Goal: Task Accomplishment & Management: Use online tool/utility

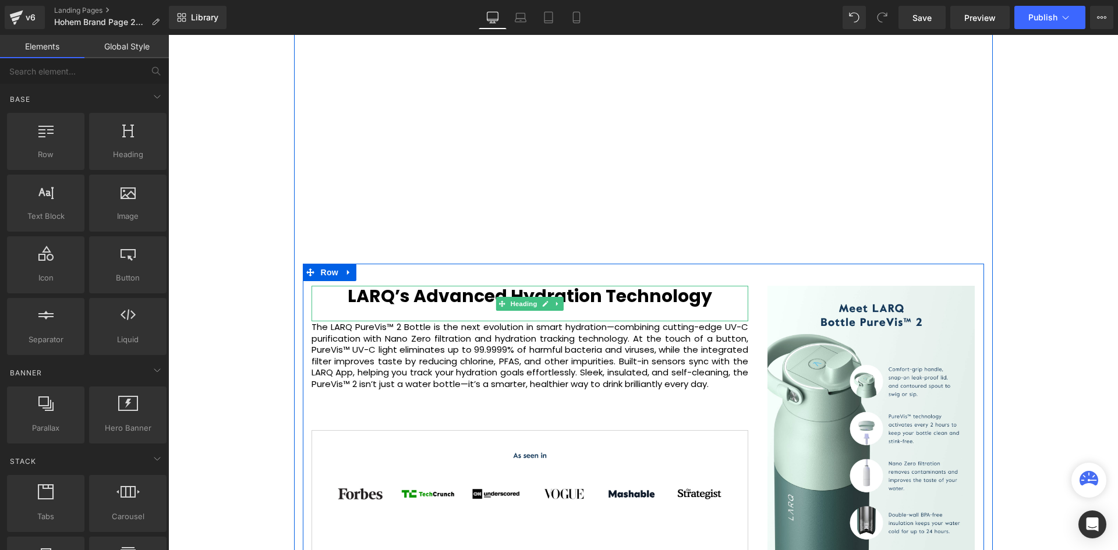
scroll to position [3580, 944]
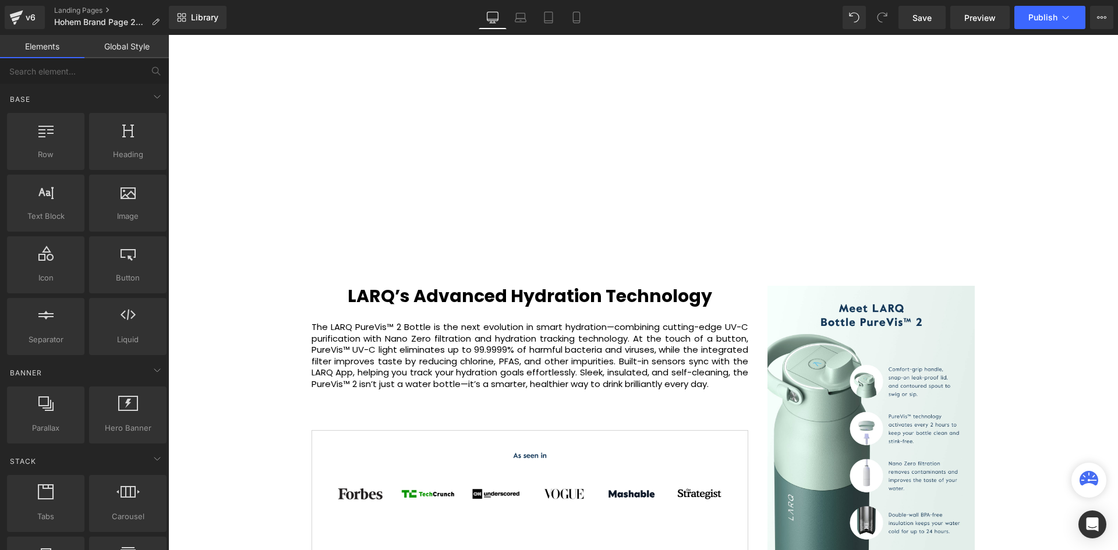
click at [245, 231] on div "Video Bg Welcome to Button Row 42px Image Row Unlock the Power of Intelligent F…" at bounding box center [643, 246] width 950 height 2996
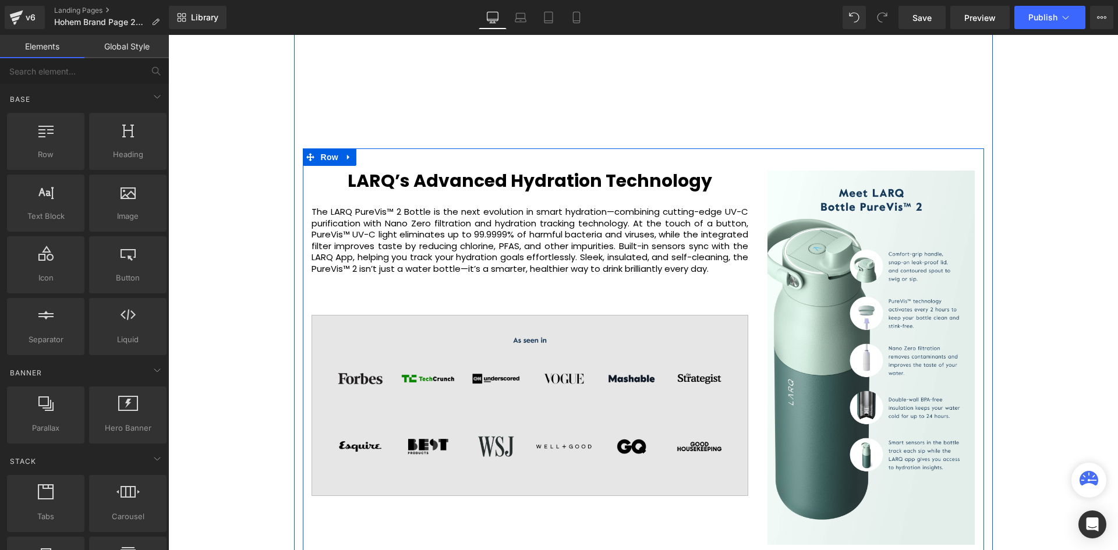
scroll to position [1495, 0]
click at [555, 387] on img at bounding box center [530, 404] width 437 height 181
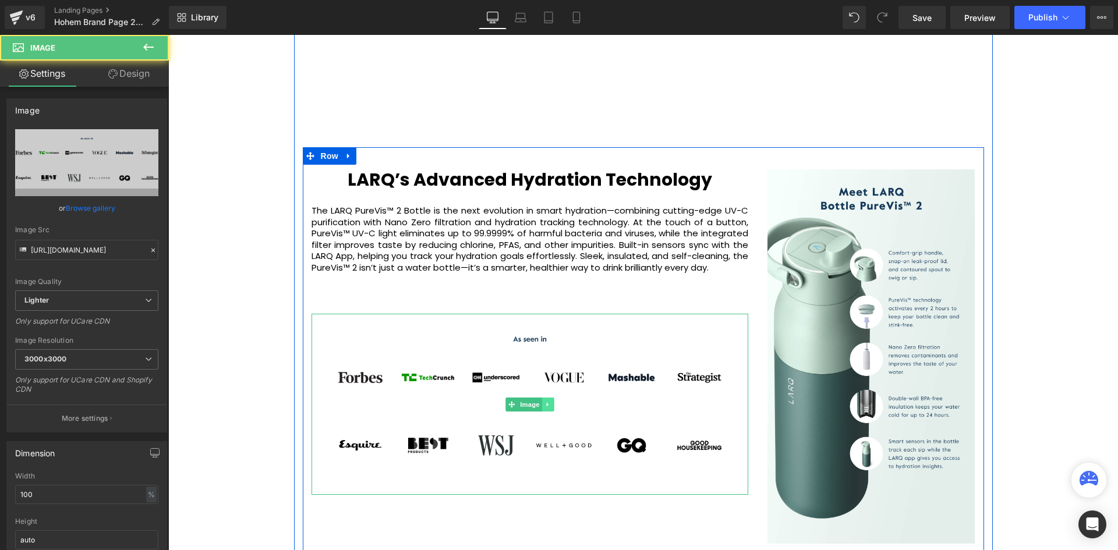
click at [550, 408] on link at bounding box center [548, 405] width 12 height 14
click at [555, 406] on icon at bounding box center [553, 404] width 6 height 6
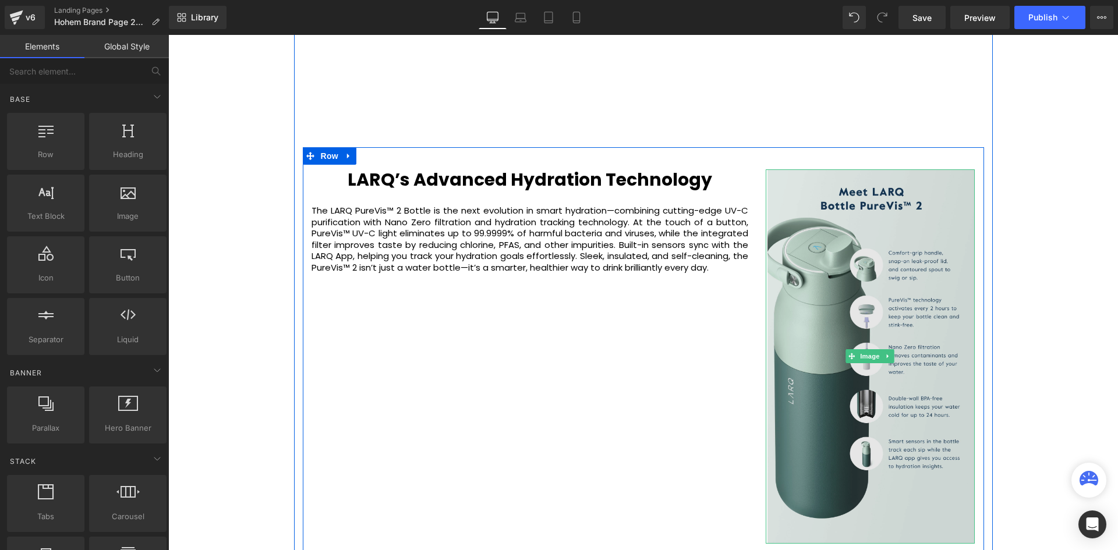
click at [877, 262] on img at bounding box center [871, 357] width 210 height 375
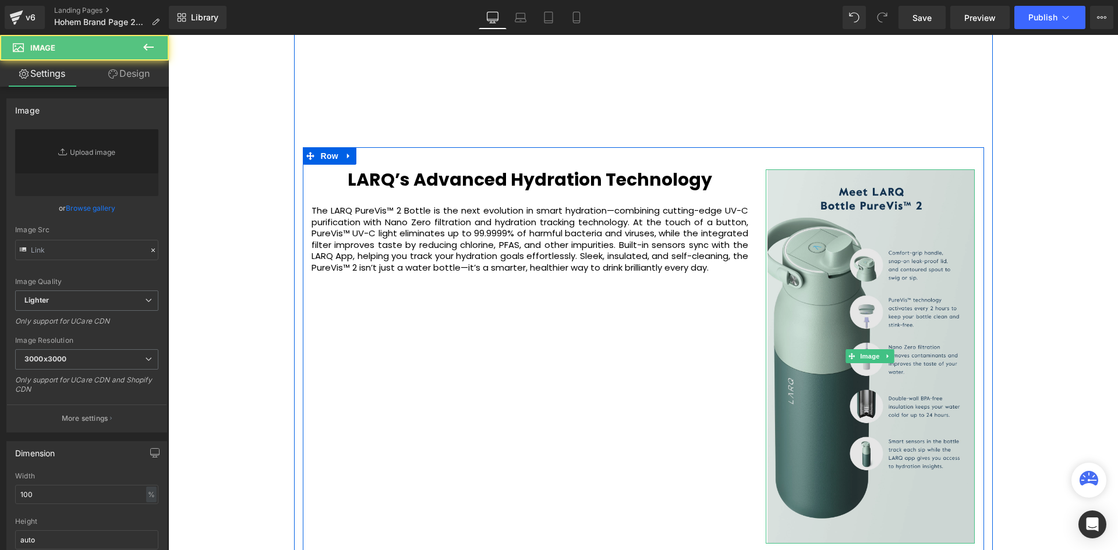
type input "[URL][DOMAIN_NAME]"
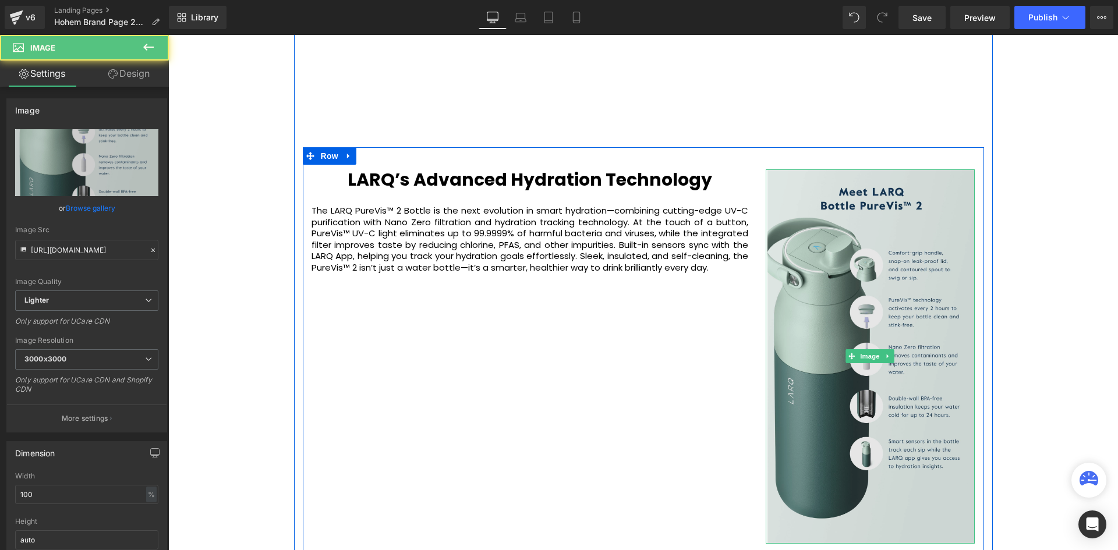
click at [894, 188] on img at bounding box center [871, 357] width 210 height 375
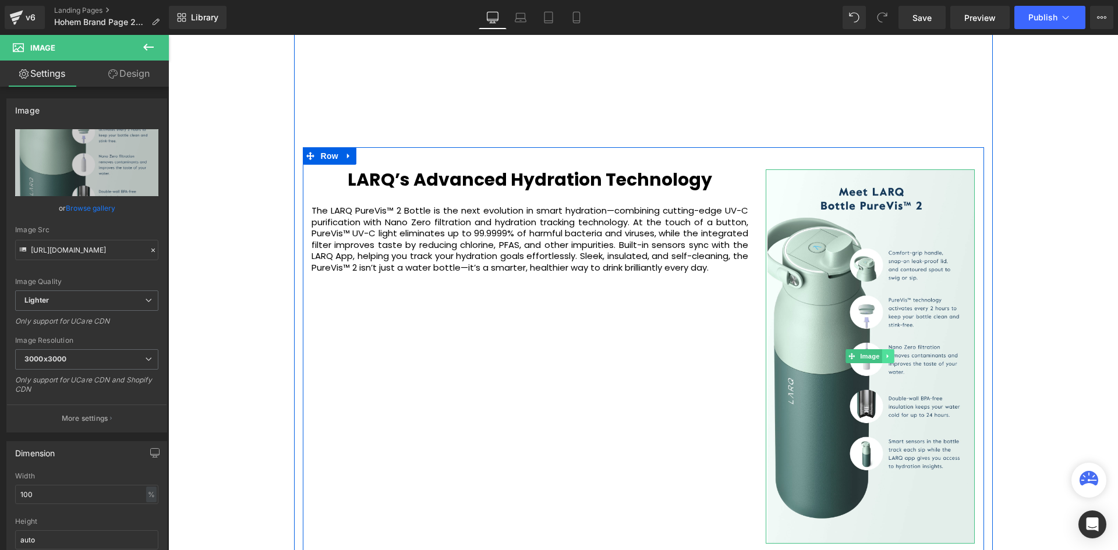
click at [887, 358] on icon at bounding box center [888, 357] width 2 height 4
click at [891, 357] on icon at bounding box center [894, 357] width 6 height 6
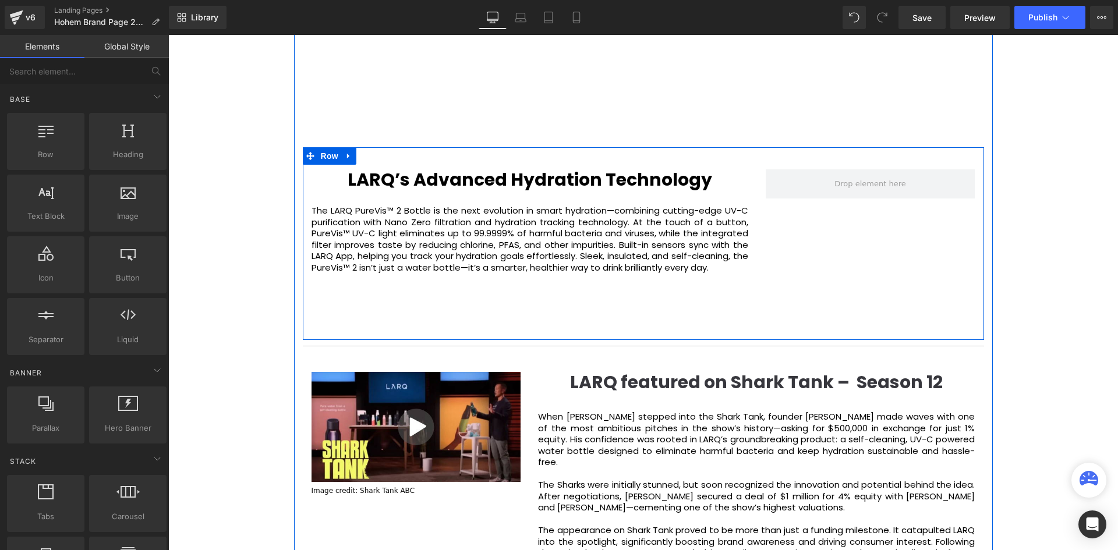
scroll to position [3228, 944]
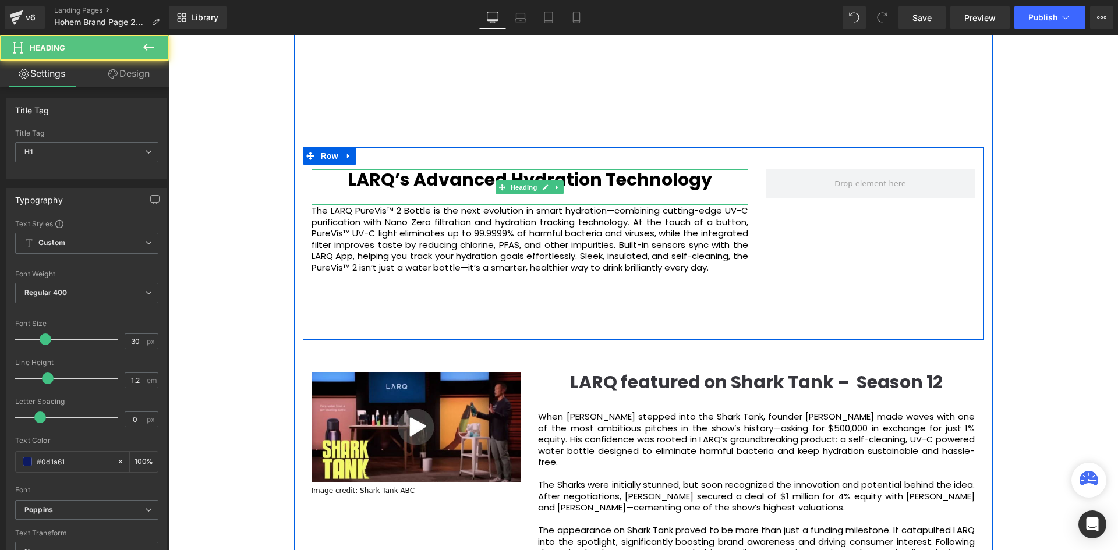
click at [481, 184] on b "LARQ’s Advanced Hydration Technology" at bounding box center [530, 179] width 365 height 25
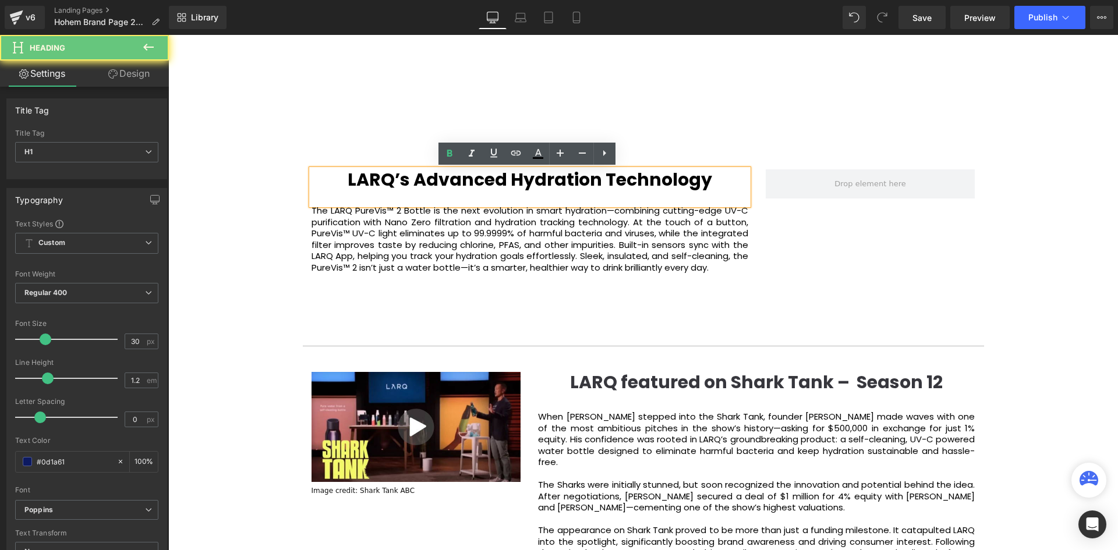
click at [739, 176] on h1 "LARQ’s Advanced Hydration Technology" at bounding box center [530, 180] width 437 height 21
click at [754, 161] on div "LARQ’s Advanced Hydration Technology Heading The LARQ PureVis™ 2 Bottle is the …" at bounding box center [644, 243] width 682 height 193
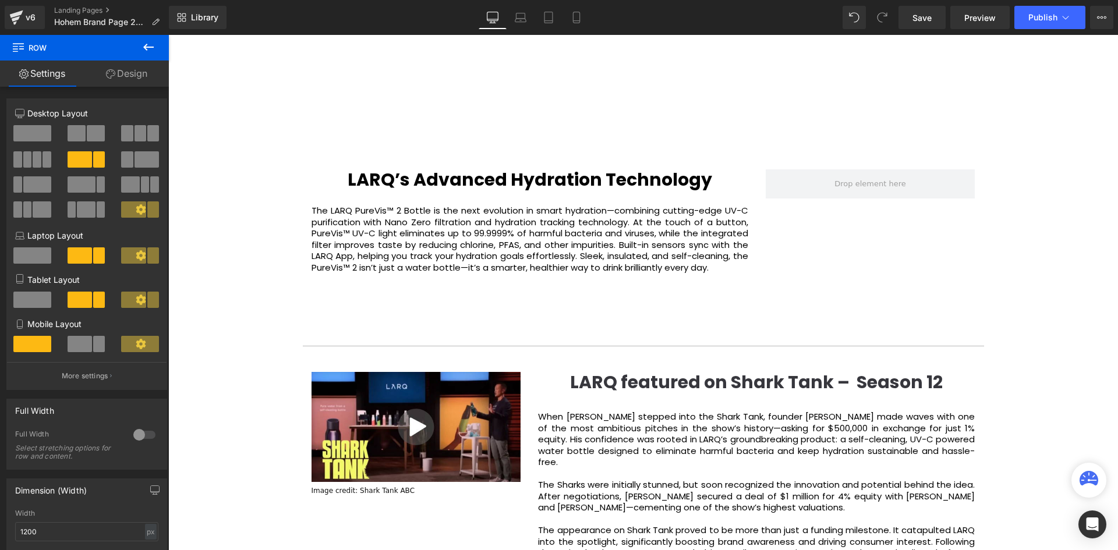
click at [560, 226] on p "The LARQ PureVis™ 2 Bottle is the next evolution in smart hydration—combining c…" at bounding box center [530, 239] width 437 height 68
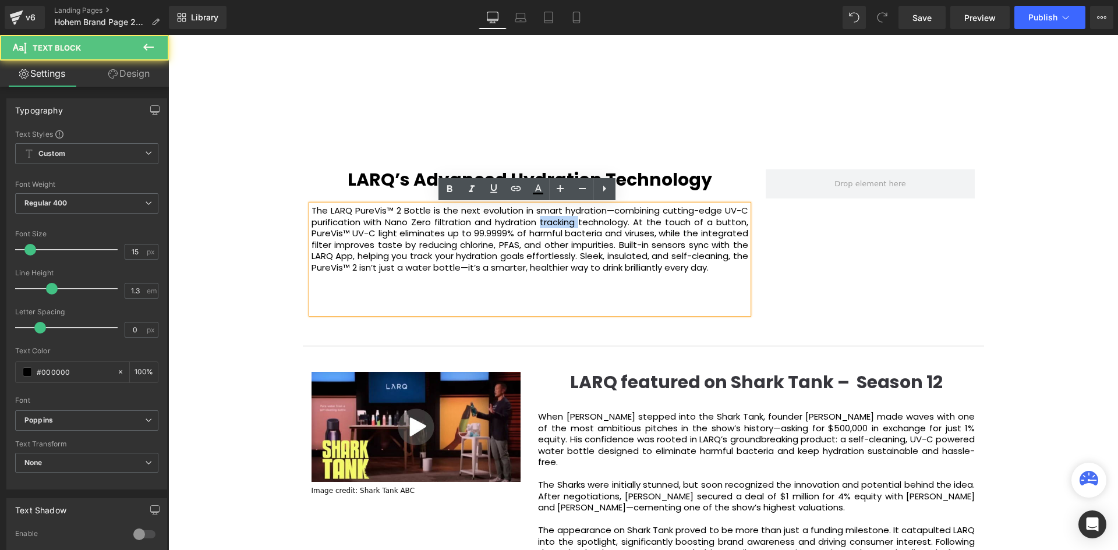
click at [560, 226] on p "The LARQ PureVis™ 2 Bottle is the next evolution in smart hydration—combining c…" at bounding box center [530, 239] width 437 height 68
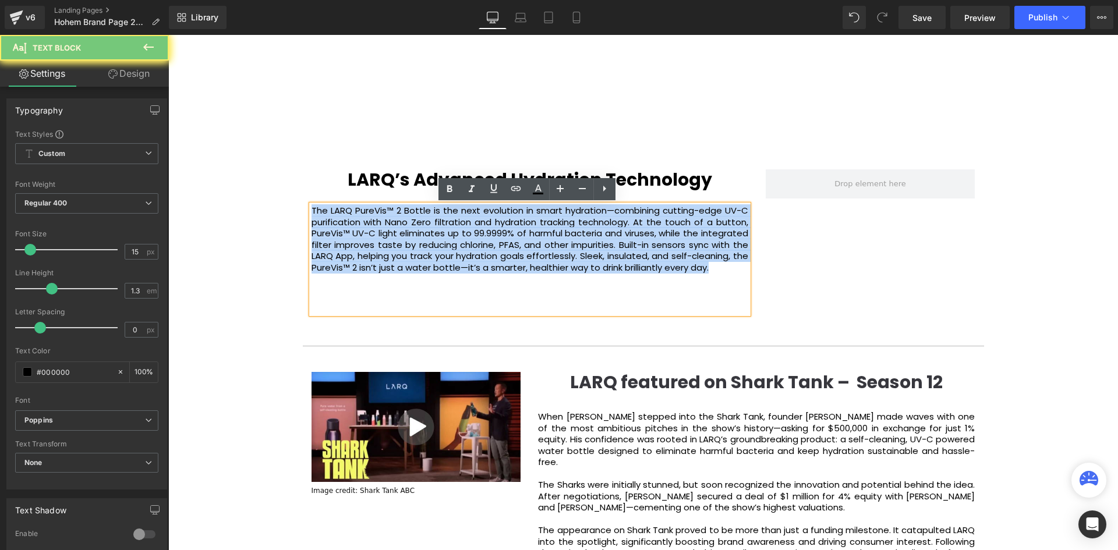
click at [560, 226] on p "The LARQ PureVis™ 2 Bottle is the next evolution in smart hydration—combining c…" at bounding box center [530, 239] width 437 height 68
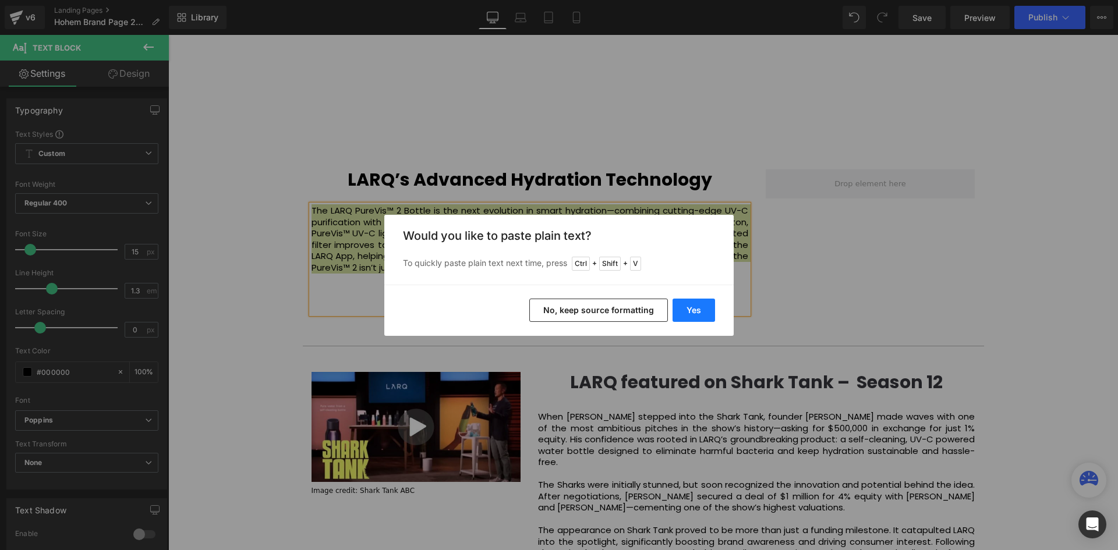
click at [691, 313] on button "Yes" at bounding box center [694, 310] width 43 height 23
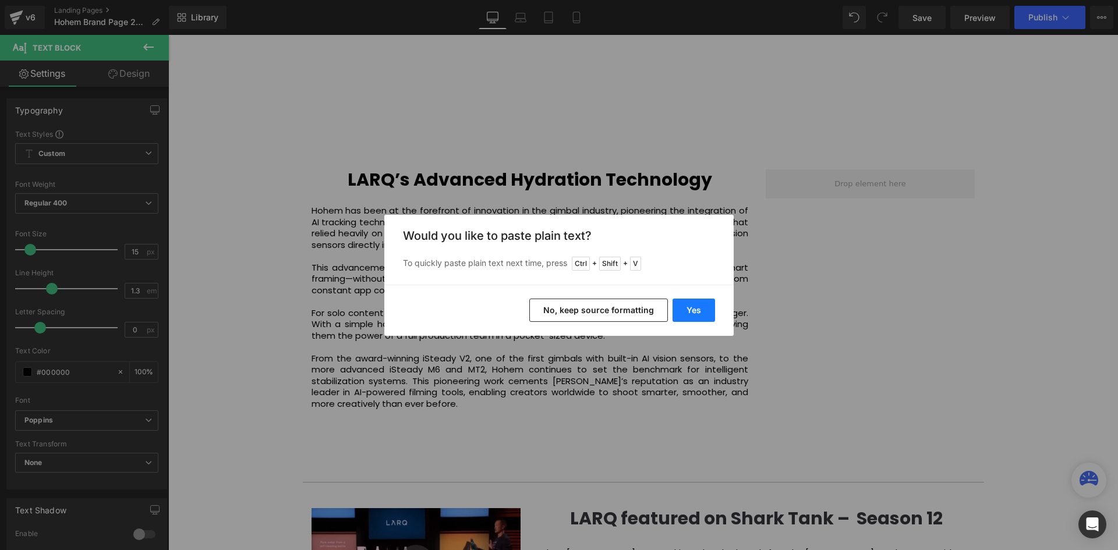
scroll to position [6, 6]
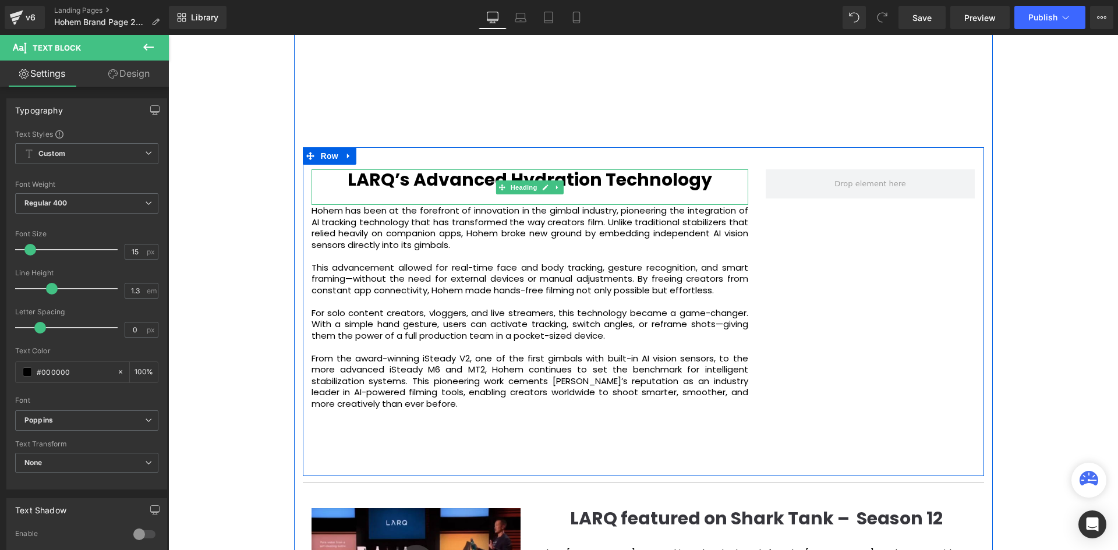
click at [615, 179] on b "LARQ’s Advanced Hydration Technology" at bounding box center [530, 179] width 365 height 25
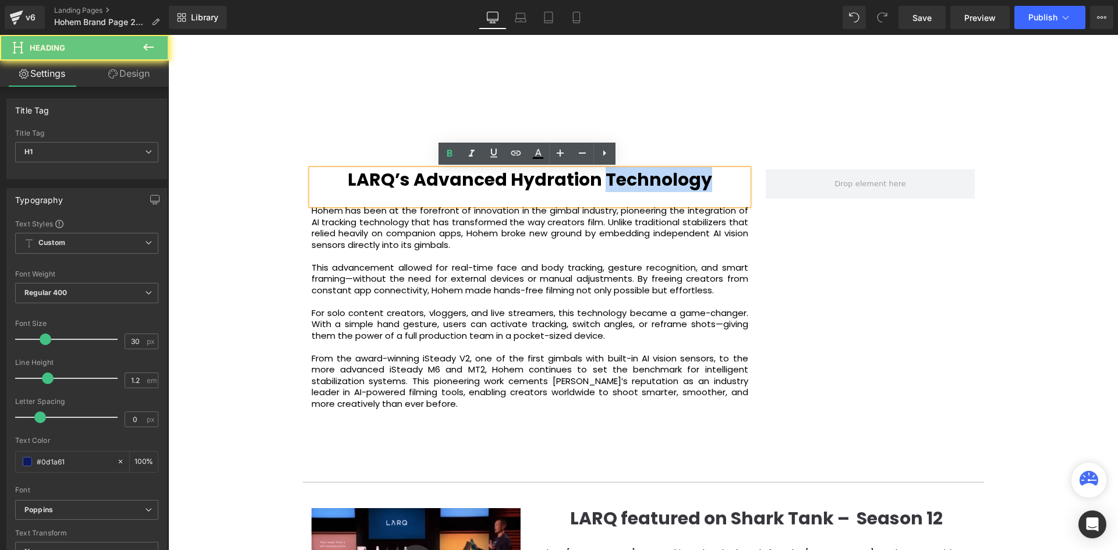
click at [616, 178] on b "LARQ’s Advanced Hydration Technology" at bounding box center [530, 179] width 365 height 25
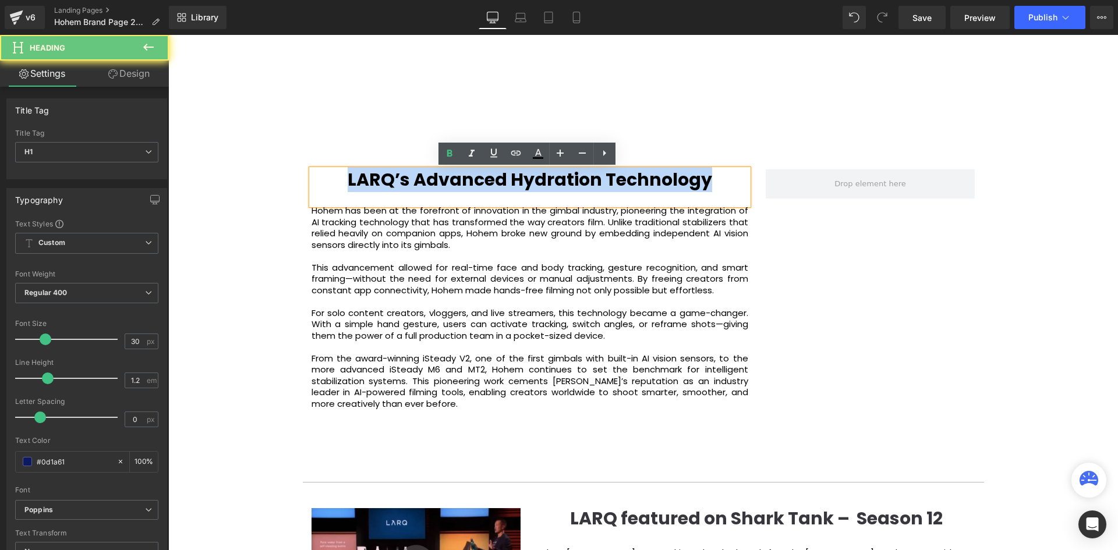
click at [616, 178] on b "LARQ’s Advanced Hydration Technology" at bounding box center [530, 179] width 365 height 25
paste div
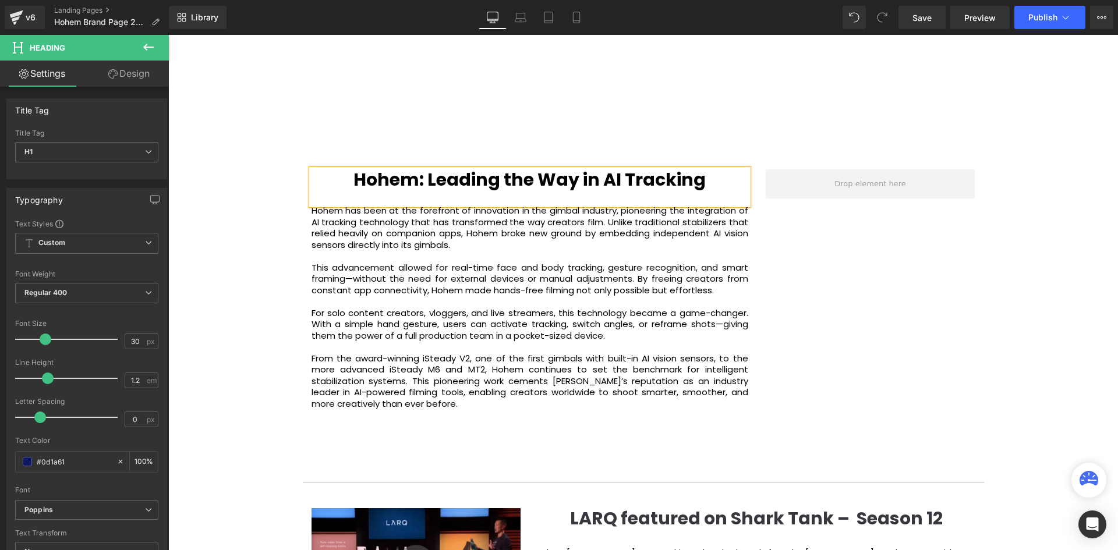
click at [253, 241] on div "Video Bg Welcome to Button Row 42px Image Row Unlock the Power of Intelligent F…" at bounding box center [643, 22] width 950 height 2780
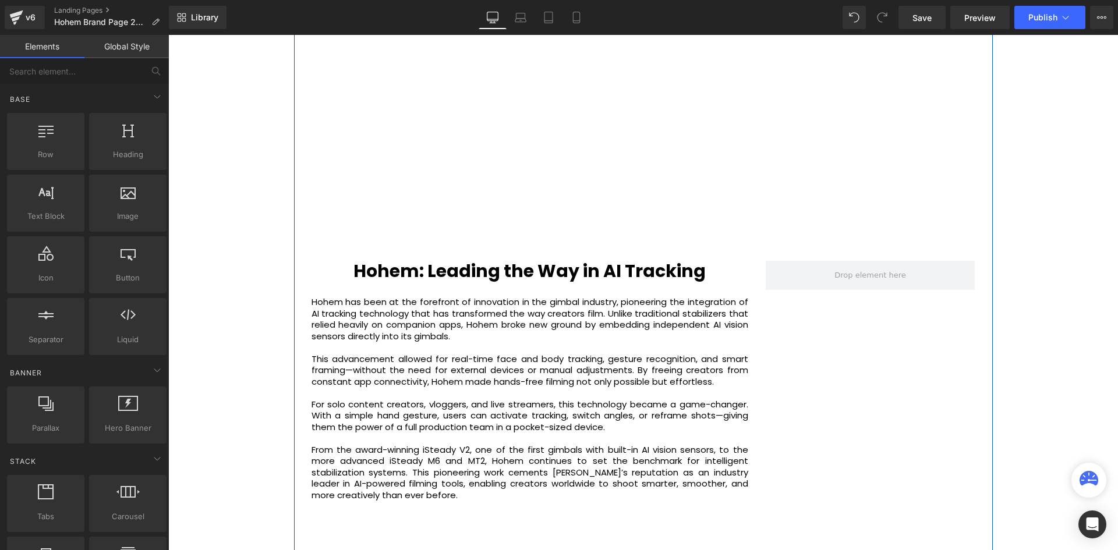
scroll to position [1437, 0]
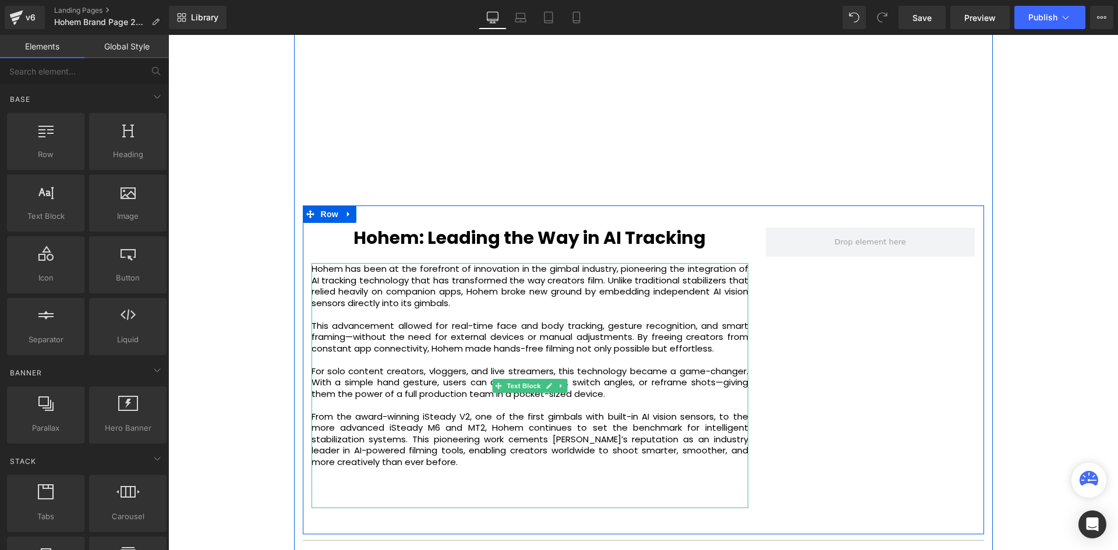
click at [476, 358] on p at bounding box center [530, 360] width 437 height 12
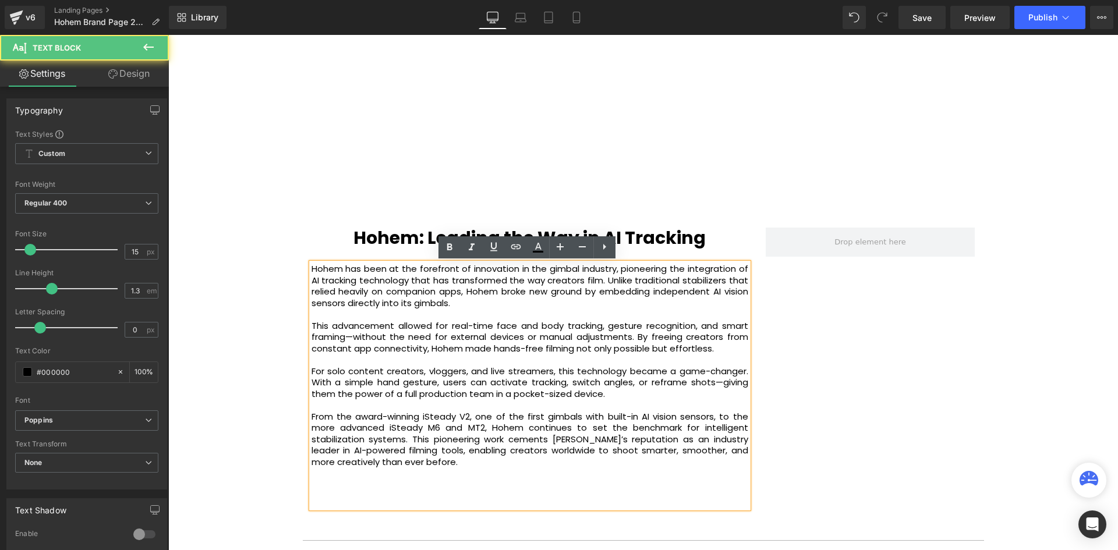
click at [437, 427] on p "From the award-winning iSteady V2, one of the first gimbals with built-in AI vi…" at bounding box center [530, 439] width 437 height 57
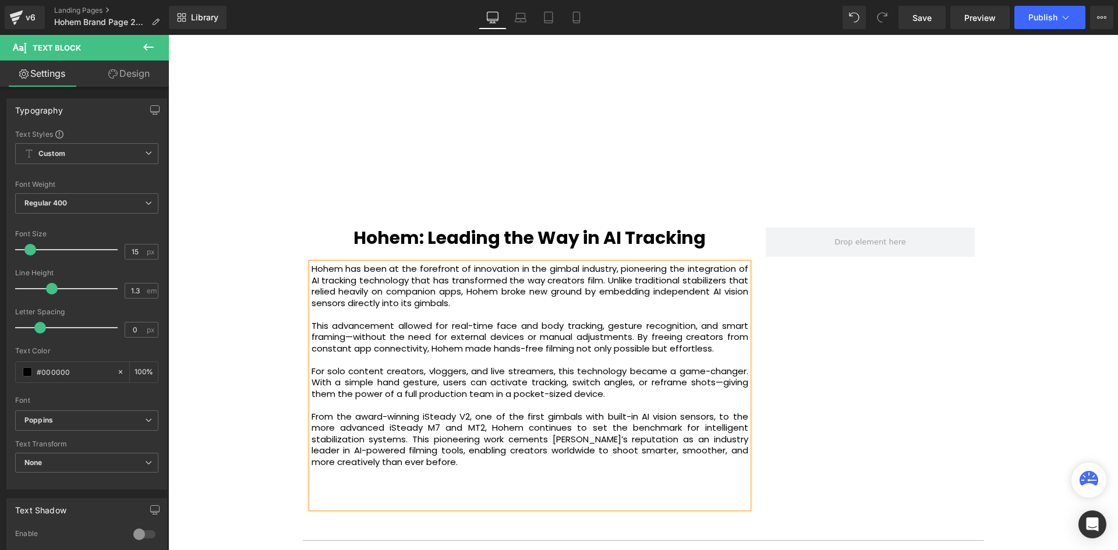
click at [647, 486] on div "Hohem has been at the forefront of innovation in the gimbal industry, pioneerin…" at bounding box center [530, 385] width 437 height 245
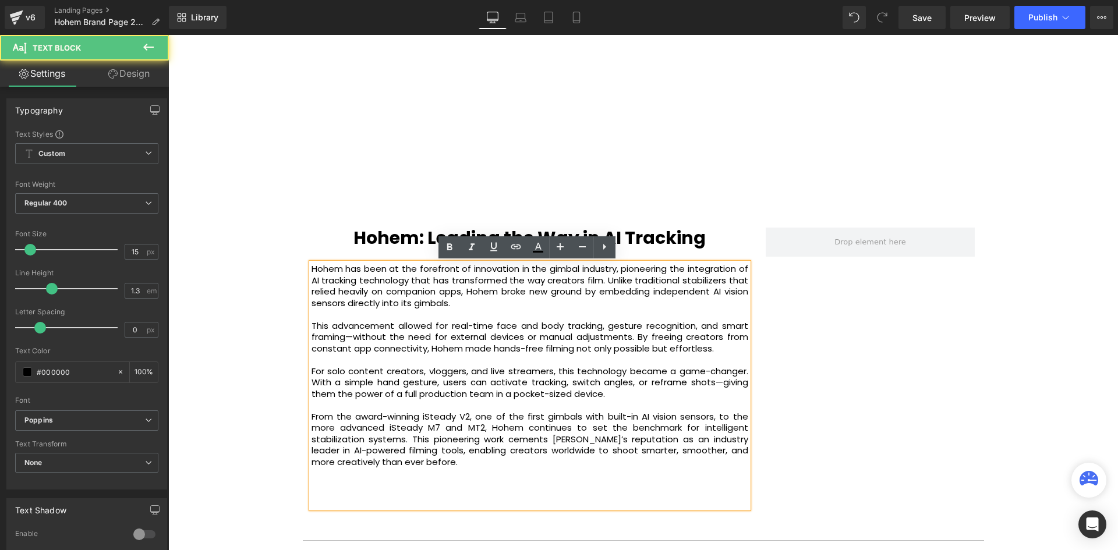
click at [789, 478] on div "Hohem: Leading the Way in AI Tracking Heading Hohem has been at the forefront o…" at bounding box center [644, 370] width 682 height 329
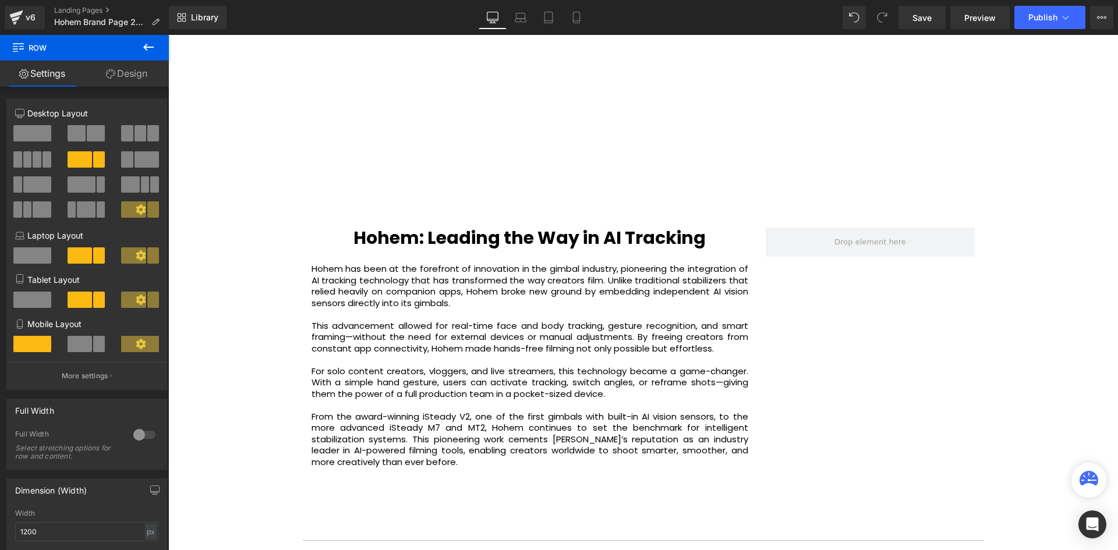
click at [142, 55] on button at bounding box center [148, 48] width 41 height 26
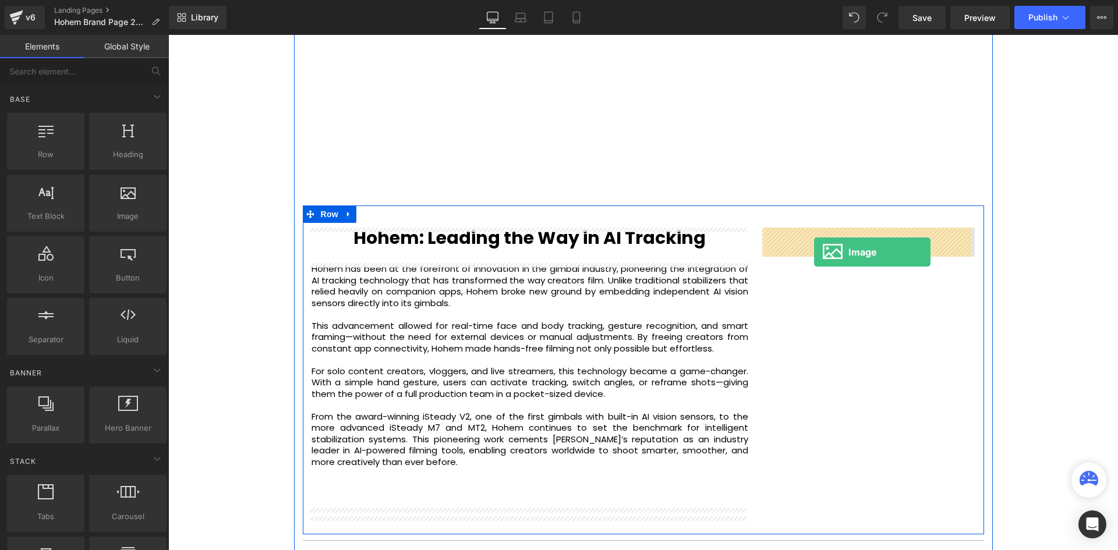
drag, startPoint x: 274, startPoint y: 250, endPoint x: 814, endPoint y: 252, distance: 540.0
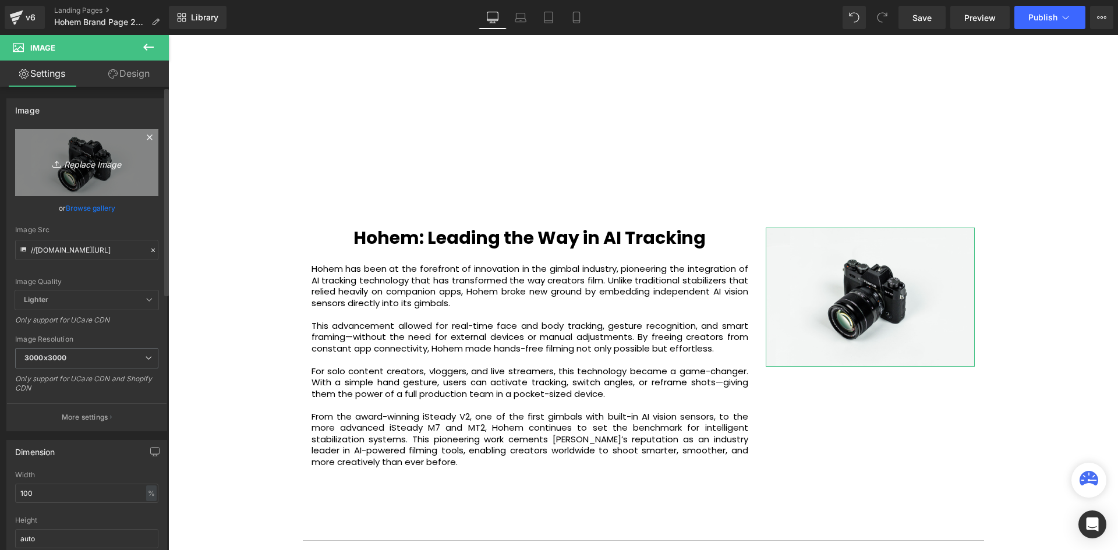
click at [84, 168] on icon "Replace Image" at bounding box center [86, 163] width 93 height 15
type input "C:\fakepath\S88362b5486384e9fb2b3375c28d37af58.jpg_640x640q90.webp"
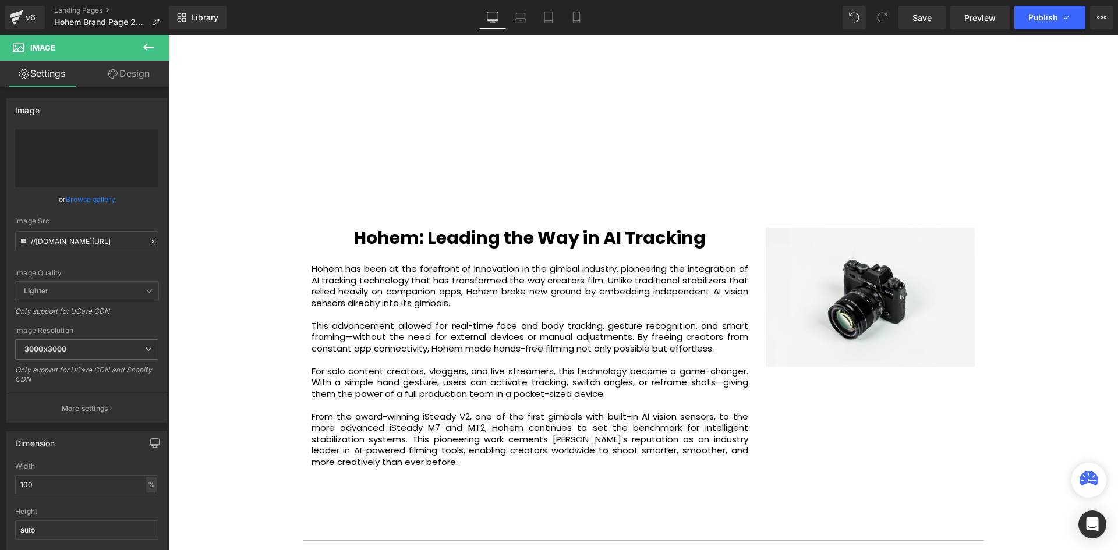
type input "[URL][DOMAIN_NAME]"
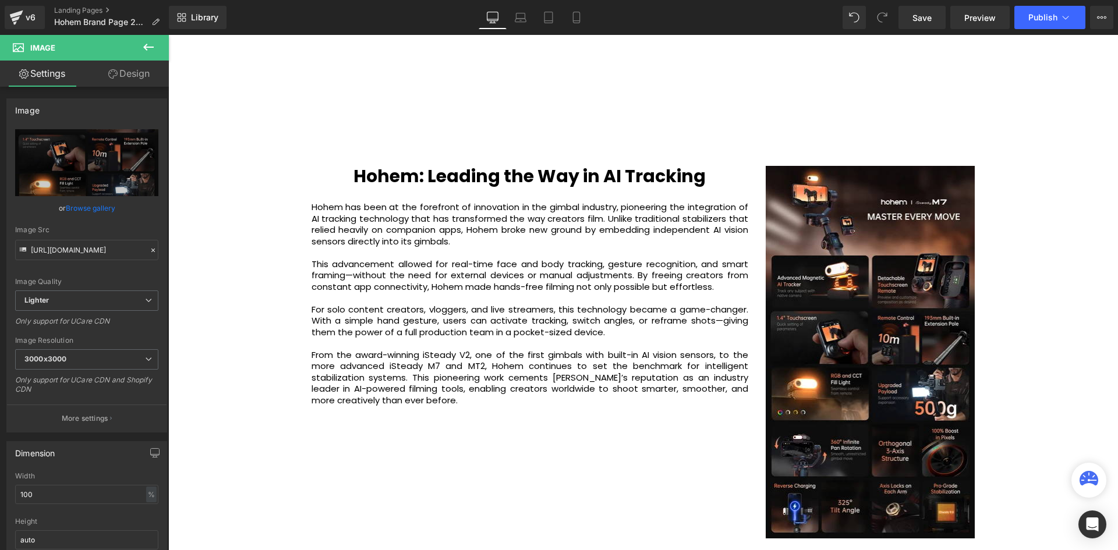
scroll to position [1495, 0]
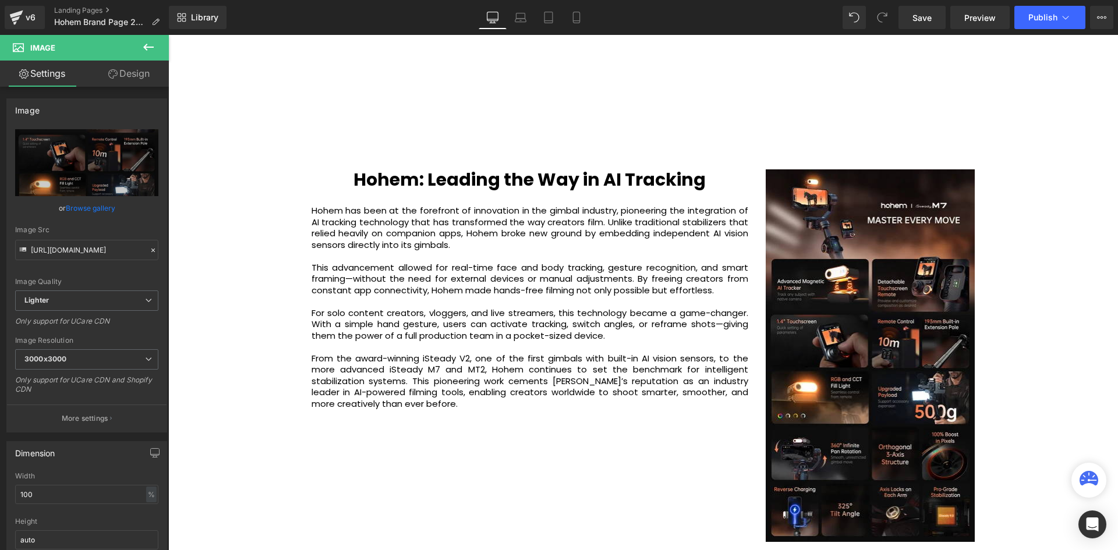
click at [503, 293] on p "This advancement allowed for real-time face and body tracking, gesture recognit…" at bounding box center [530, 279] width 437 height 34
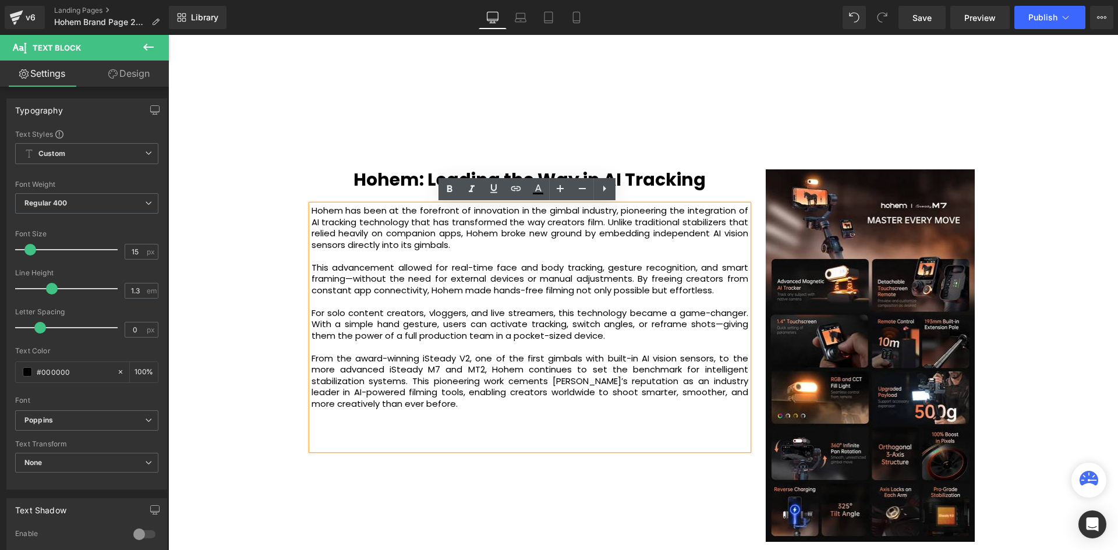
click at [635, 198] on div "Hohem: Leading the Way in AI Tracking" at bounding box center [530, 188] width 437 height 36
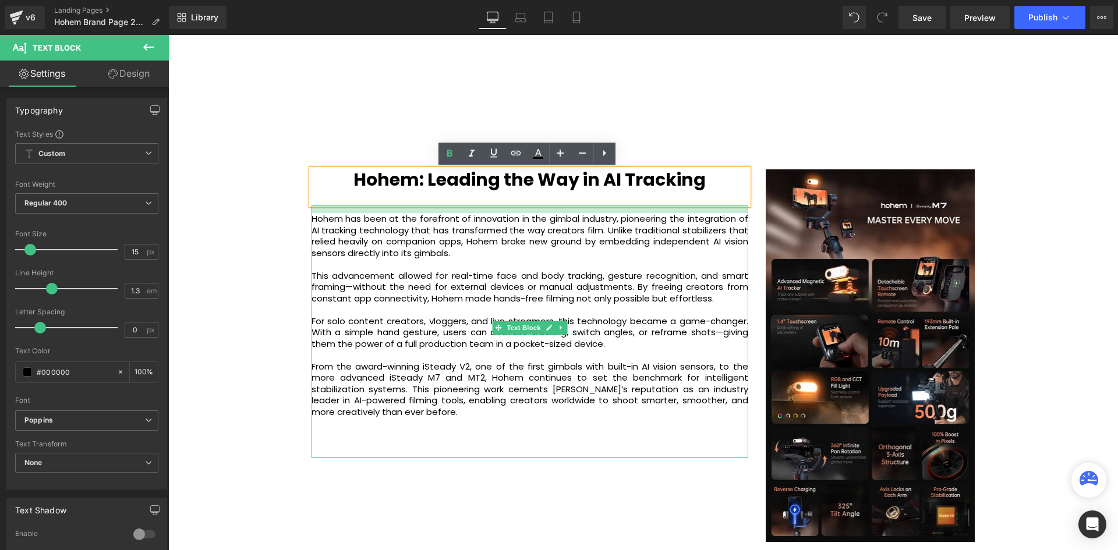
drag, startPoint x: 638, startPoint y: 206, endPoint x: 638, endPoint y: 214, distance: 8.2
click at [638, 214] on div "Hohem has been at the forefront of innovation in the gimbal industry, pioneerin…" at bounding box center [530, 331] width 437 height 253
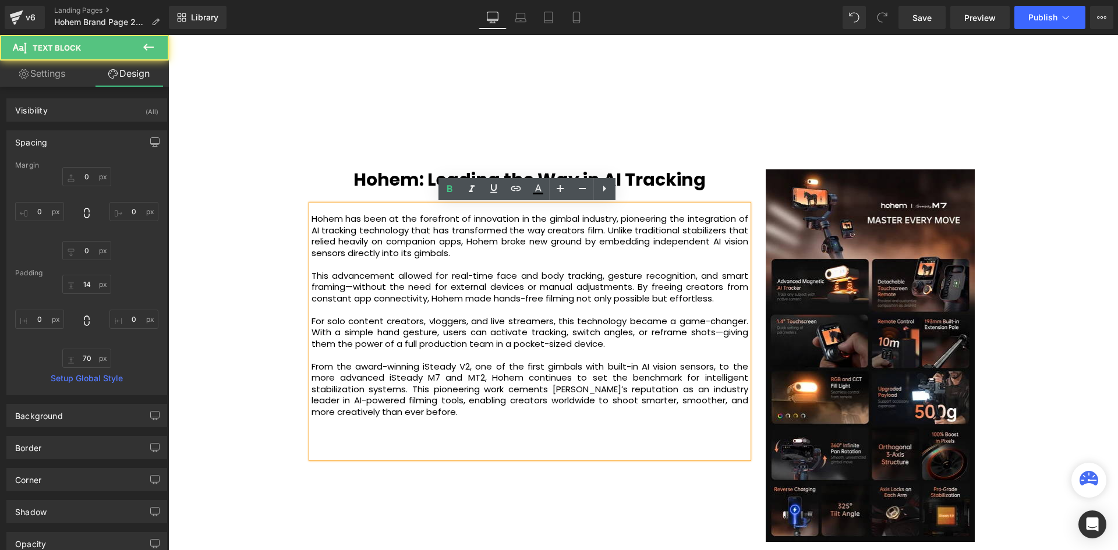
click at [1028, 213] on div "Video Bg Welcome to Button Row 42px Image Row Unlock the Power of Intelligent F…" at bounding box center [643, 63] width 950 height 2863
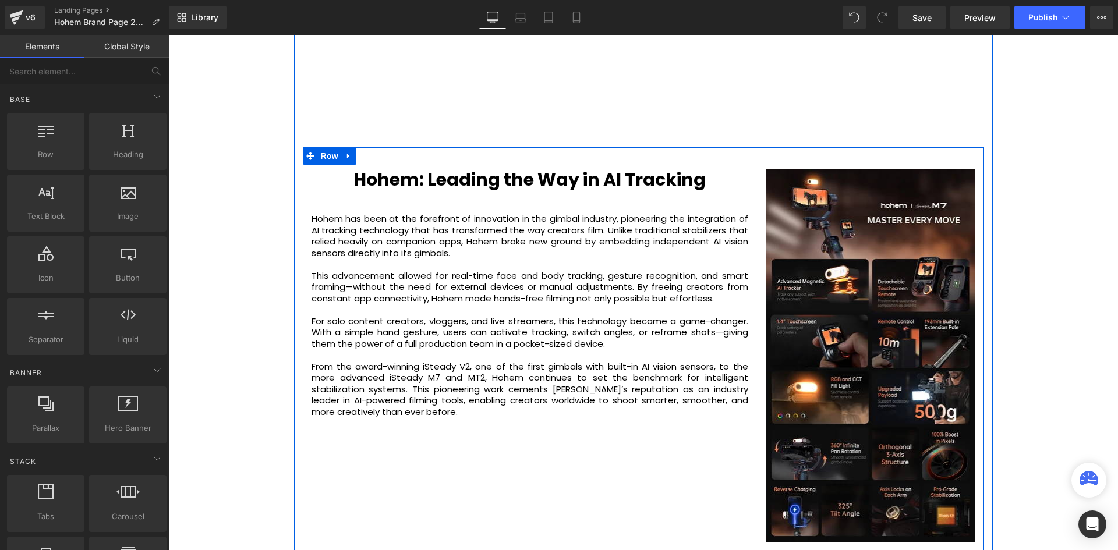
click at [601, 190] on b "Hohem: Leading the Way in AI Tracking" at bounding box center [530, 179] width 352 height 25
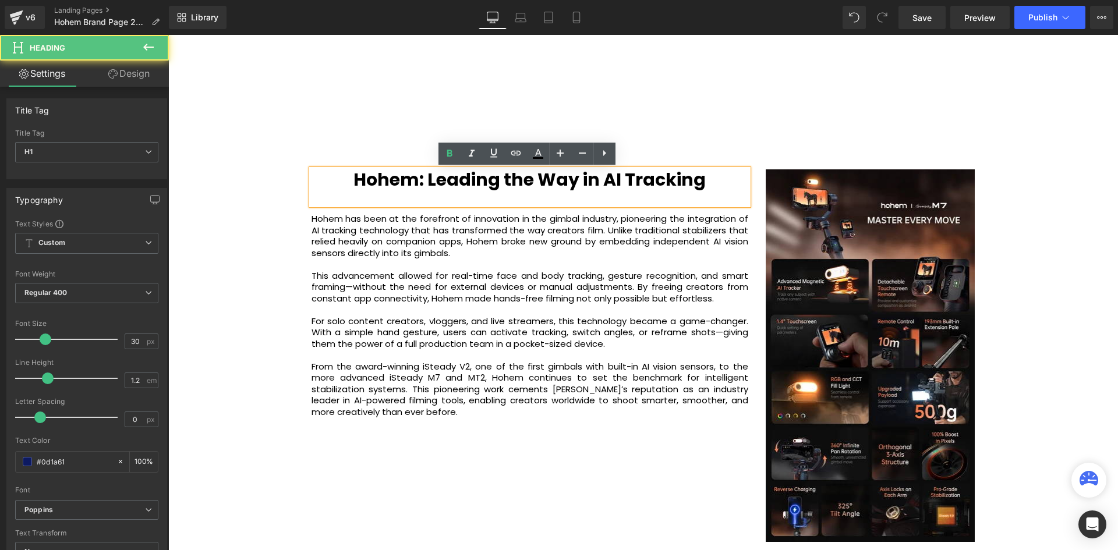
click at [629, 168] on b "Hohem: Leading the Way in AI Tracking" at bounding box center [530, 179] width 352 height 25
click at [347, 175] on h1 "Hohem: Leading the Way in AI Tracking" at bounding box center [530, 180] width 437 height 21
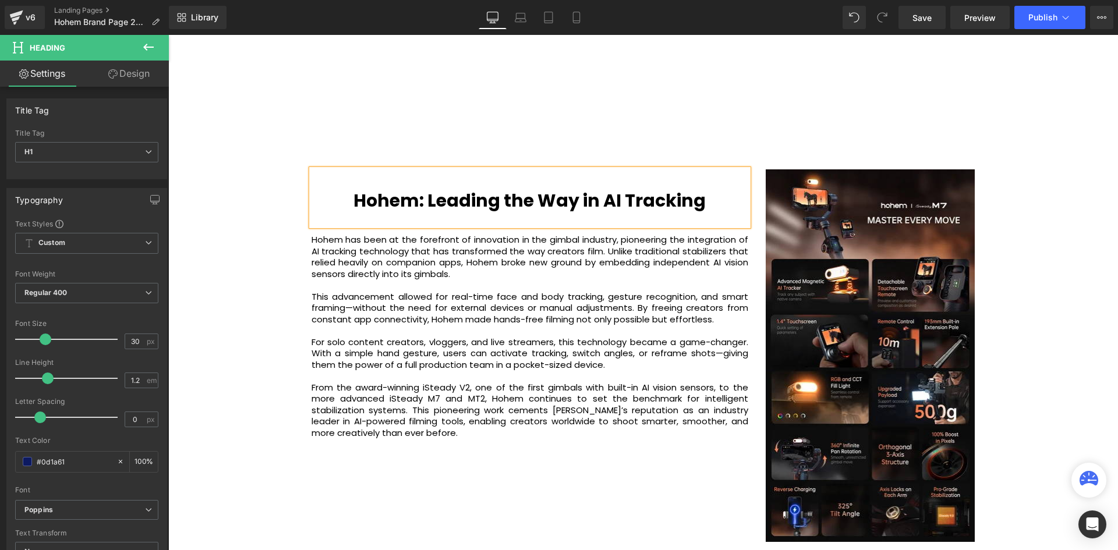
click at [280, 267] on div "Video Bg Welcome to Button Row 42px Image Row Unlock the Power of Intelligent F…" at bounding box center [643, 63] width 950 height 2863
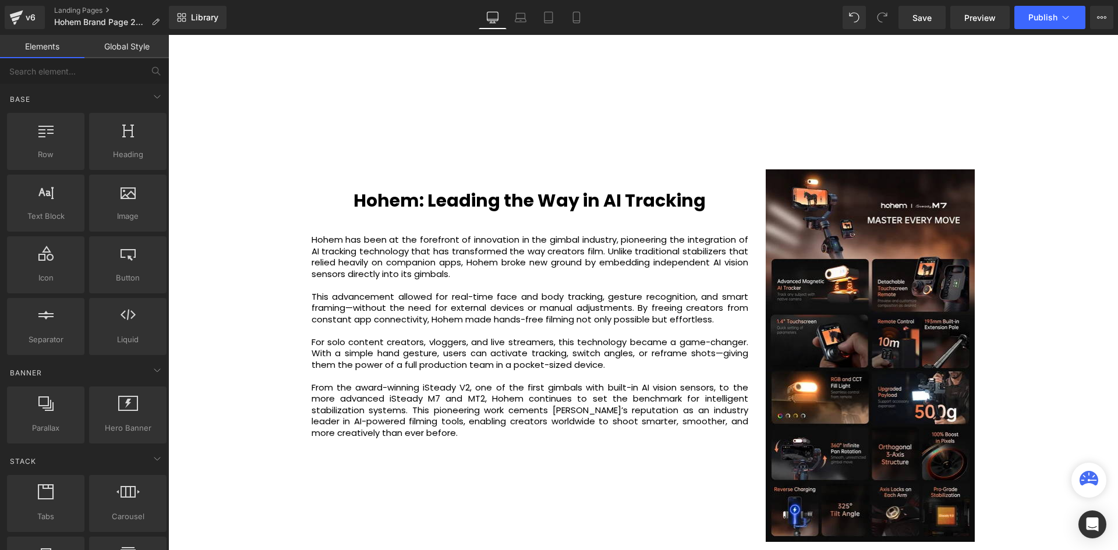
click at [1067, 151] on div "Video Bg Welcome to Button Row 42px Image Row Unlock the Power of Intelligent F…" at bounding box center [643, 63] width 950 height 2863
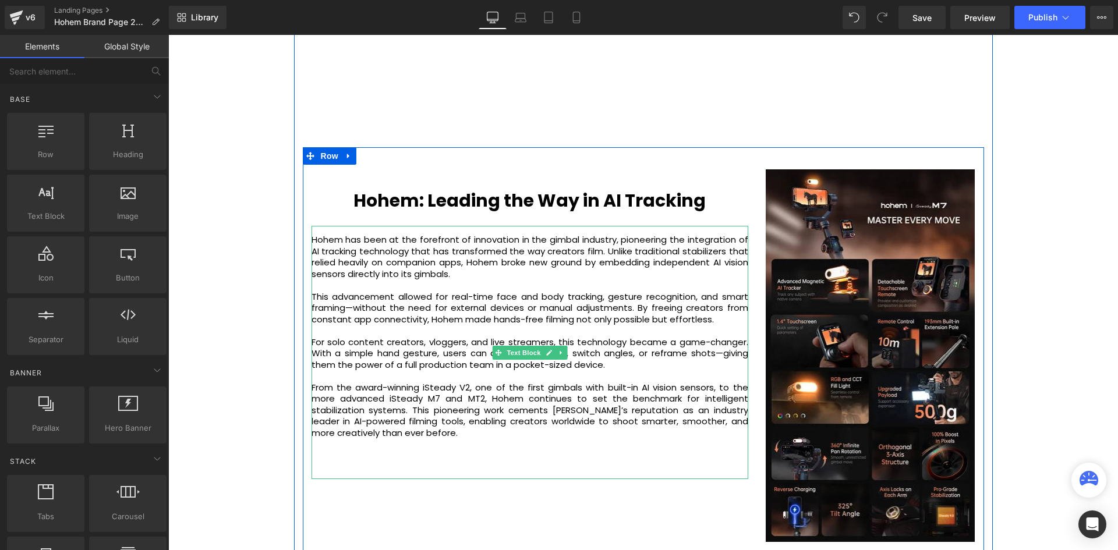
click at [538, 236] on p "Hohem has been at the forefront of innovation in the gimbal industry, pioneerin…" at bounding box center [530, 256] width 437 height 45
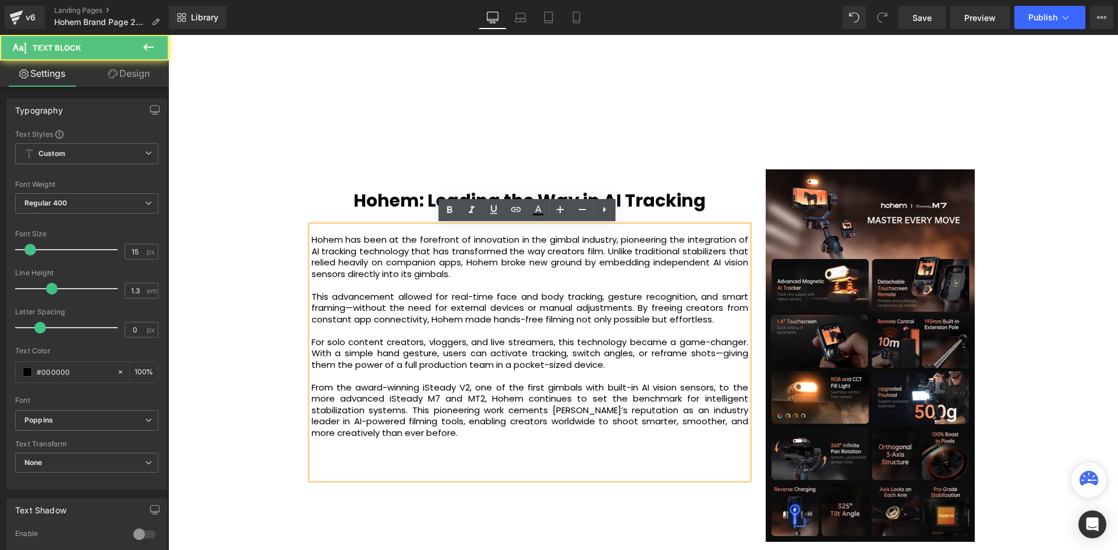
click at [645, 233] on div "Hohem has been at the forefront of innovation in the gimbal industry, pioneerin…" at bounding box center [530, 352] width 437 height 253
click at [714, 226] on div "Hohem has been at the forefront of innovation in the gimbal industry, pioneerin…" at bounding box center [530, 352] width 437 height 253
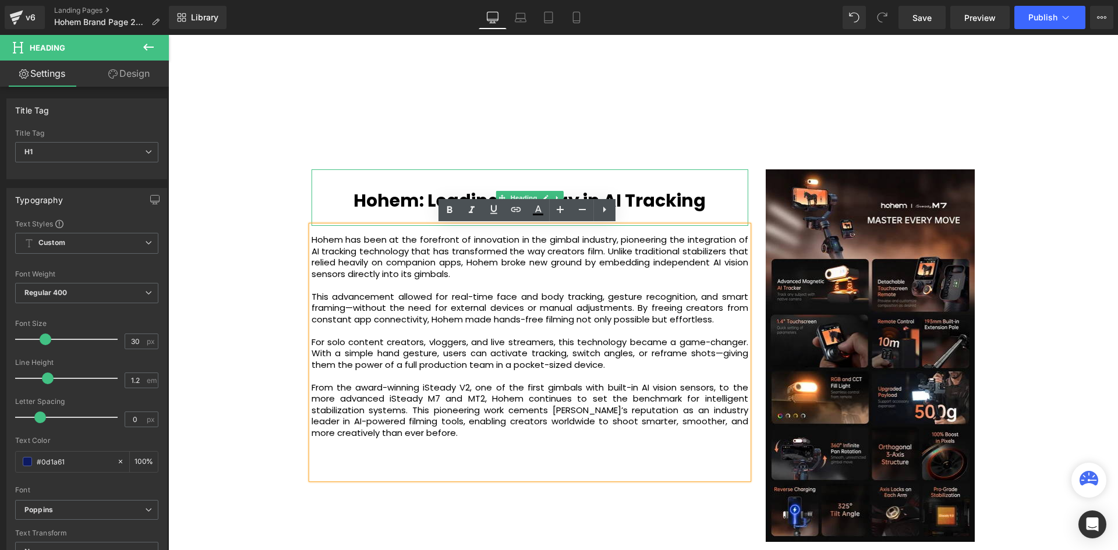
click at [715, 217] on div "Hohem: Leading the Way in AI Tracking" at bounding box center [530, 198] width 437 height 57
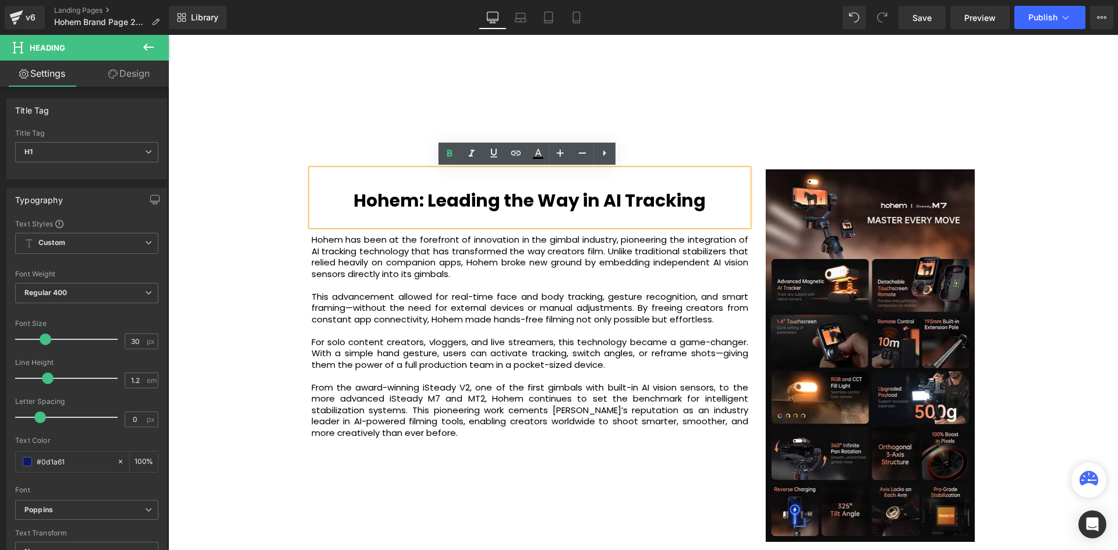
click at [712, 224] on div "Hohem: Leading the Way in AI Tracking" at bounding box center [530, 198] width 437 height 57
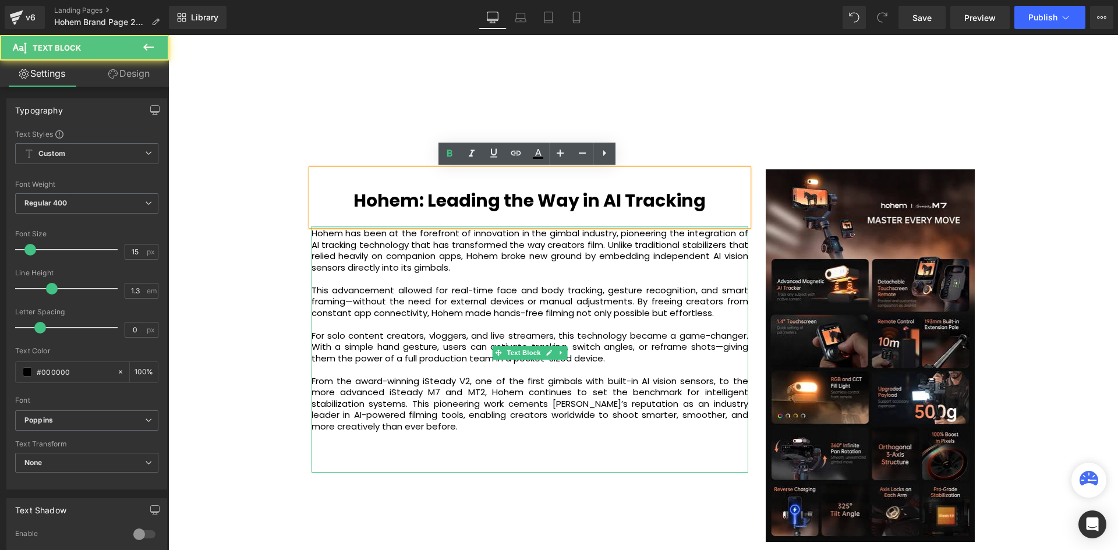
drag, startPoint x: 637, startPoint y: 228, endPoint x: 638, endPoint y: 221, distance: 6.5
click at [638, 221] on div "Hohem: Leading the Way in AI Tracking Heading Hohem has been at the forefront o…" at bounding box center [530, 326] width 454 height 312
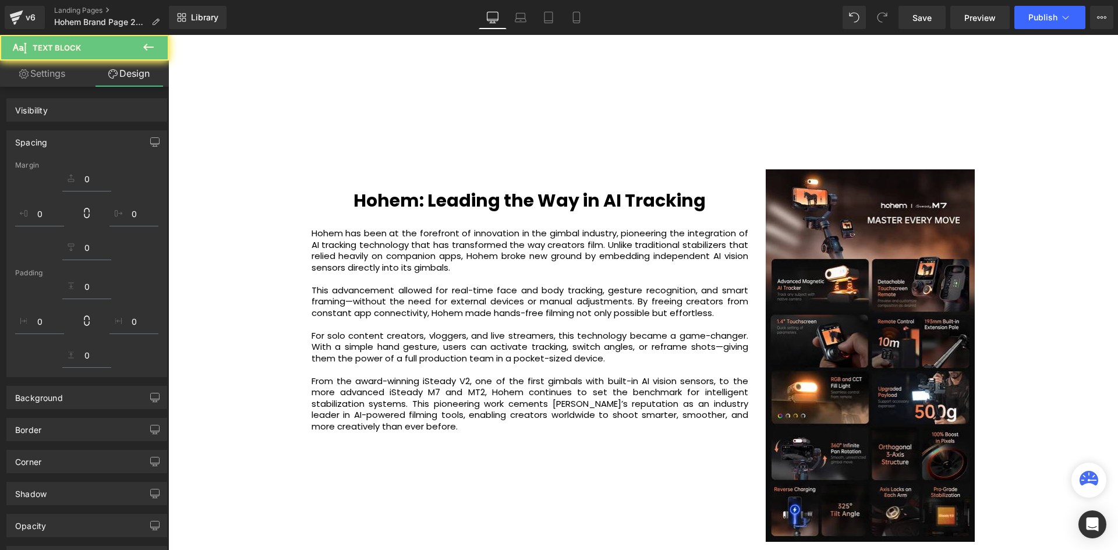
click at [214, 283] on div "Video Bg Welcome to Button Row 42px Image Row Unlock the Power of Intelligent F…" at bounding box center [643, 63] width 950 height 2863
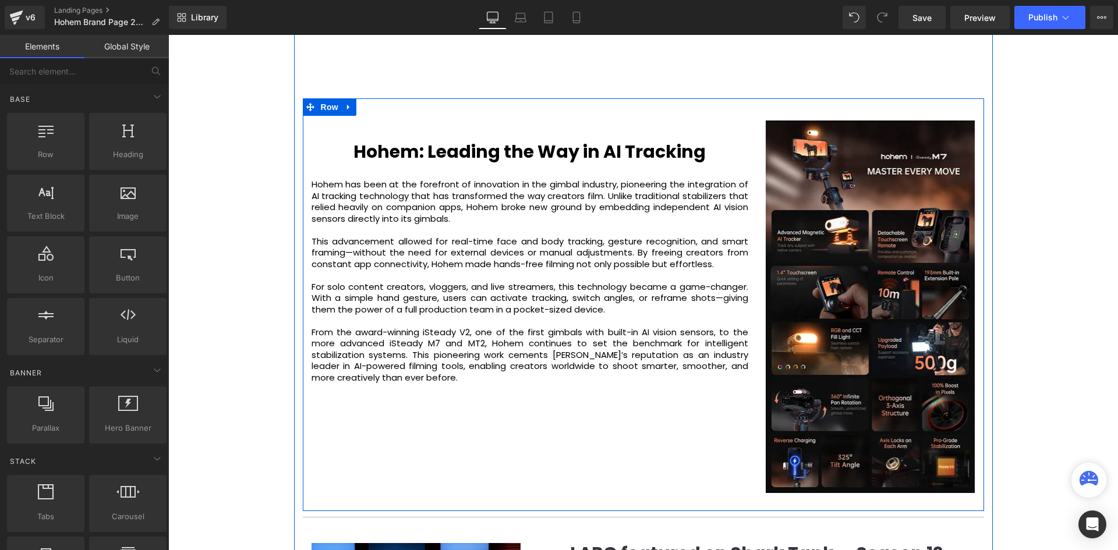
scroll to position [1612, 0]
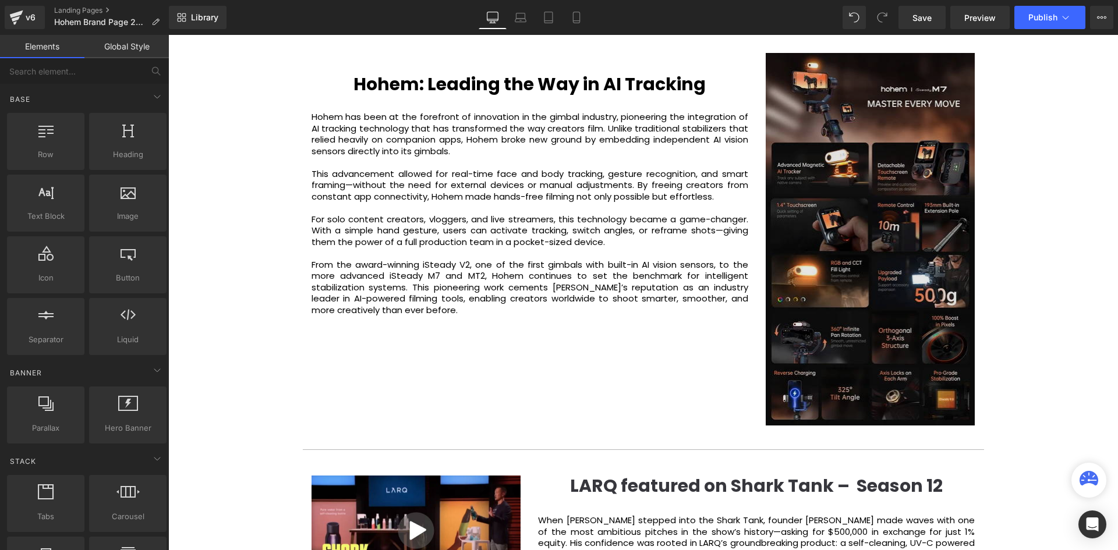
click at [922, 322] on img at bounding box center [871, 239] width 210 height 373
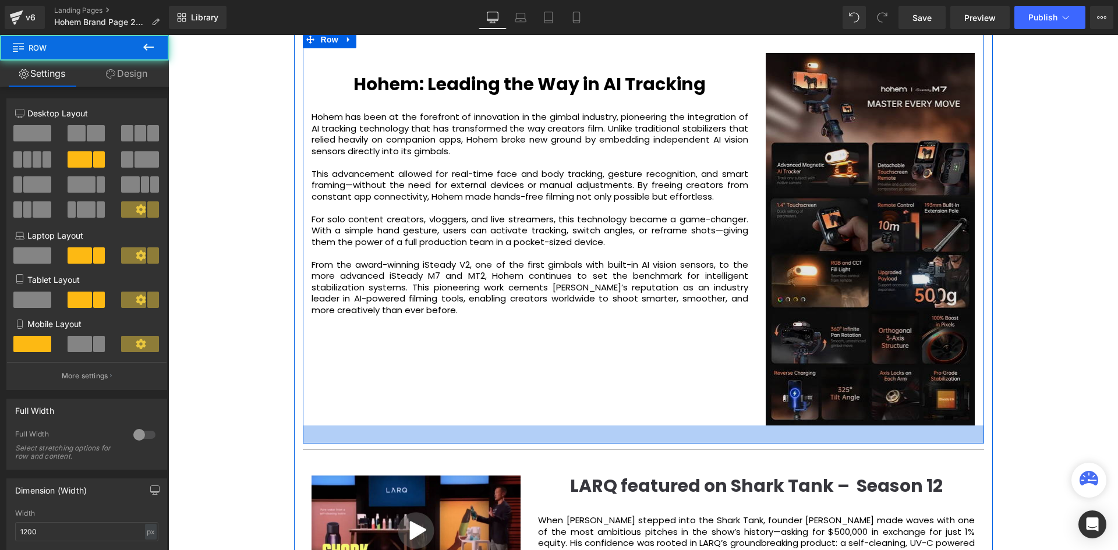
scroll to position [3430, 944]
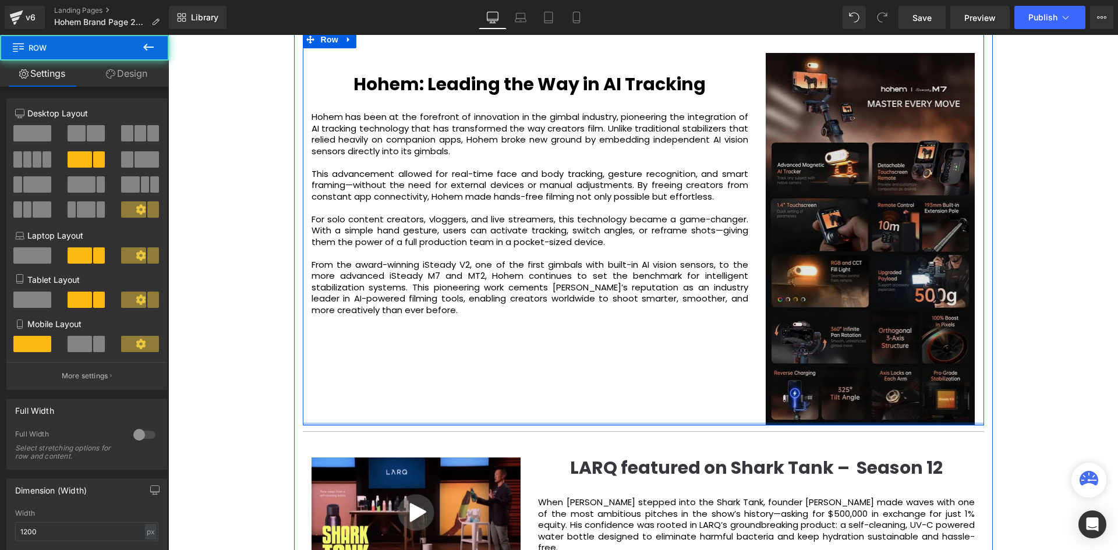
drag, startPoint x: 887, startPoint y: 428, endPoint x: 889, endPoint y: 372, distance: 55.9
click at [889, 370] on div "Hohem: Leading the Way in AI Tracking Heading Hohem has been at the forefront o…" at bounding box center [644, 228] width 682 height 395
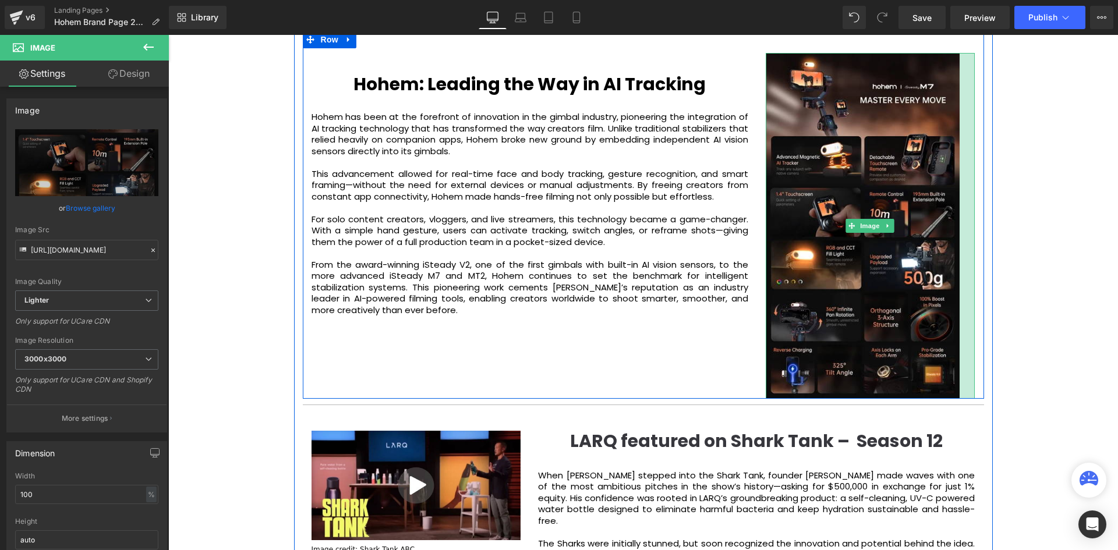
scroll to position [3403, 944]
drag, startPoint x: 972, startPoint y: 280, endPoint x: 956, endPoint y: 311, distance: 34.9
click at [956, 311] on div "Image" at bounding box center [871, 226] width 210 height 346
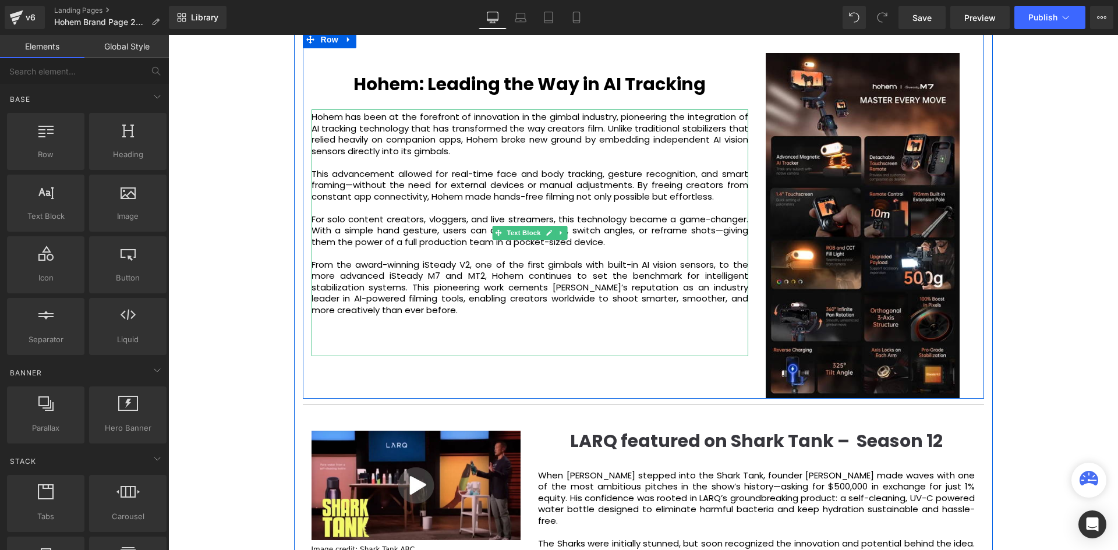
click at [444, 275] on p "From the award-winning iSteady V2, one of the first gimbals with built-in AI vi…" at bounding box center [530, 287] width 437 height 57
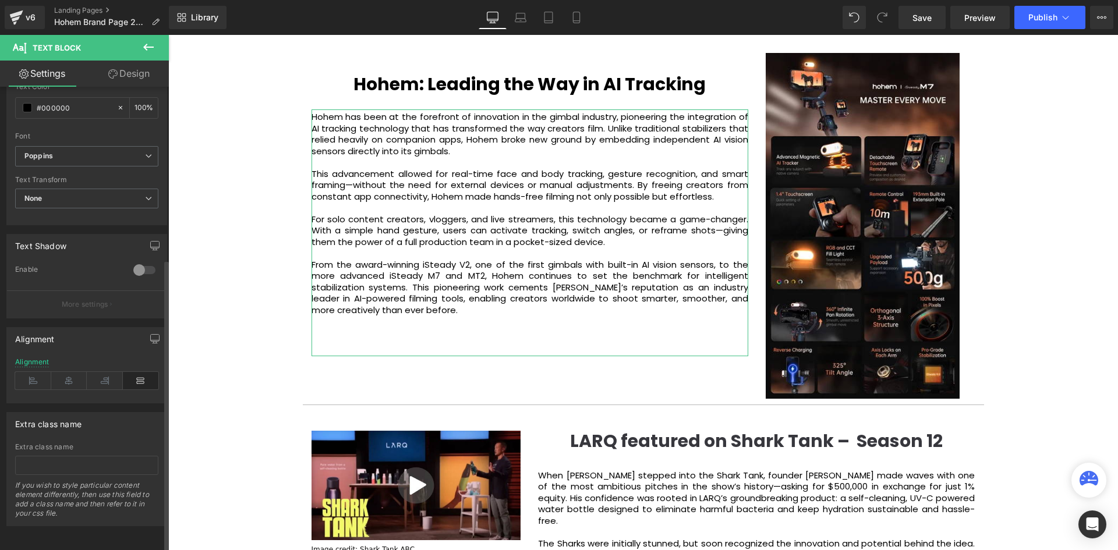
scroll to position [273, 0]
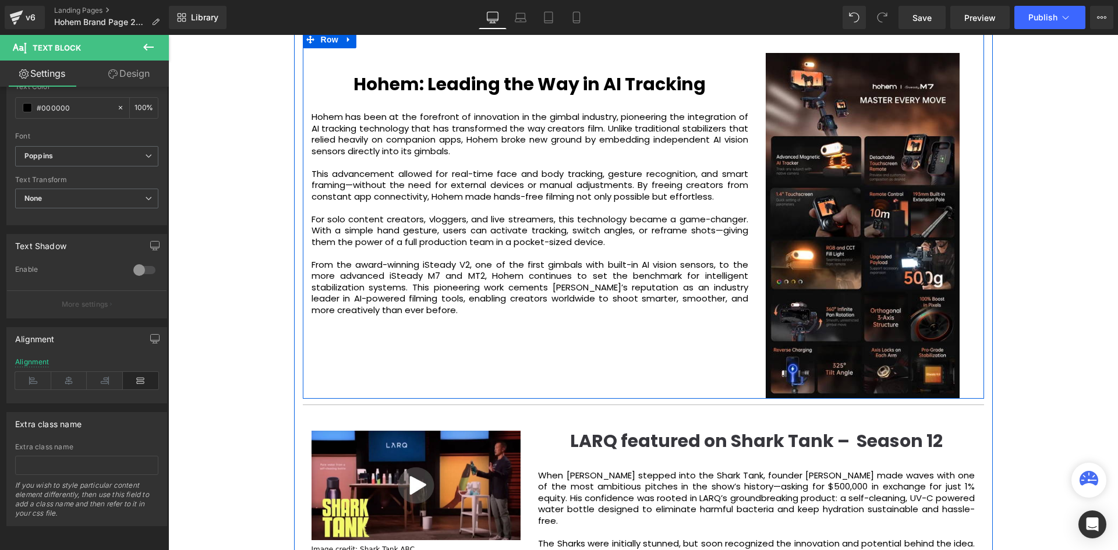
click at [303, 355] on div "Hohem: Leading the Way in AI Tracking Heading Hohem has been at the forefront o…" at bounding box center [530, 209] width 454 height 312
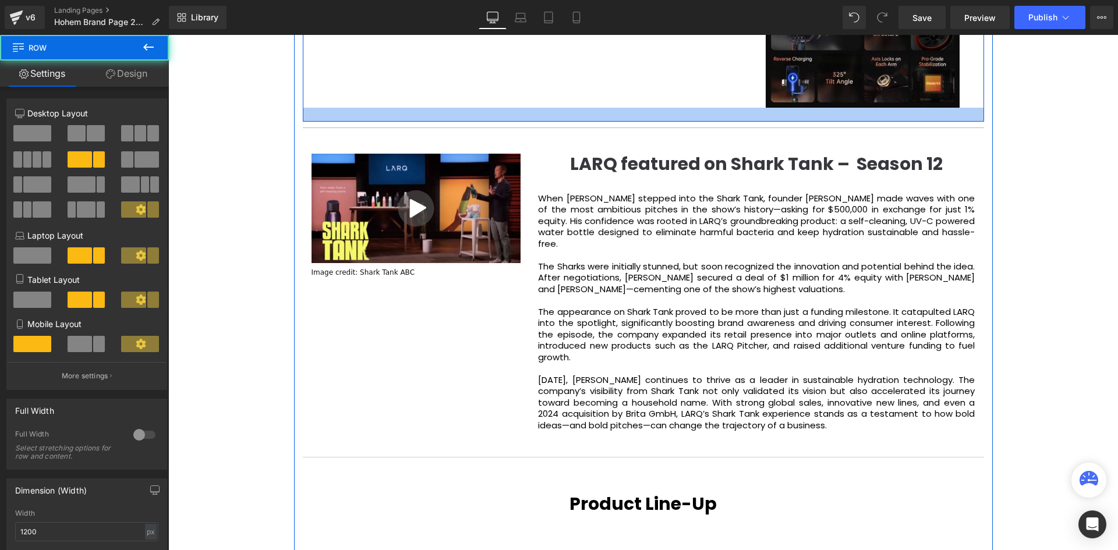
scroll to position [3418, 944]
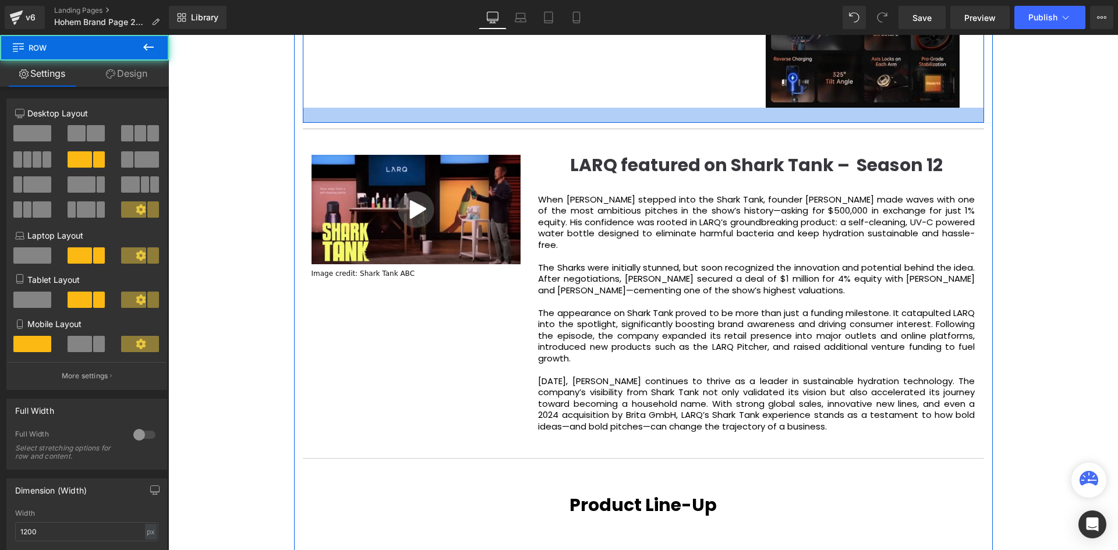
drag, startPoint x: 686, startPoint y: 107, endPoint x: 689, endPoint y: 122, distance: 15.4
click at [689, 122] on div at bounding box center [644, 115] width 682 height 15
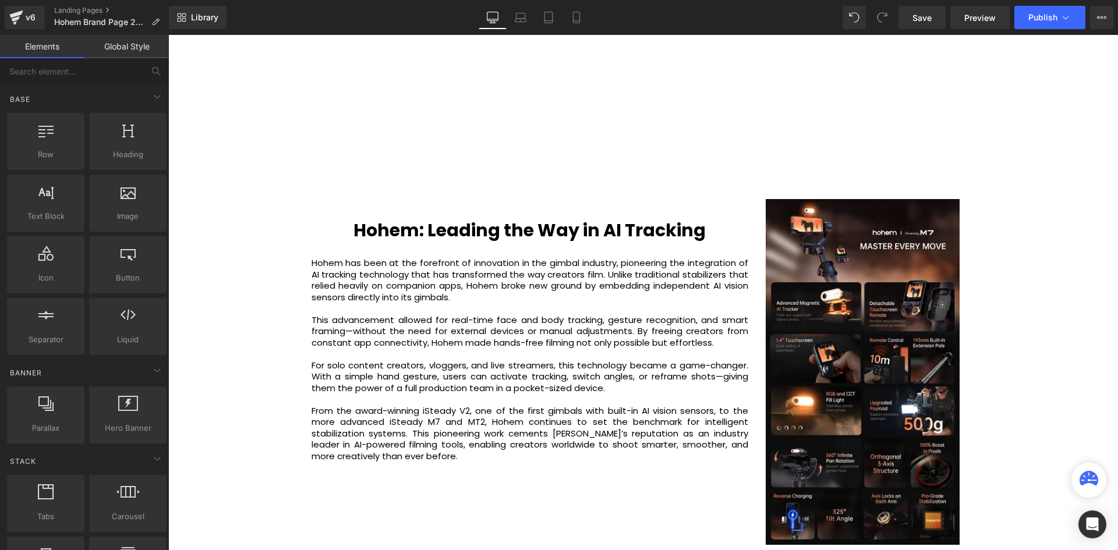
scroll to position [1437, 0]
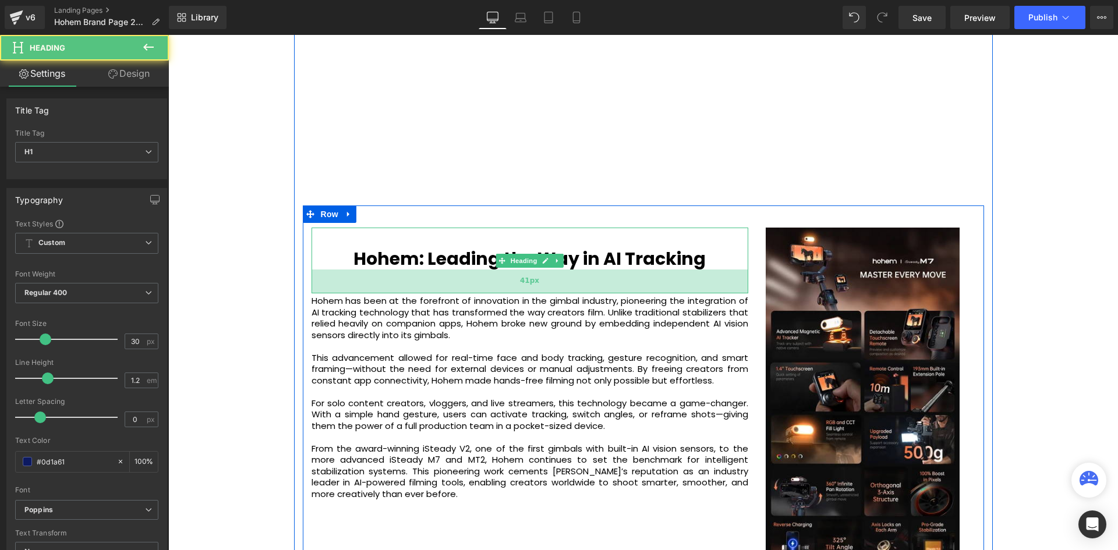
drag, startPoint x: 506, startPoint y: 283, endPoint x: 510, endPoint y: 292, distance: 10.0
click at [510, 292] on div "41px" at bounding box center [530, 282] width 437 height 24
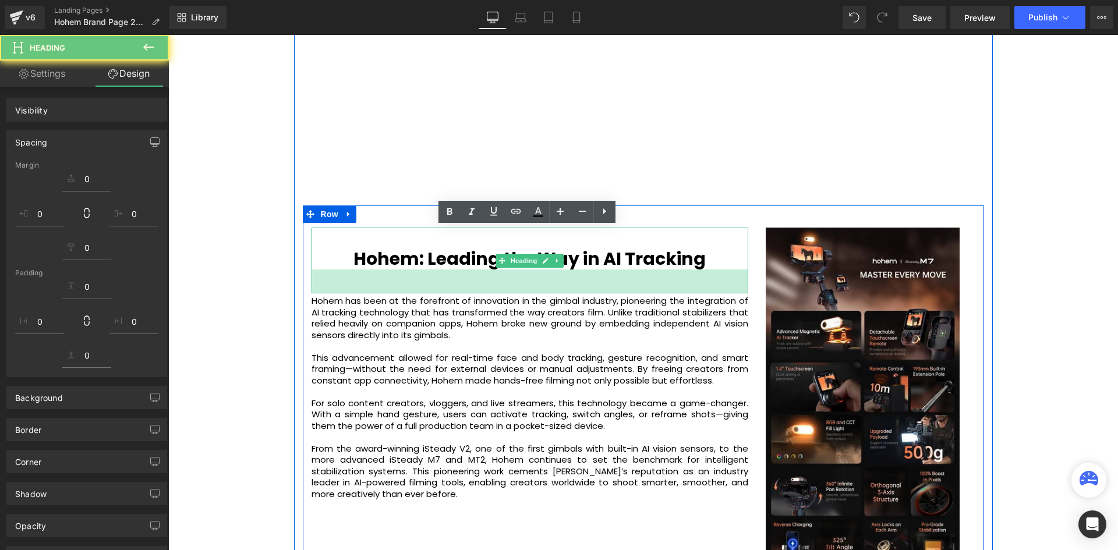
click at [255, 292] on div "Video Bg Welcome to Button Row 42px Image Row Unlock the Power of Intelligent F…" at bounding box center [643, 106] width 950 height 2833
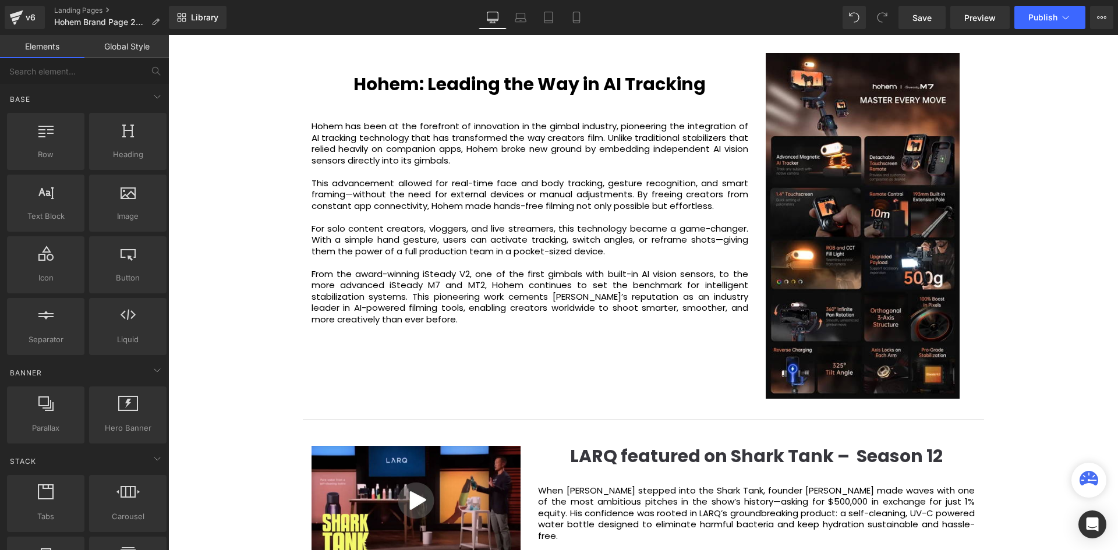
scroll to position [1845, 0]
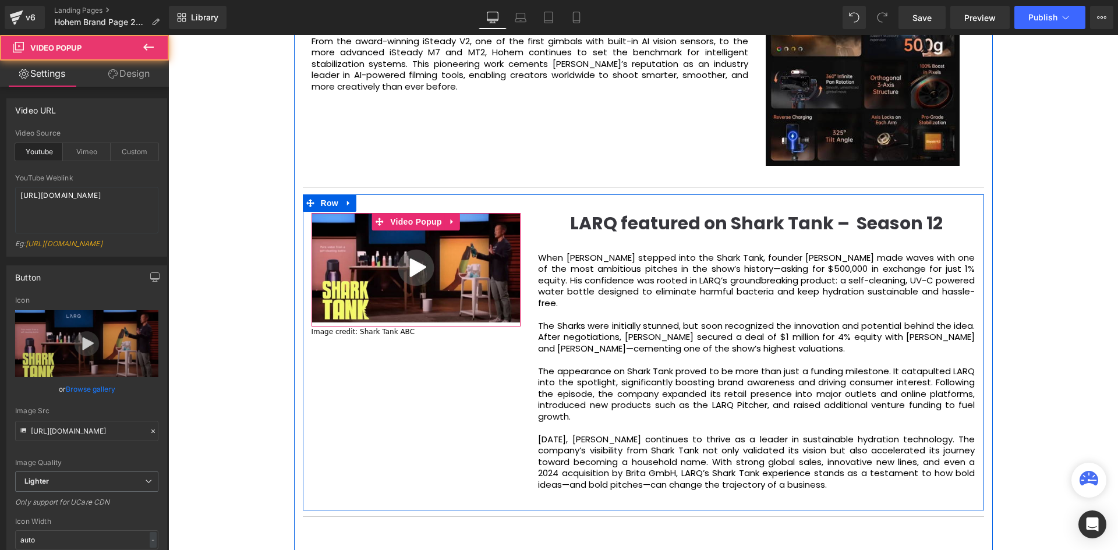
click at [500, 233] on img at bounding box center [417, 268] width 210 height 110
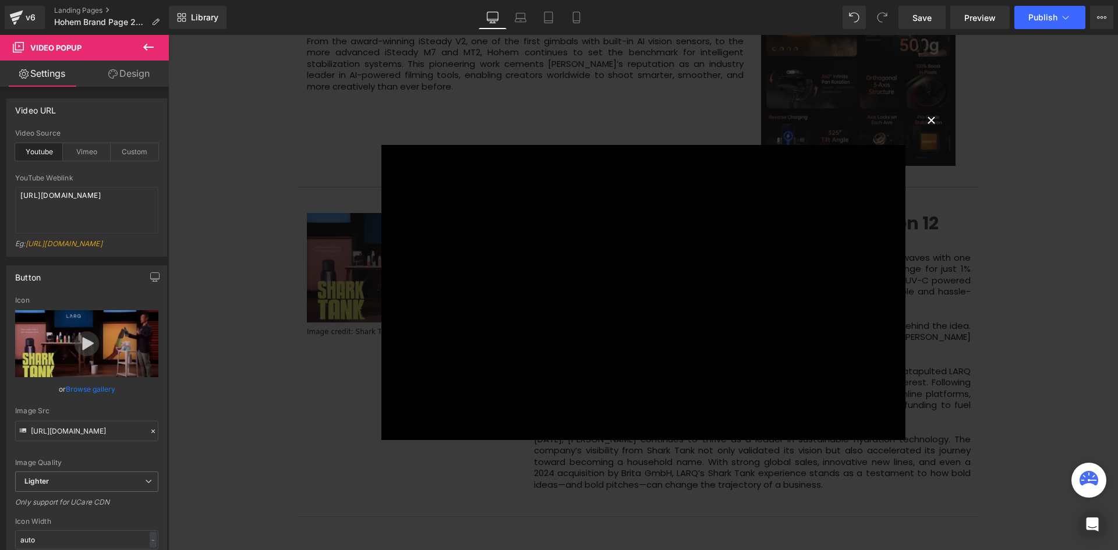
click at [927, 121] on button "×" at bounding box center [931, 119] width 23 height 23
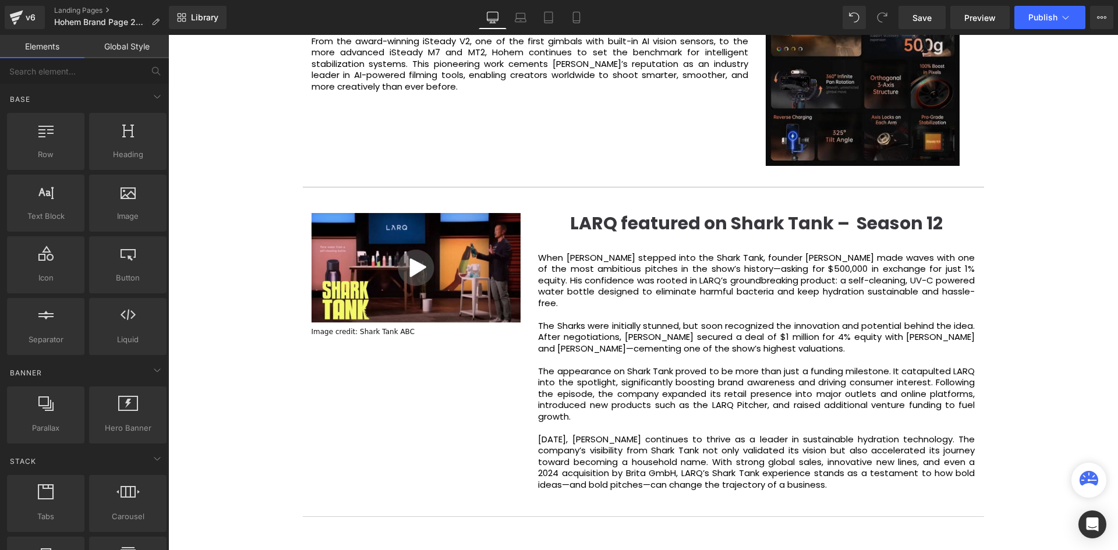
scroll to position [3418, 944]
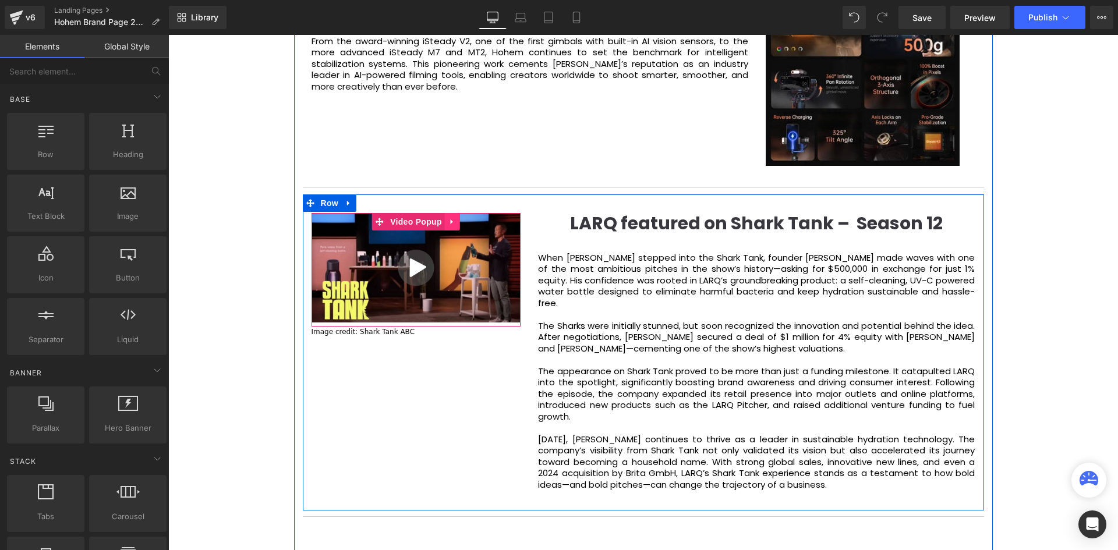
click at [454, 221] on icon at bounding box center [453, 221] width 8 height 9
click at [457, 225] on icon at bounding box center [460, 222] width 8 height 8
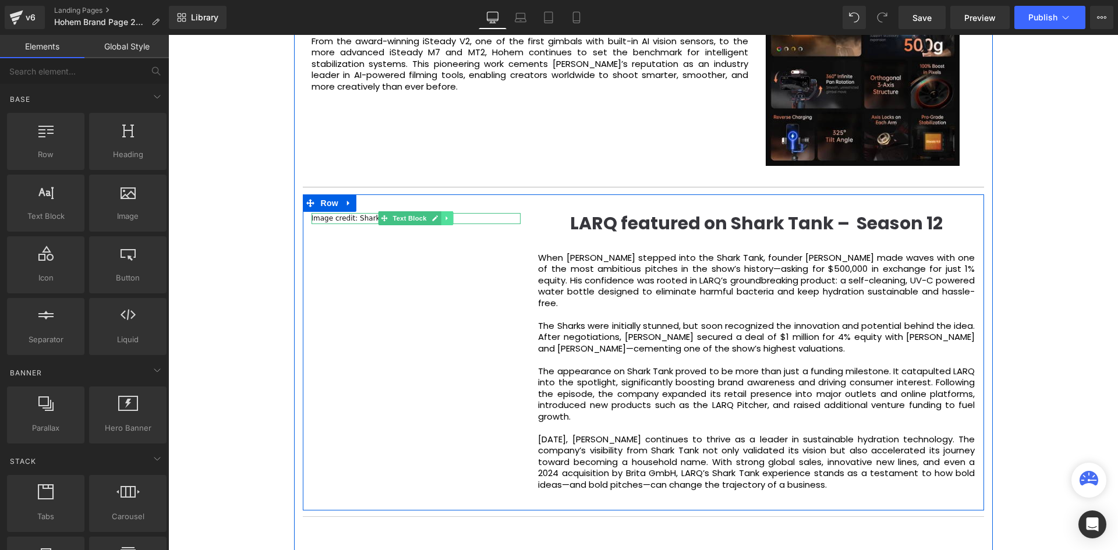
click at [444, 218] on icon at bounding box center [447, 218] width 6 height 7
click at [447, 219] on link at bounding box center [453, 218] width 12 height 14
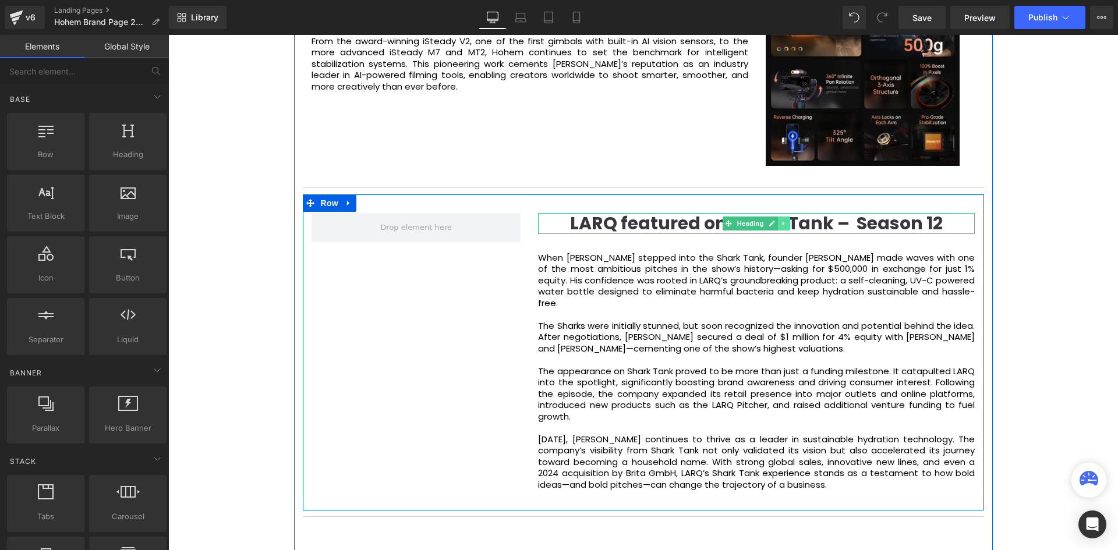
click at [782, 226] on icon at bounding box center [785, 223] width 6 height 7
click at [788, 224] on icon at bounding box center [791, 223] width 6 height 7
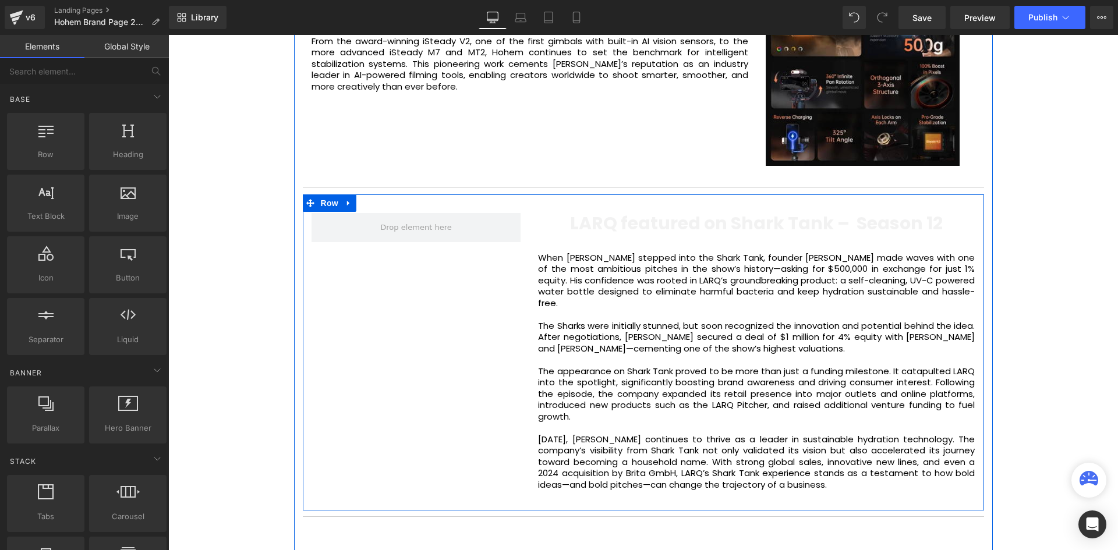
scroll to position [3397, 944]
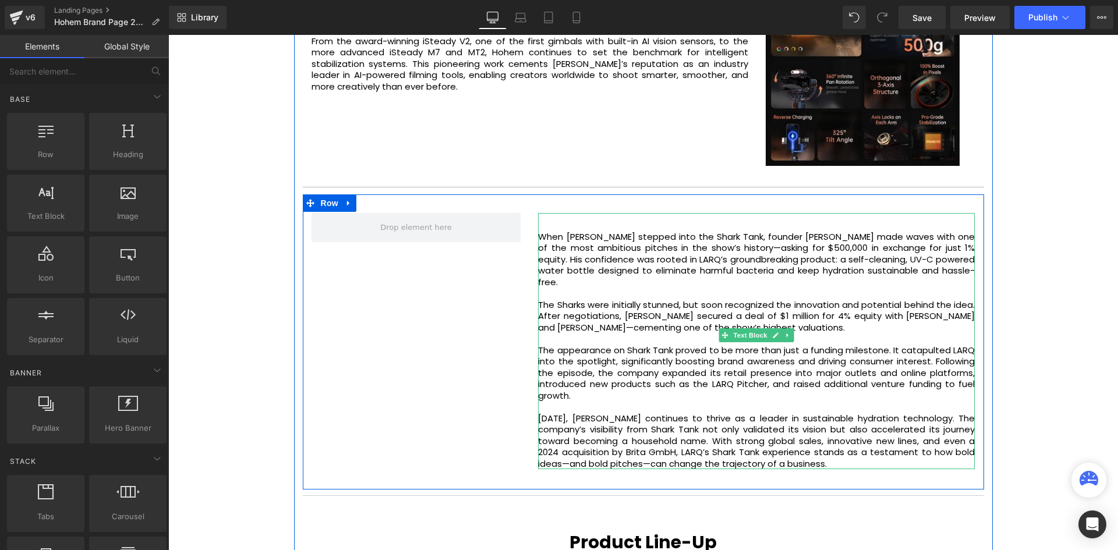
click at [788, 336] on icon at bounding box center [788, 335] width 6 height 7
click at [791, 337] on icon at bounding box center [794, 336] width 6 height 6
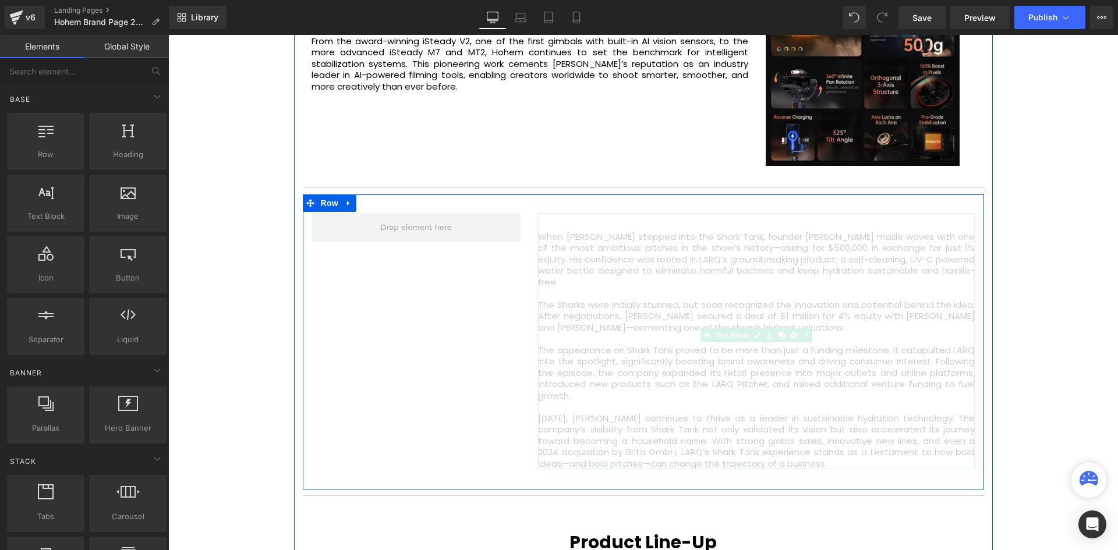
scroll to position [3181, 944]
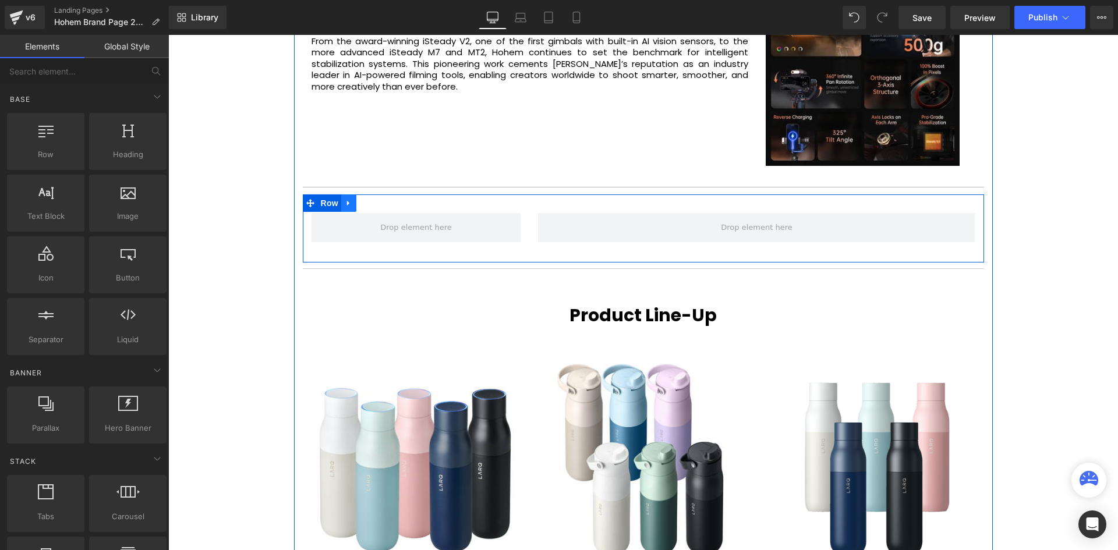
click at [351, 205] on link at bounding box center [348, 203] width 15 height 17
click at [376, 207] on icon at bounding box center [379, 203] width 8 height 8
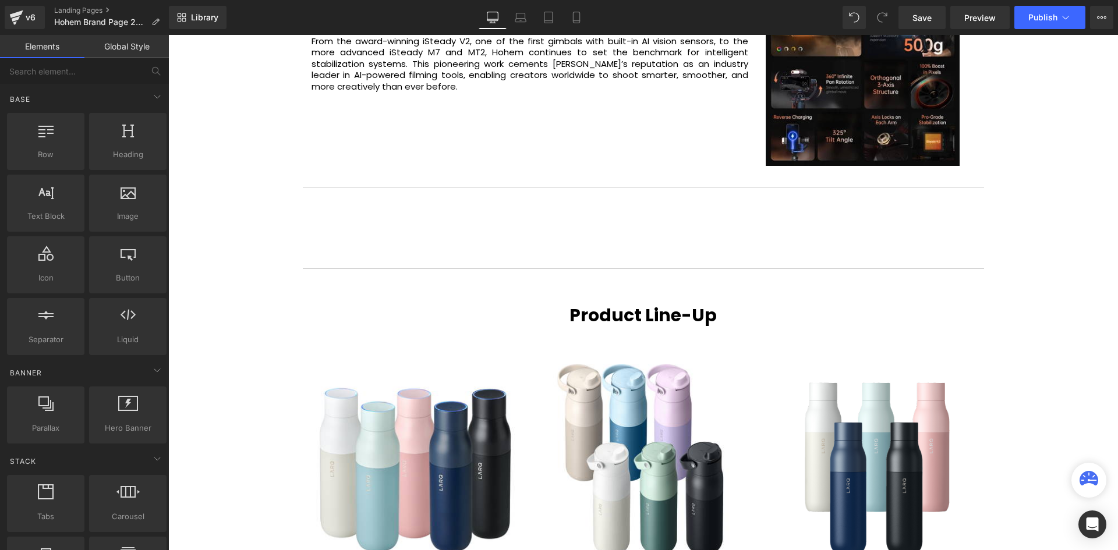
scroll to position [3113, 944]
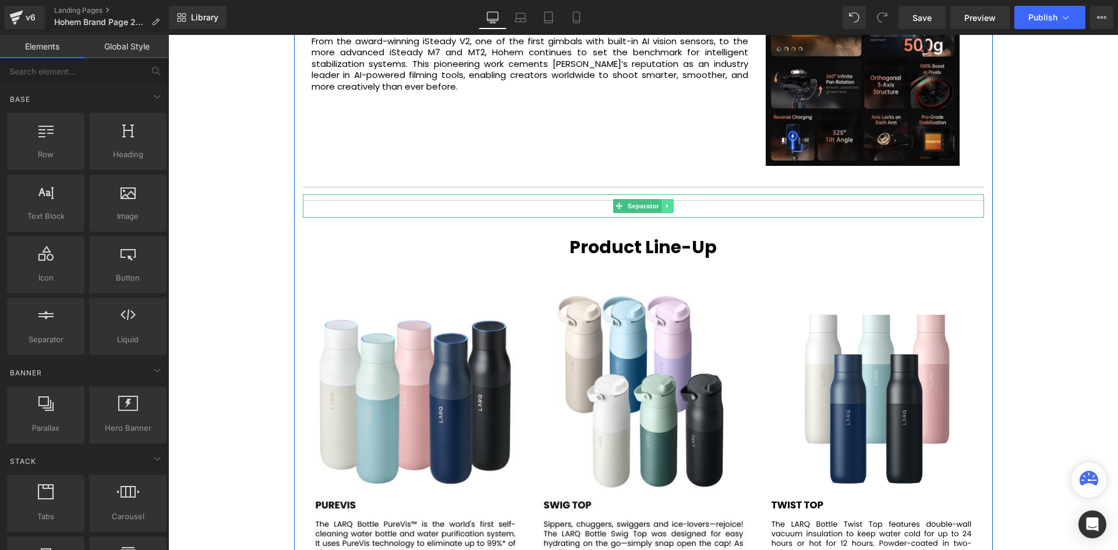
click at [666, 205] on icon at bounding box center [667, 206] width 2 height 4
click at [670, 207] on icon at bounding box center [673, 206] width 6 height 7
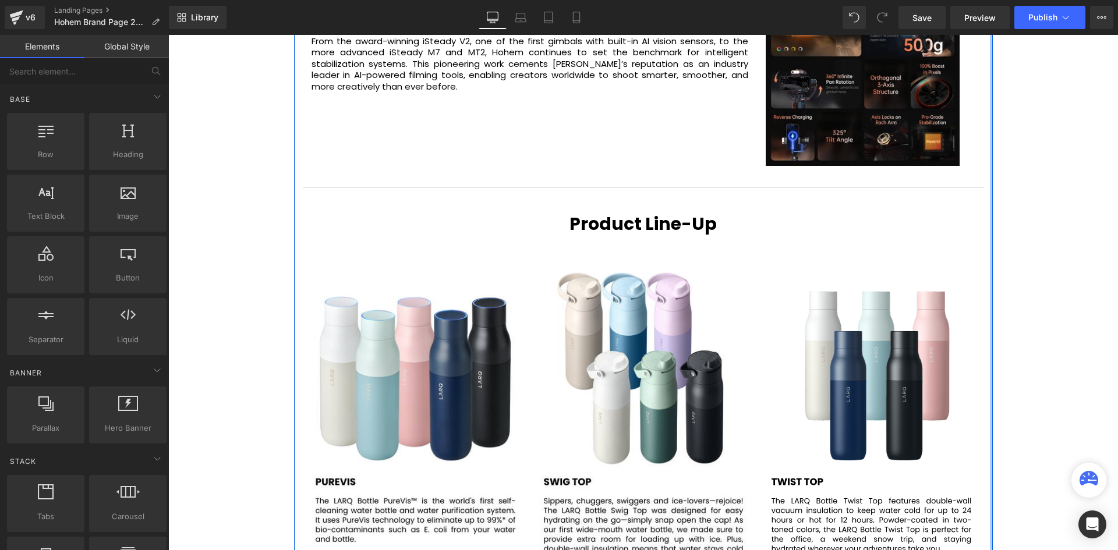
scroll to position [3089, 944]
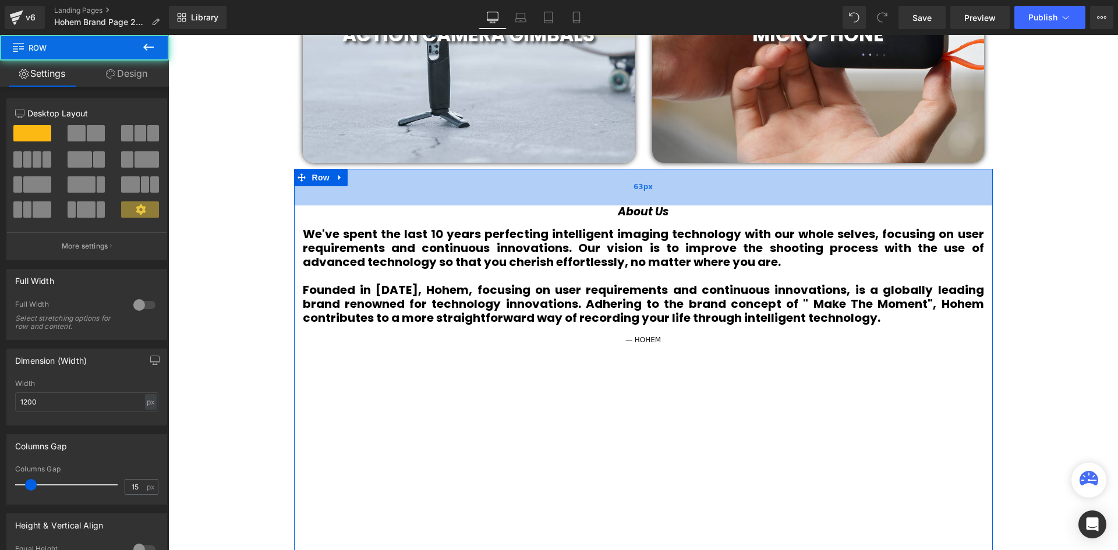
scroll to position [3109, 944]
drag, startPoint x: 607, startPoint y: 176, endPoint x: 608, endPoint y: 196, distance: 19.2
click at [608, 196] on div "63px" at bounding box center [643, 187] width 699 height 37
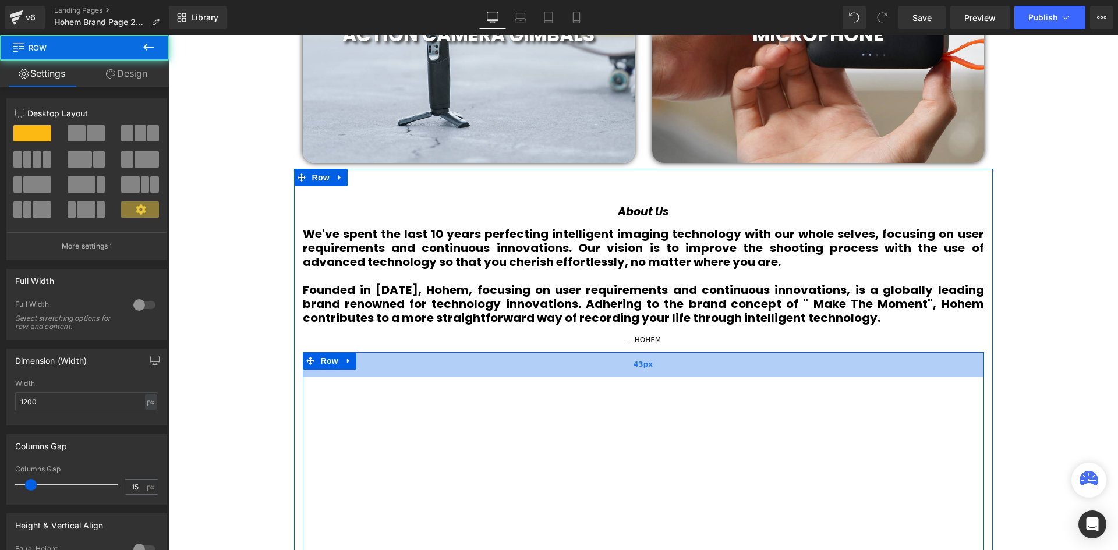
scroll to position [3123, 944]
drag, startPoint x: 655, startPoint y: 353, endPoint x: 656, endPoint y: 368, distance: 14.6
click at [656, 368] on div "55px" at bounding box center [644, 368] width 682 height 32
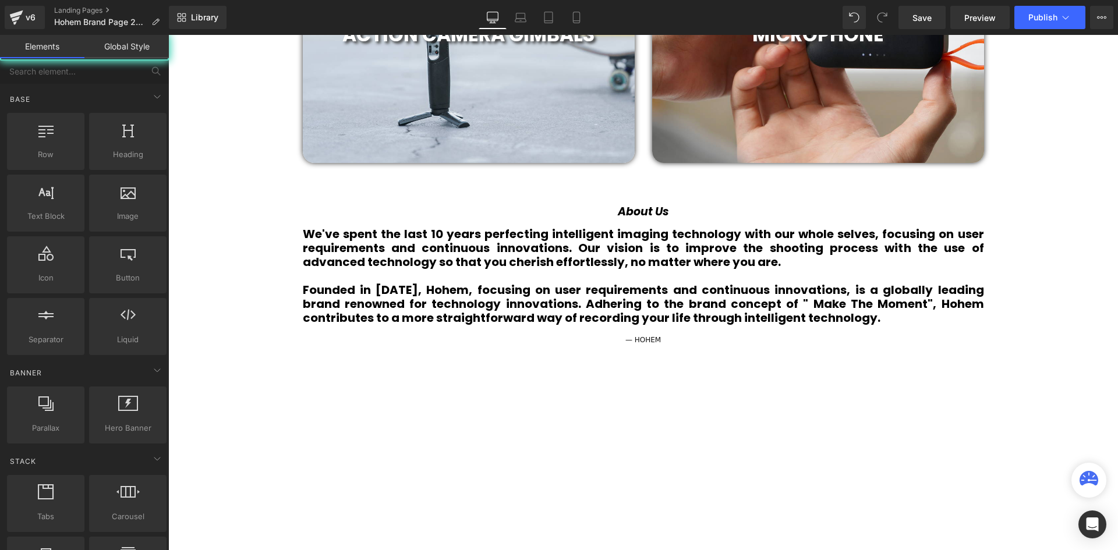
click at [1036, 320] on div "Video Bg Welcome to Button Row 42px Image Row Unlock the Power of Intelligent F…" at bounding box center [643, 477] width 950 height 2527
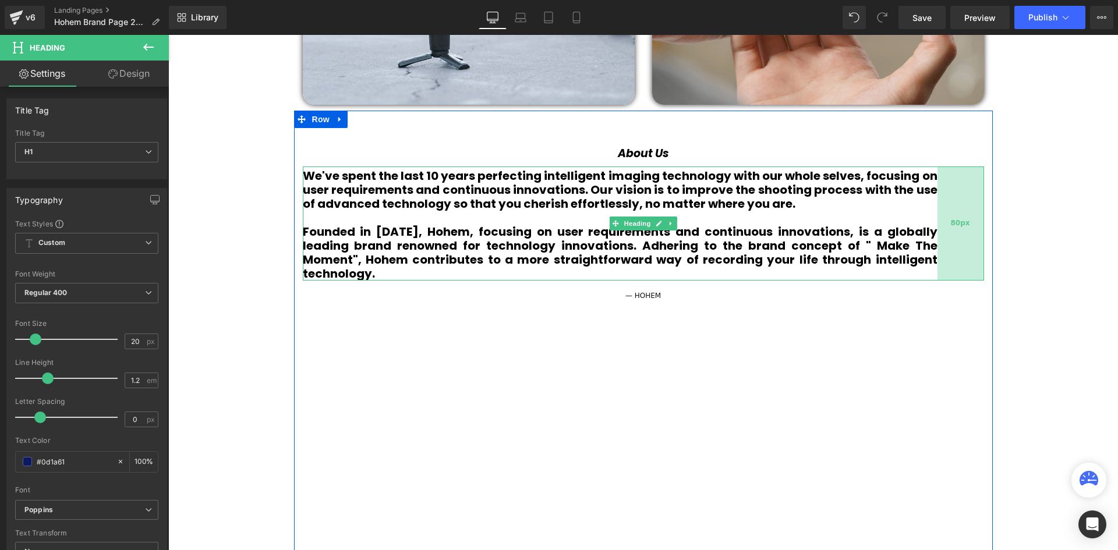
drag, startPoint x: 981, startPoint y: 214, endPoint x: 934, endPoint y: 219, distance: 46.9
click at [938, 219] on div "80px" at bounding box center [961, 224] width 47 height 114
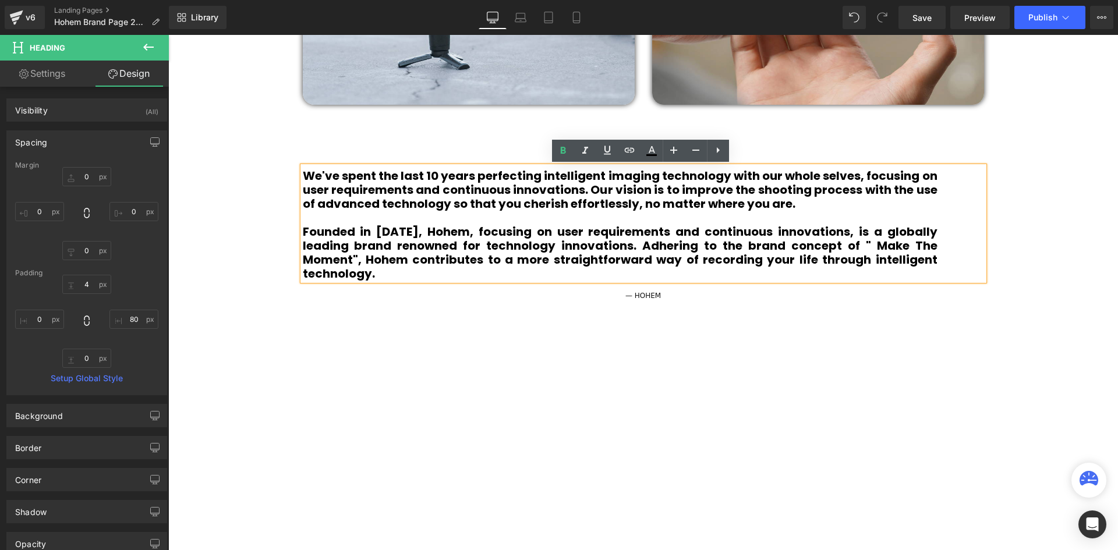
click at [303, 217] on h1 at bounding box center [620, 218] width 635 height 14
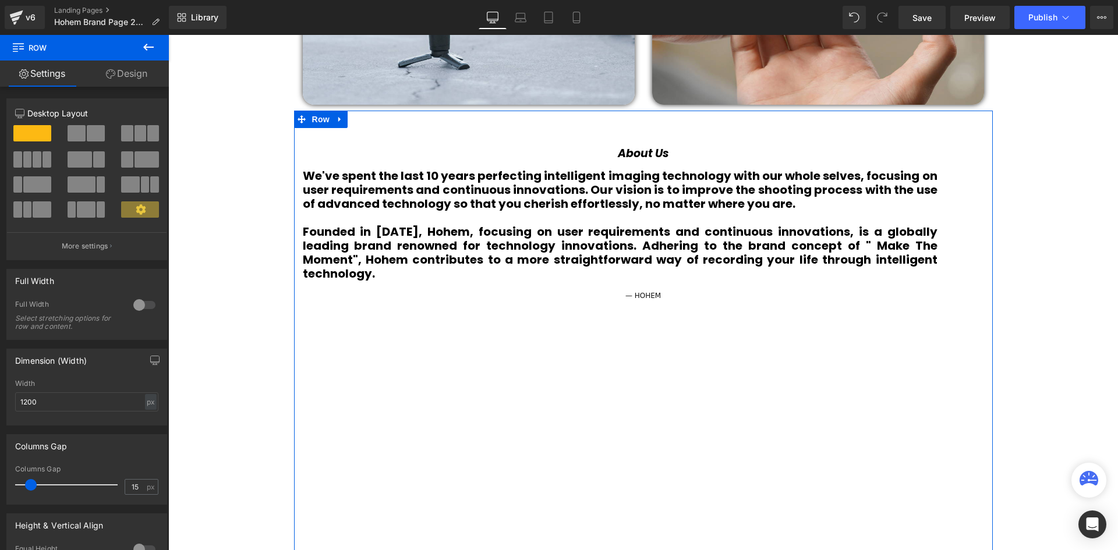
click at [324, 221] on h1 at bounding box center [620, 218] width 635 height 14
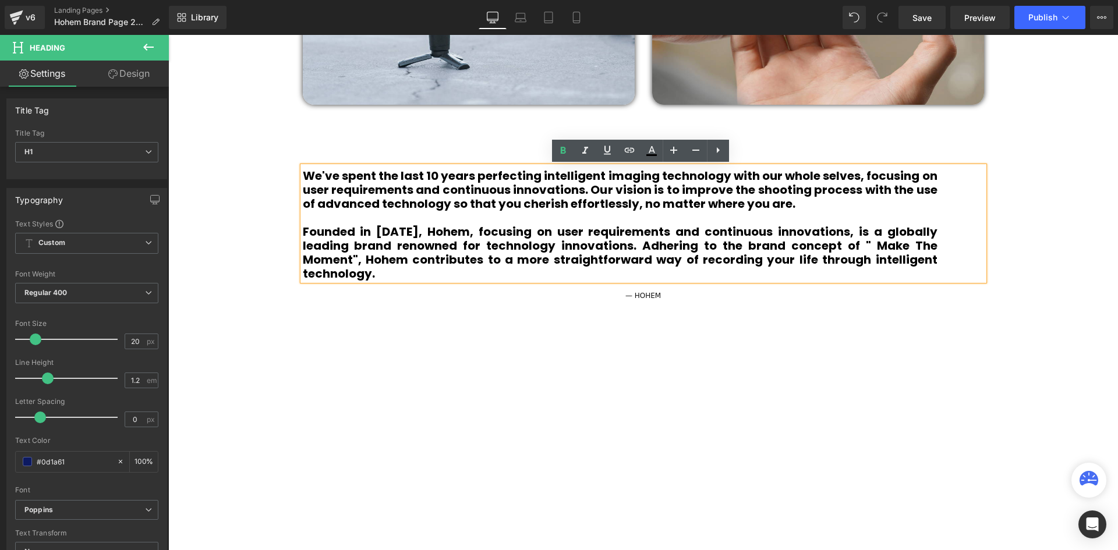
click at [312, 214] on h1 at bounding box center [620, 218] width 635 height 14
click at [348, 172] on b "We've spent the last 10 years perfecting intelligent imaging technology with ou…" at bounding box center [620, 190] width 635 height 44
click at [168, 35] on div at bounding box center [168, 35] width 0 height 0
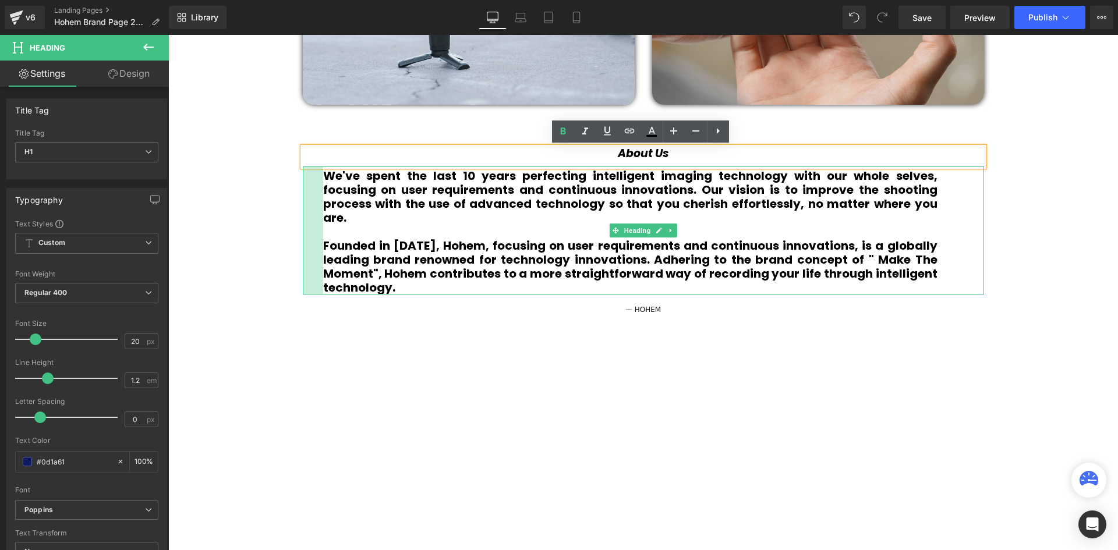
scroll to position [3137, 944]
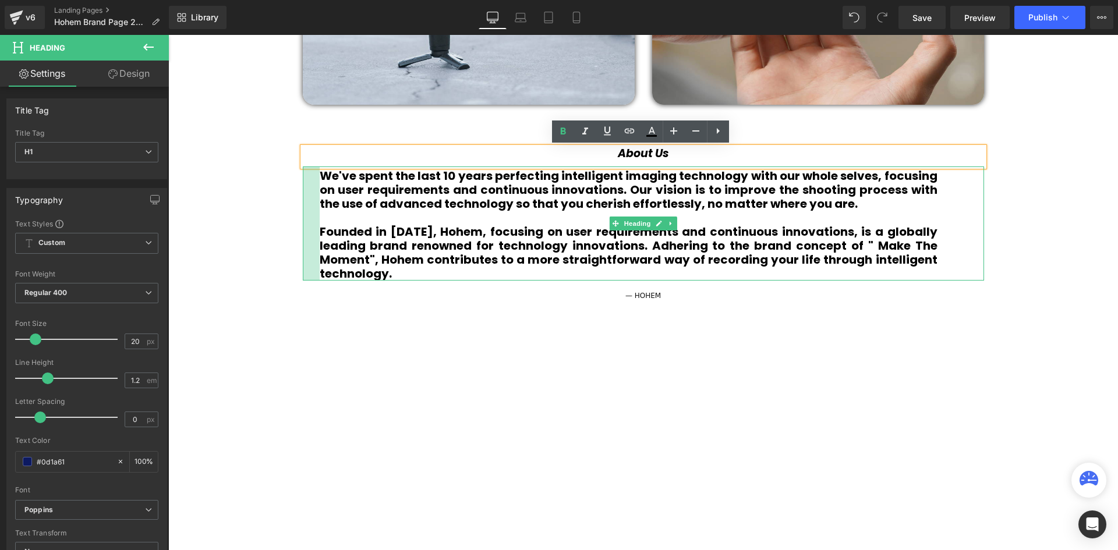
drag, startPoint x: 301, startPoint y: 210, endPoint x: 314, endPoint y: 238, distance: 30.2
click at [316, 239] on div "We've spent the last 10 years perfecting intelligent imaging technology with ou…" at bounding box center [644, 224] width 682 height 114
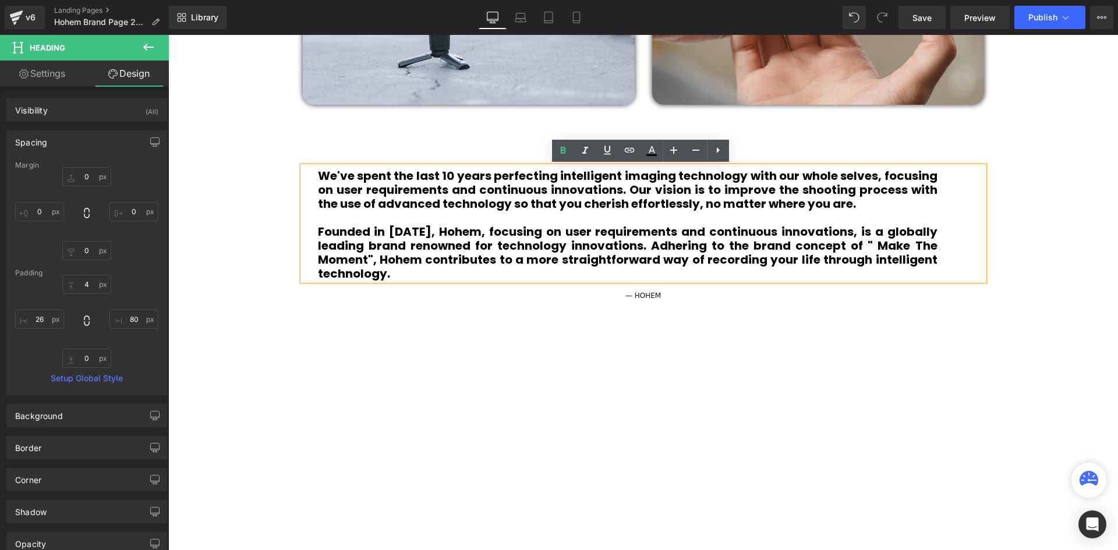
click at [306, 220] on div "We've spent the last 10 years perfecting intelligent imaging technology with ou…" at bounding box center [644, 224] width 682 height 114
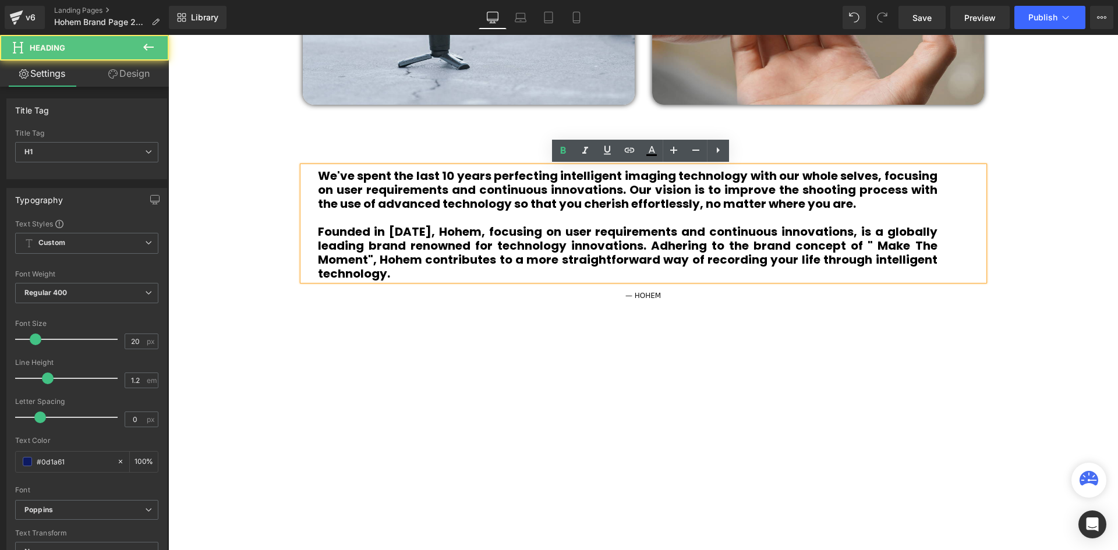
click at [313, 214] on div "We've spent the last 10 years perfecting intelligent imaging technology with ou…" at bounding box center [644, 224] width 682 height 114
click at [351, 152] on div "About Us" at bounding box center [644, 157] width 682 height 20
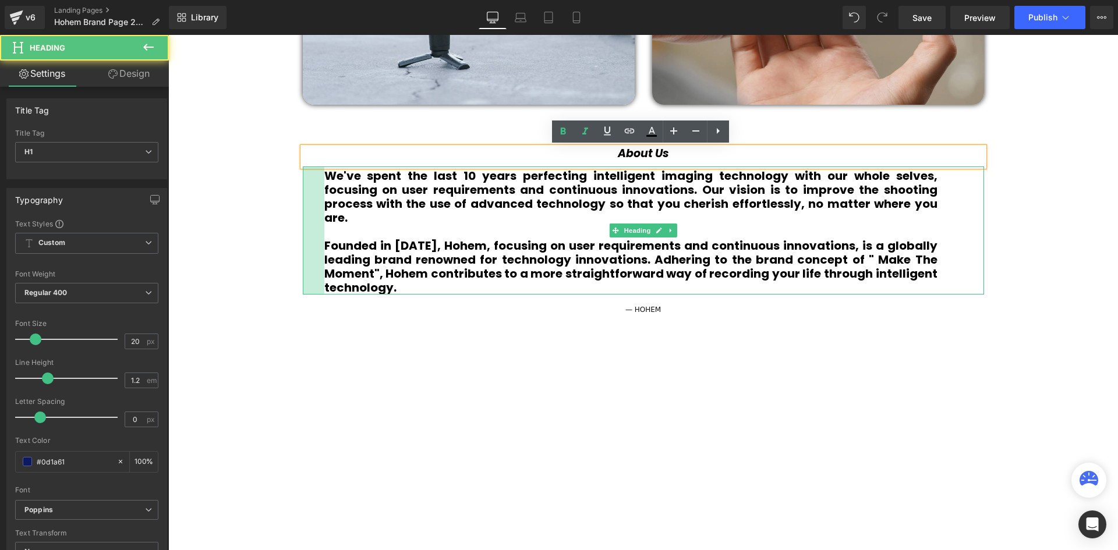
scroll to position [3151, 944]
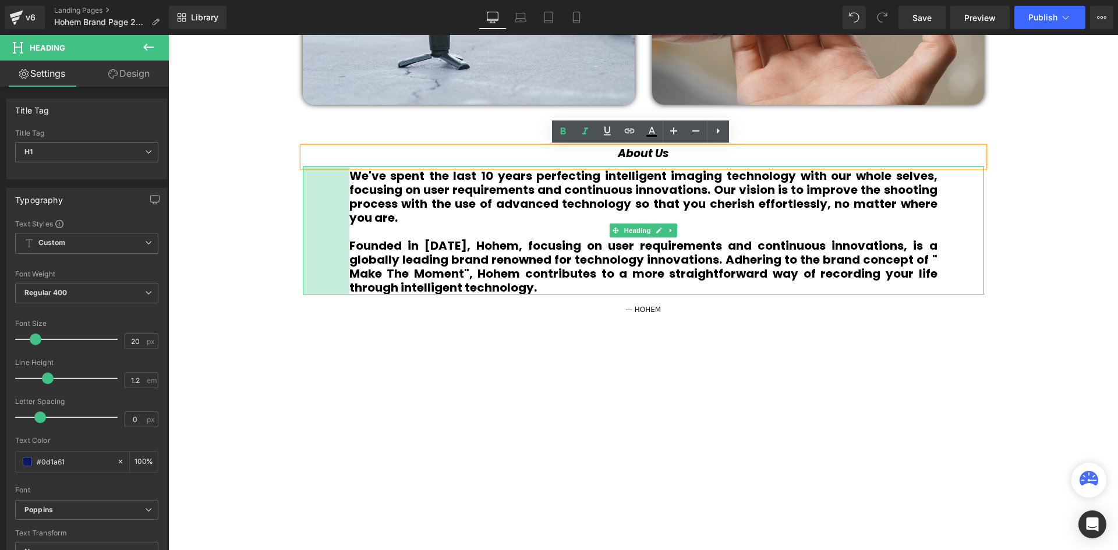
drag, startPoint x: 315, startPoint y: 216, endPoint x: 346, endPoint y: 218, distance: 31.5
click at [346, 218] on div "80px" at bounding box center [326, 231] width 47 height 128
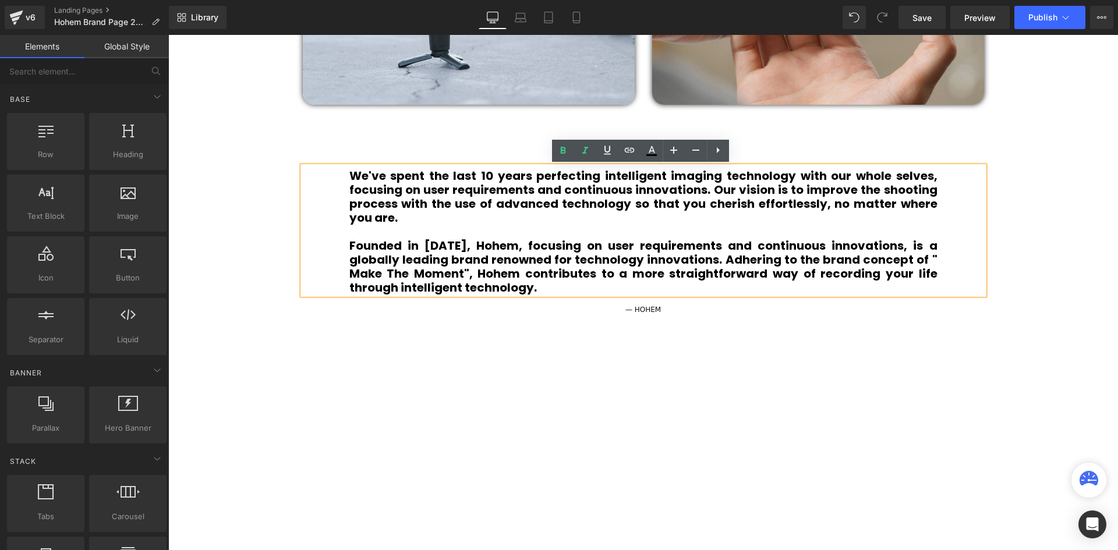
click at [1025, 214] on div "Video Bg Welcome to Button Row 42px Image Row Unlock the Power of Intelligent F…" at bounding box center [643, 433] width 950 height 2555
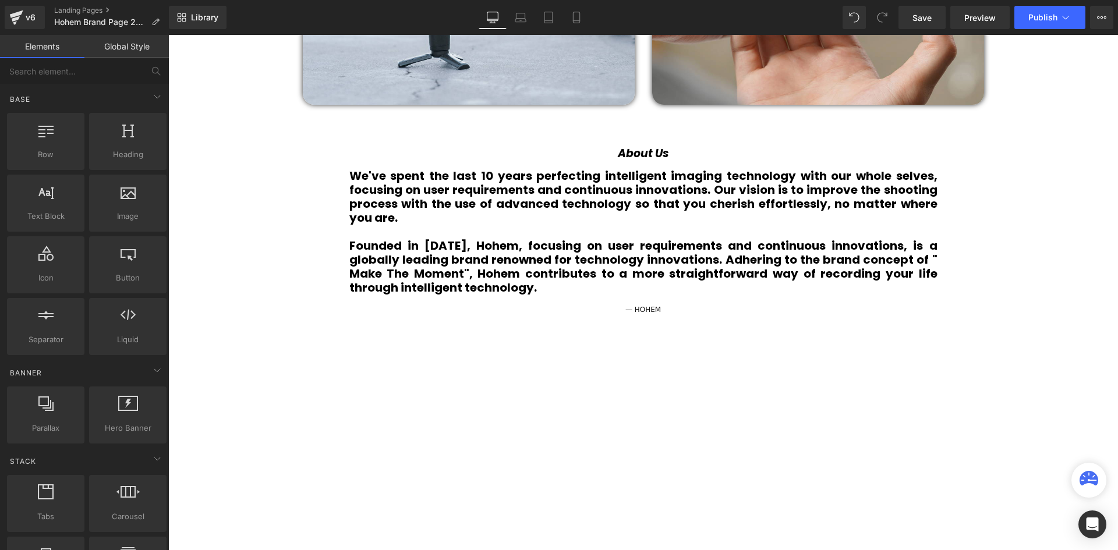
click at [411, 232] on h1 at bounding box center [643, 232] width 588 height 14
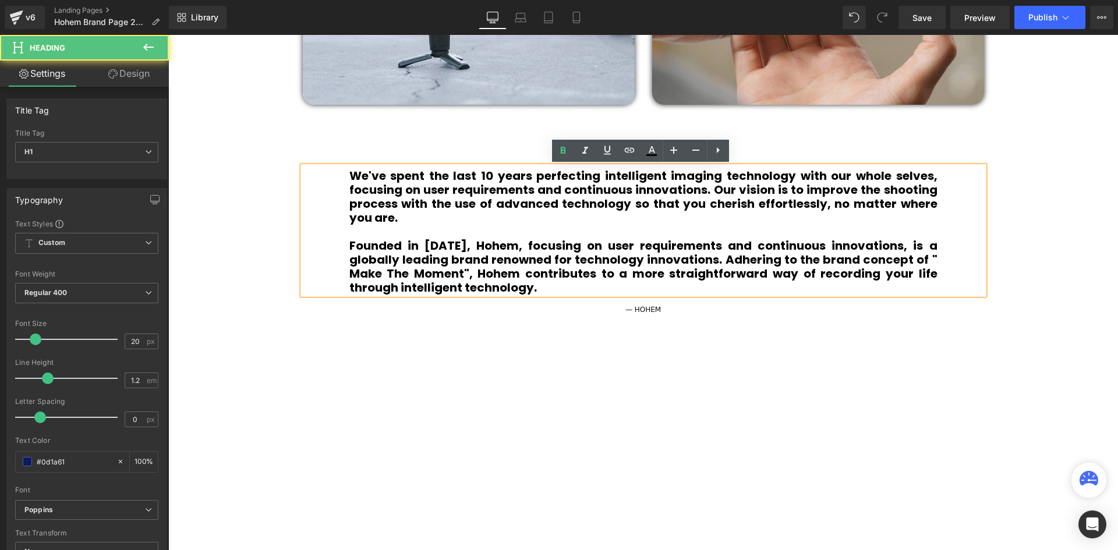
click at [341, 225] on div "We've spent the last 10 years perfecting intelligent imaging technology with ou…" at bounding box center [644, 231] width 682 height 128
click at [325, 222] on div "We've spent the last 10 years perfecting intelligent imaging technology with ou…" at bounding box center [644, 231] width 682 height 128
click at [411, 224] on h1 "We've spent the last 10 years perfecting intelligent imaging technology with ou…" at bounding box center [643, 197] width 588 height 56
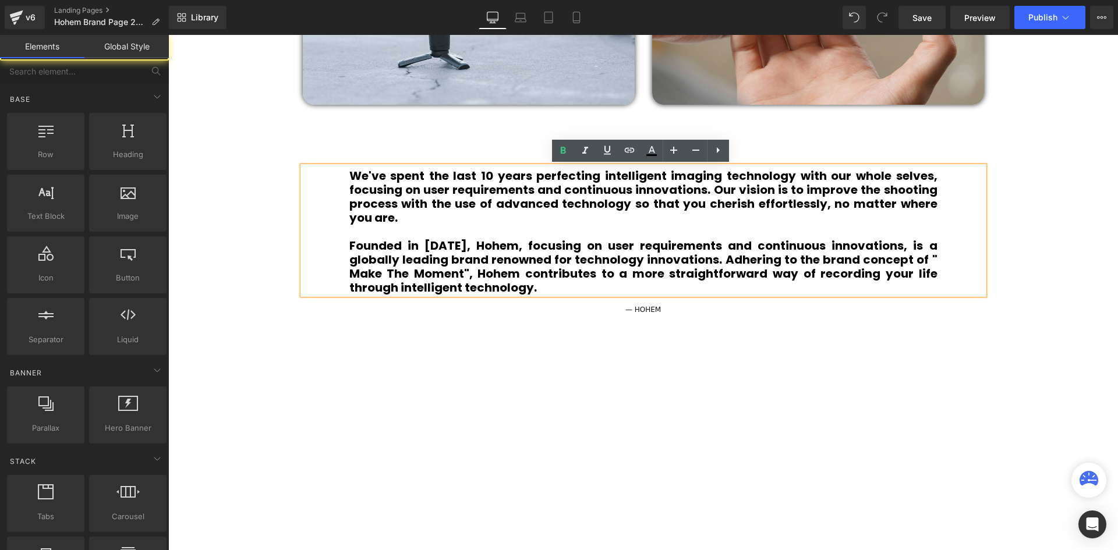
click at [255, 214] on div "Video Bg Welcome to Button Row 42px Image Row Unlock the Power of Intelligent F…" at bounding box center [643, 433] width 950 height 2555
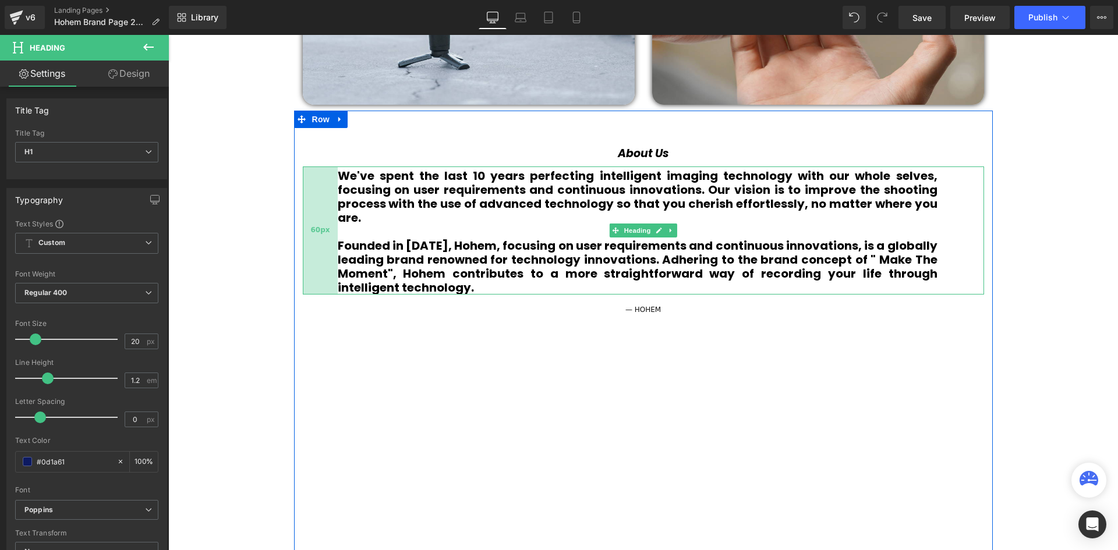
drag, startPoint x: 341, startPoint y: 228, endPoint x: 330, endPoint y: 225, distance: 12.0
click at [330, 225] on div "60px" at bounding box center [320, 231] width 35 height 128
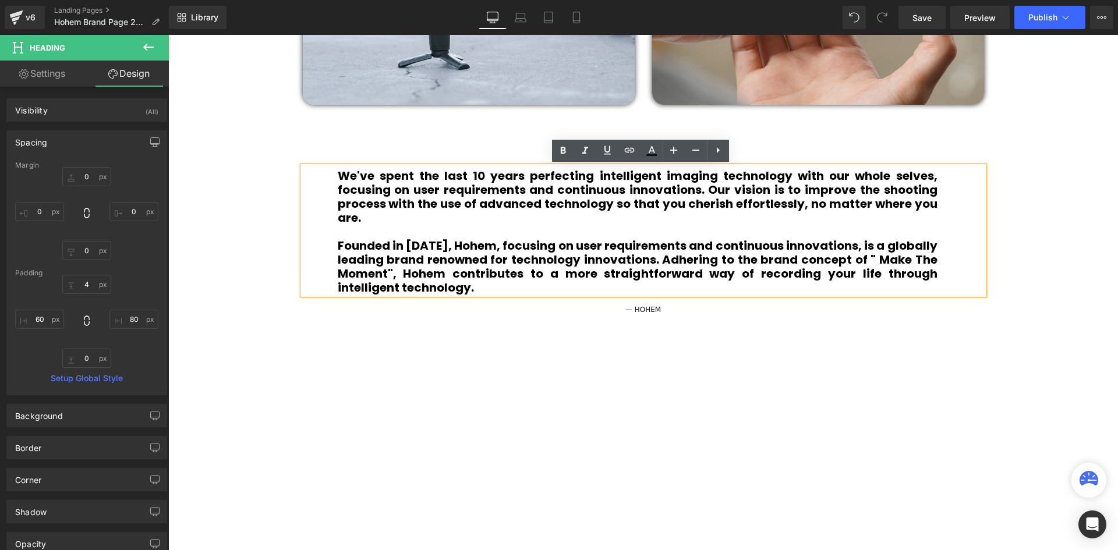
click at [937, 239] on div "We've spent the last 10 years perfecting intelligent imaging technology with ou…" at bounding box center [644, 231] width 682 height 128
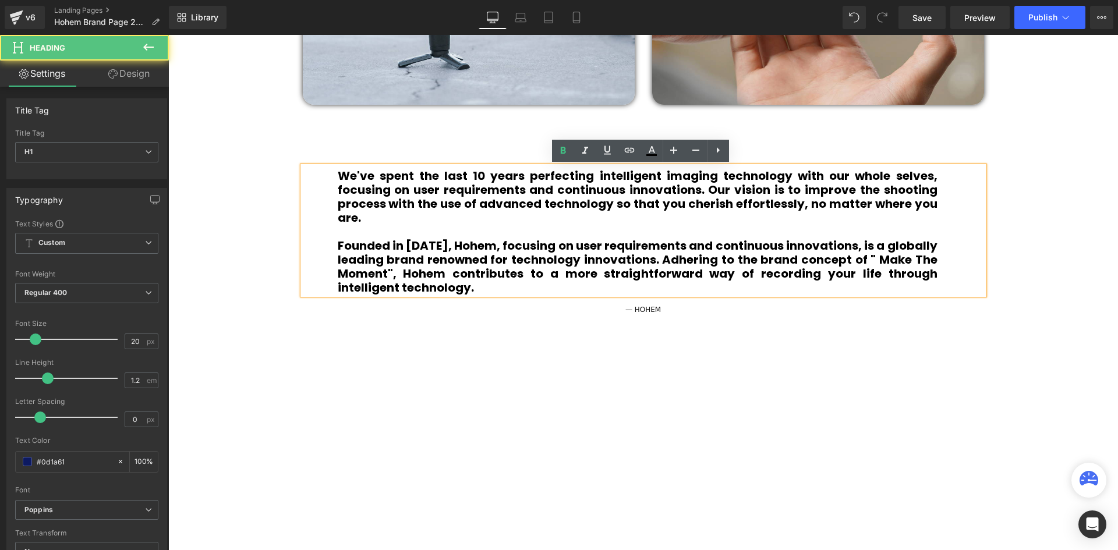
click at [1064, 213] on div "Video Bg Welcome to Button Row 42px Image Row Unlock the Power of Intelligent F…" at bounding box center [643, 433] width 950 height 2555
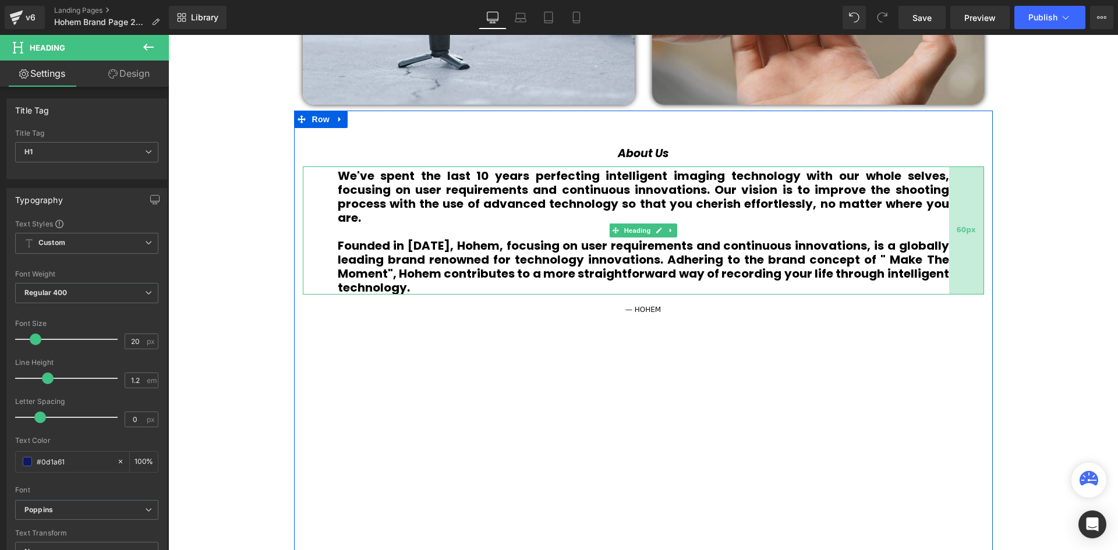
drag, startPoint x: 937, startPoint y: 219, endPoint x: 948, endPoint y: 223, distance: 12.2
click at [949, 223] on div "60px" at bounding box center [966, 231] width 35 height 128
click at [1035, 225] on div "Video Bg Welcome to Button Row 42px Image Row Unlock the Power of Intelligent F…" at bounding box center [643, 433] width 950 height 2555
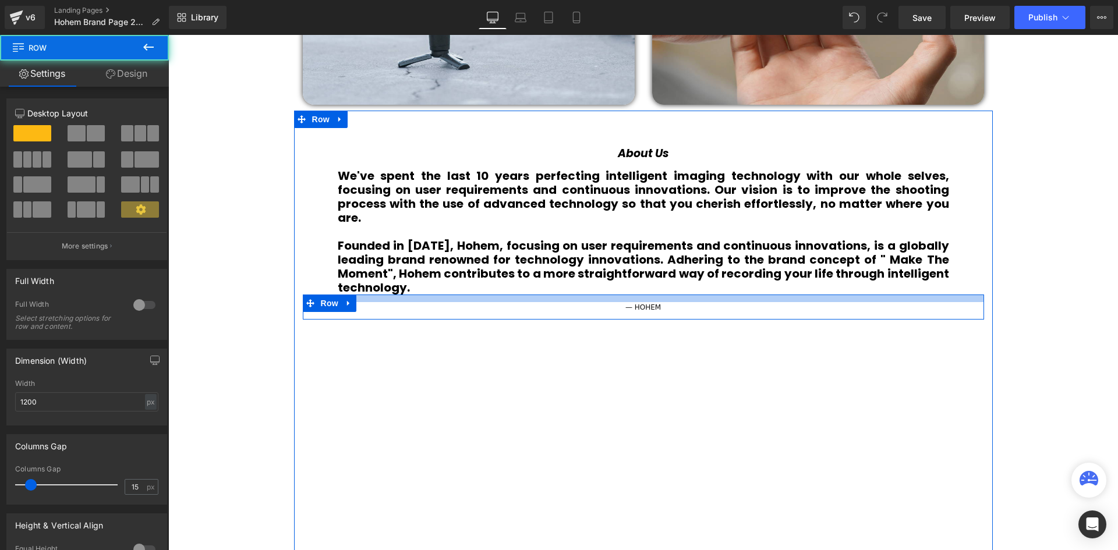
scroll to position [3149, 944]
drag, startPoint x: 669, startPoint y: 299, endPoint x: 679, endPoint y: 298, distance: 9.5
click at [679, 298] on div at bounding box center [644, 299] width 682 height 8
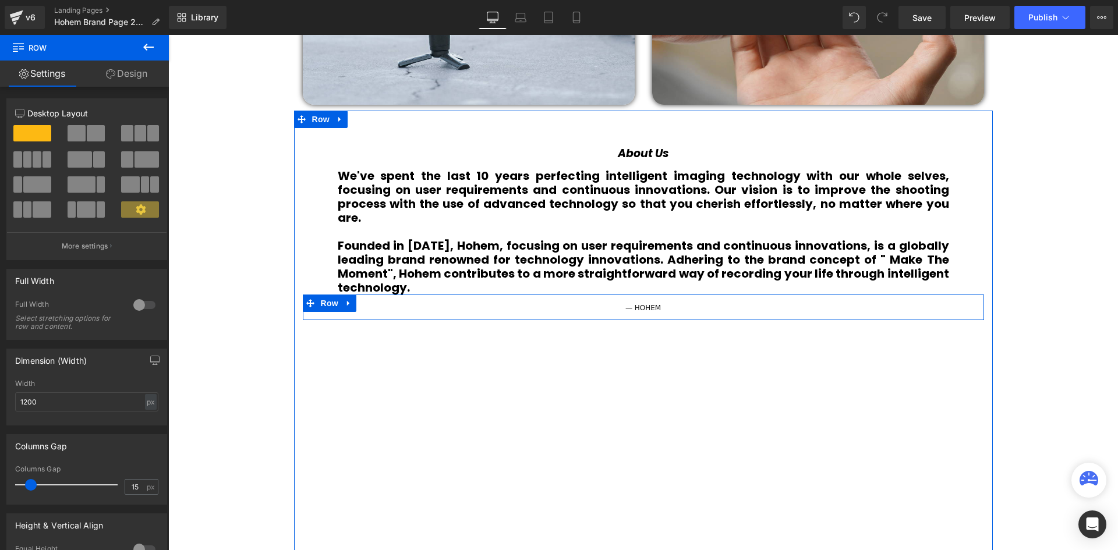
scroll to position [6, 6]
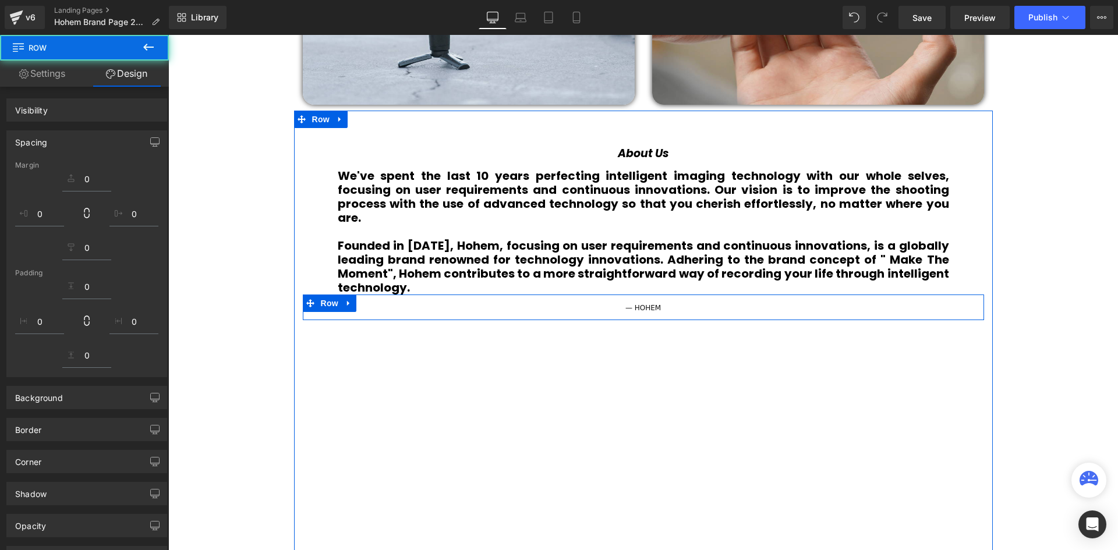
click at [1081, 269] on div "Video Bg Welcome to Button Row 42px Image Row Unlock the Power of Intelligent F…" at bounding box center [643, 433] width 950 height 2554
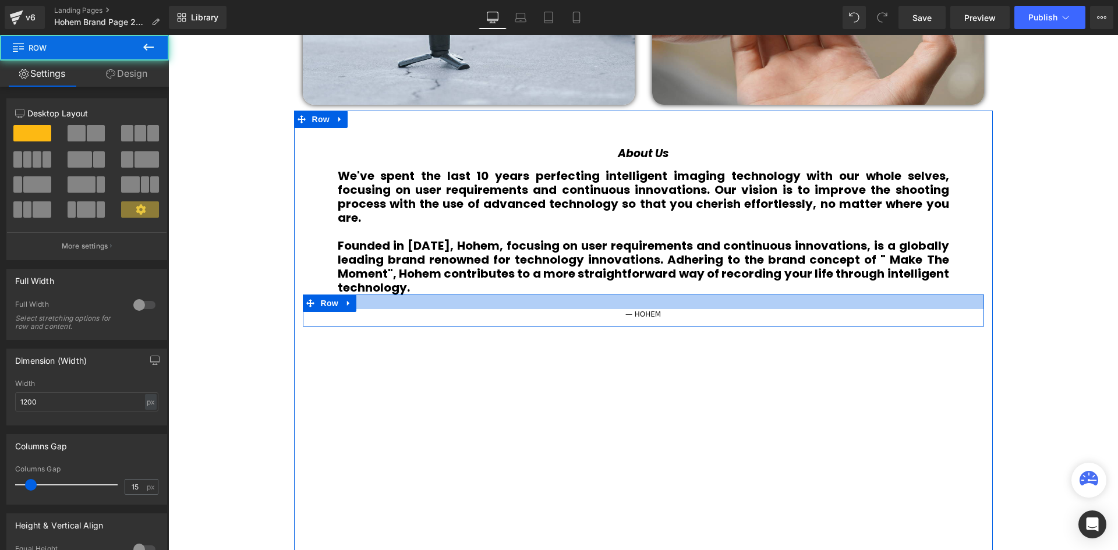
drag, startPoint x: 650, startPoint y: 297, endPoint x: 653, endPoint y: 303, distance: 7.0
click at [653, 303] on div at bounding box center [644, 302] width 682 height 15
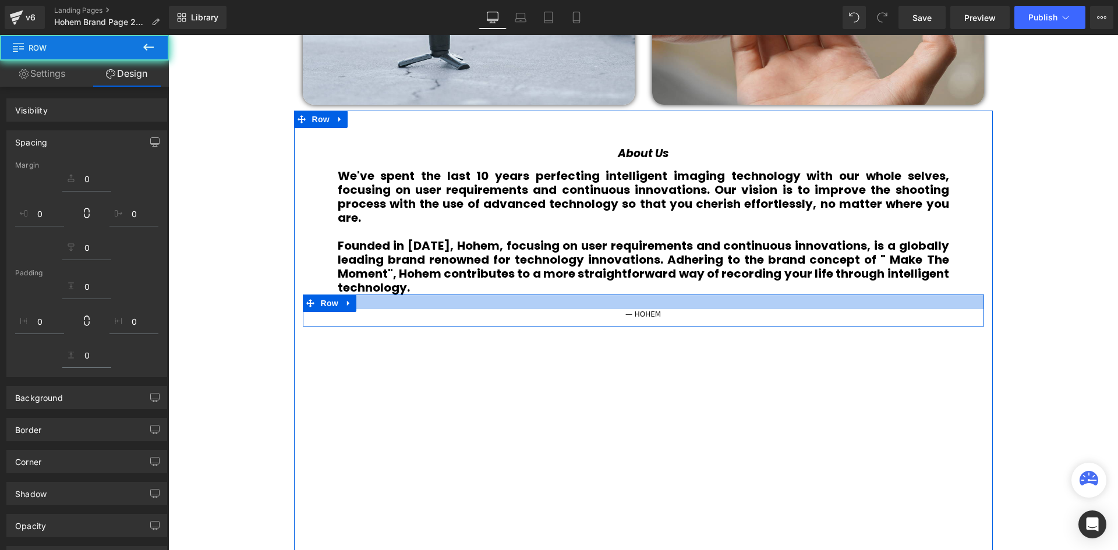
click at [961, 294] on div "We've spent the last 10 years perfecting intelligent imaging technology with ou…" at bounding box center [644, 231] width 682 height 128
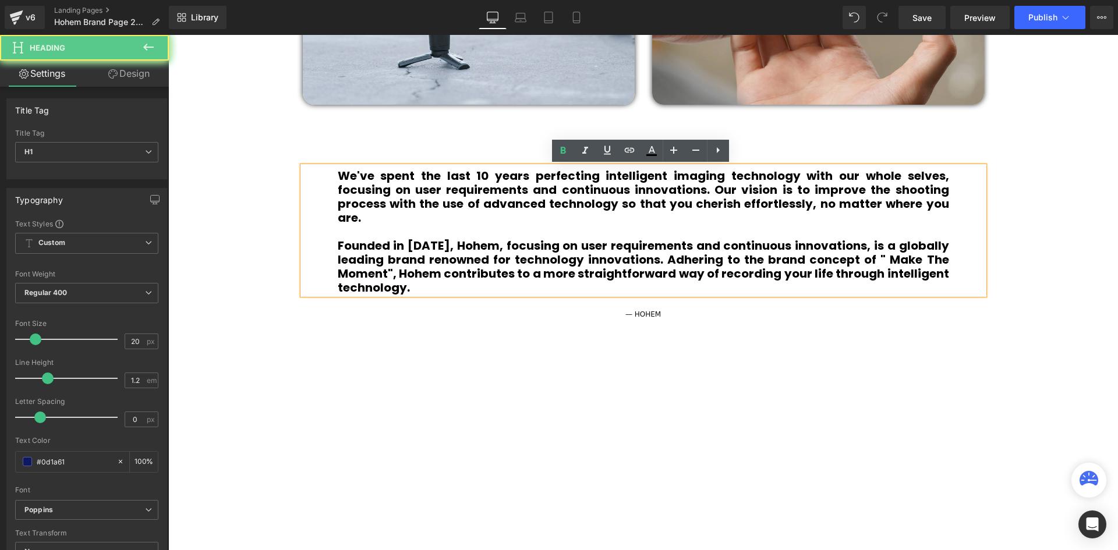
click at [1022, 288] on div "Video Bg Welcome to Button Row 42px Image Row Unlock the Power of Intelligent F…" at bounding box center [643, 436] width 950 height 2560
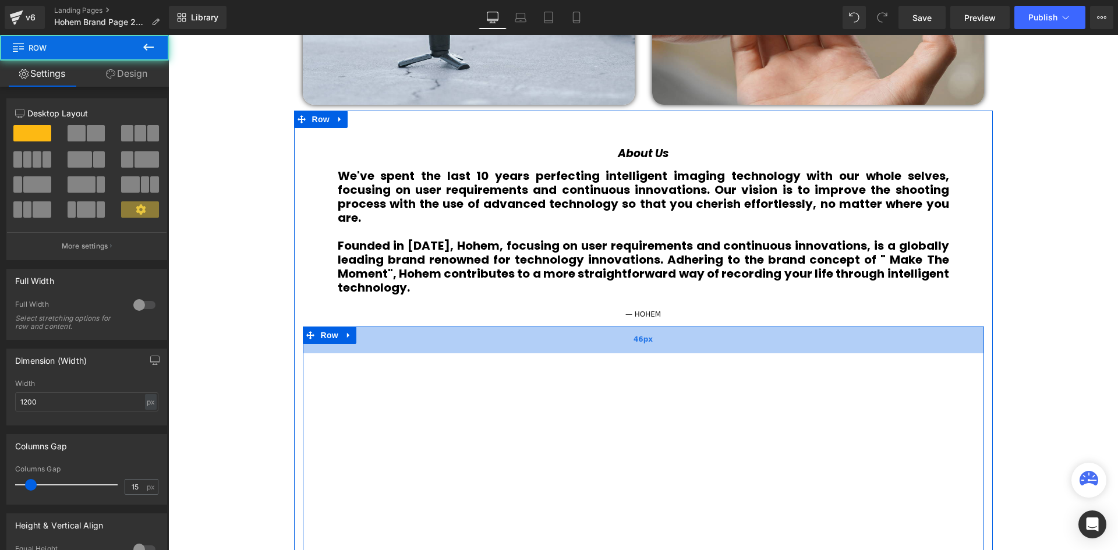
click at [641, 347] on div "46px" at bounding box center [644, 340] width 682 height 27
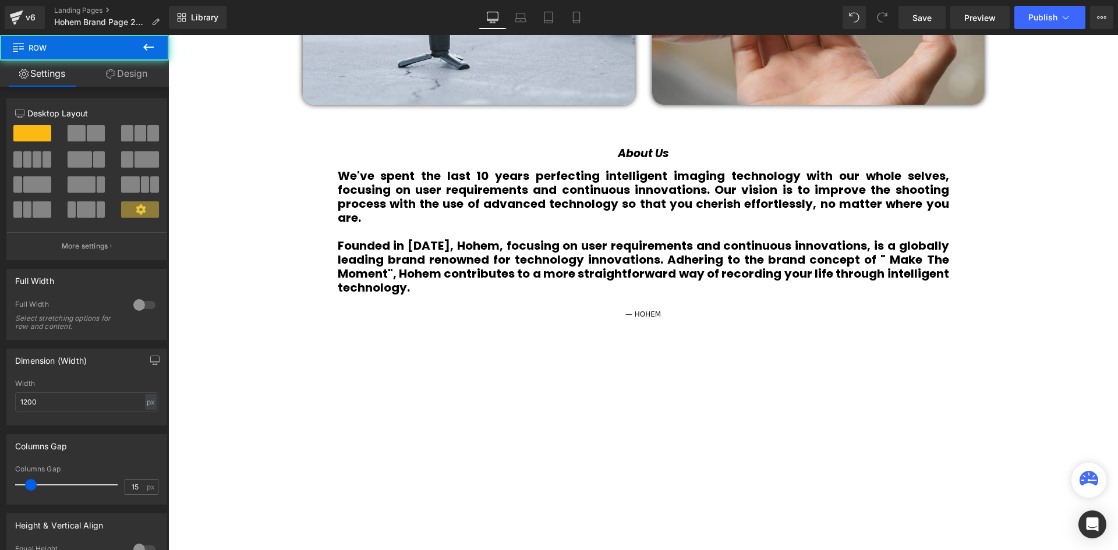
click at [1064, 310] on div "Video Bg Welcome to Button Row 42px Image Row Unlock the Power of Intelligent F…" at bounding box center [643, 433] width 950 height 2555
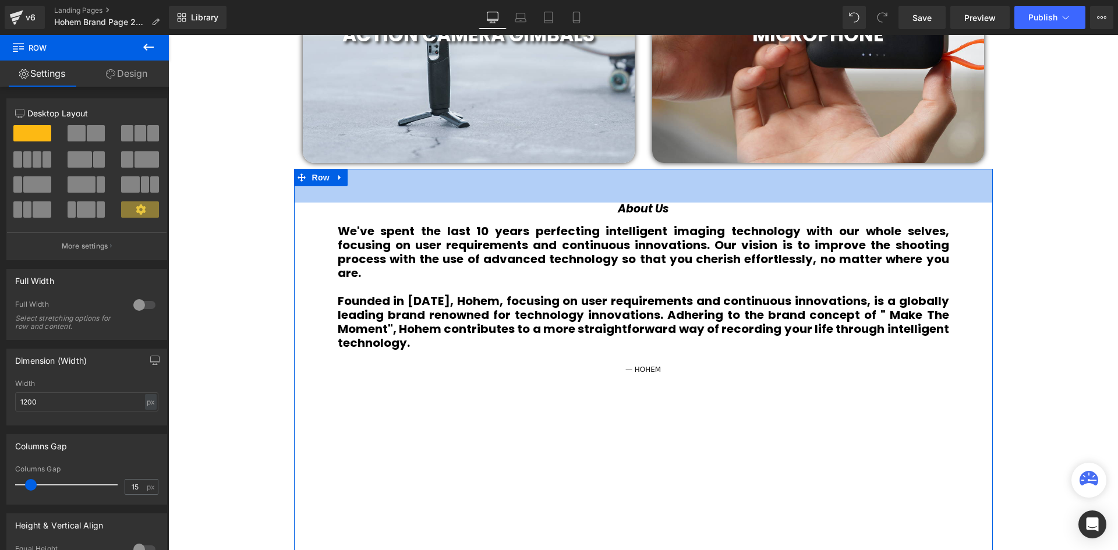
scroll to position [3148, 944]
click at [690, 202] on div "58px" at bounding box center [643, 186] width 699 height 34
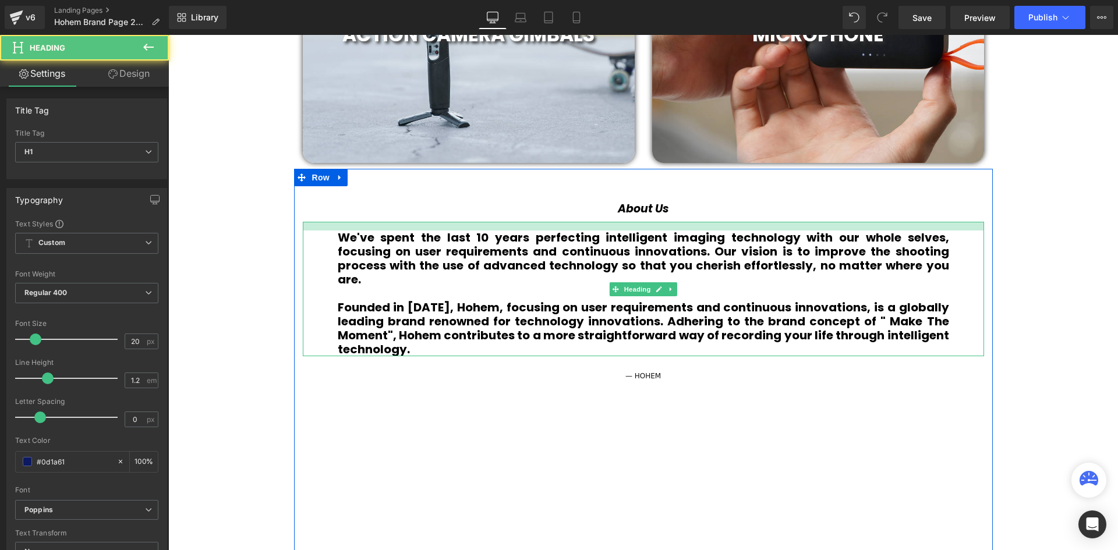
scroll to position [3156, 944]
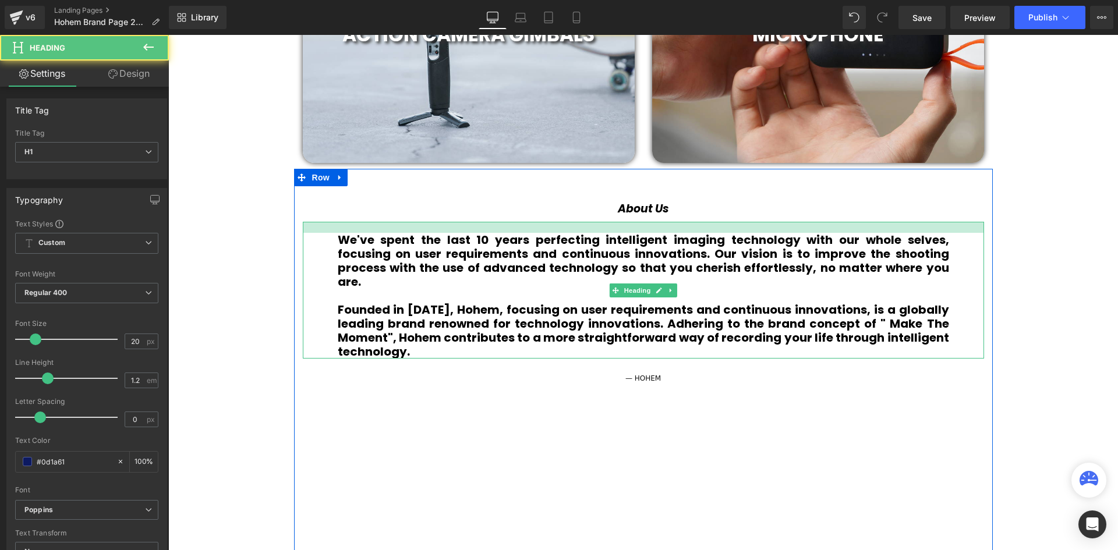
drag, startPoint x: 645, startPoint y: 222, endPoint x: 648, endPoint y: 231, distance: 9.4
click at [648, 231] on div at bounding box center [644, 227] width 682 height 11
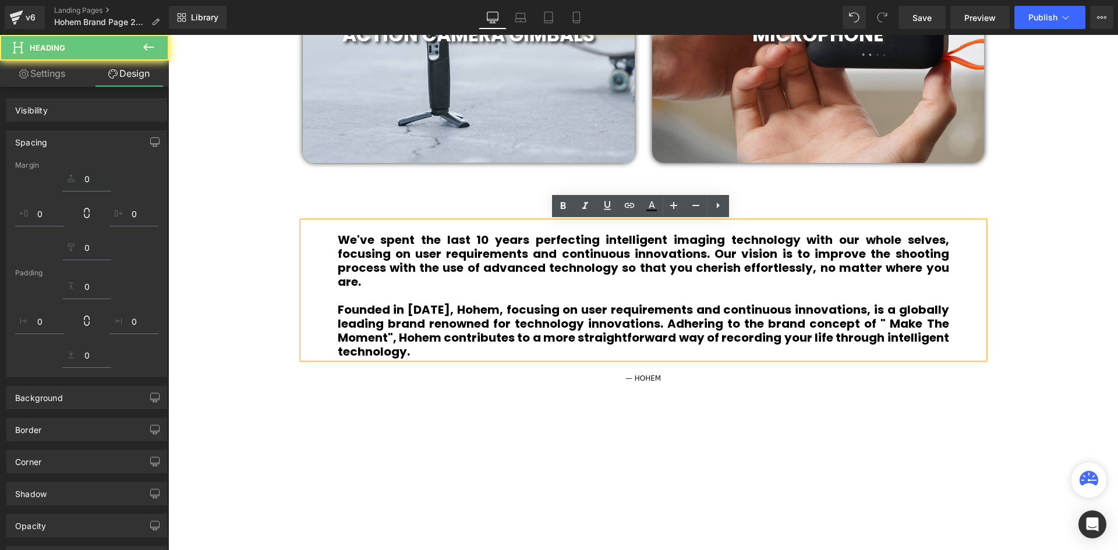
click at [976, 222] on div "We've spent the last 10 years perfecting intelligent imaging technology with ou…" at bounding box center [644, 290] width 682 height 137
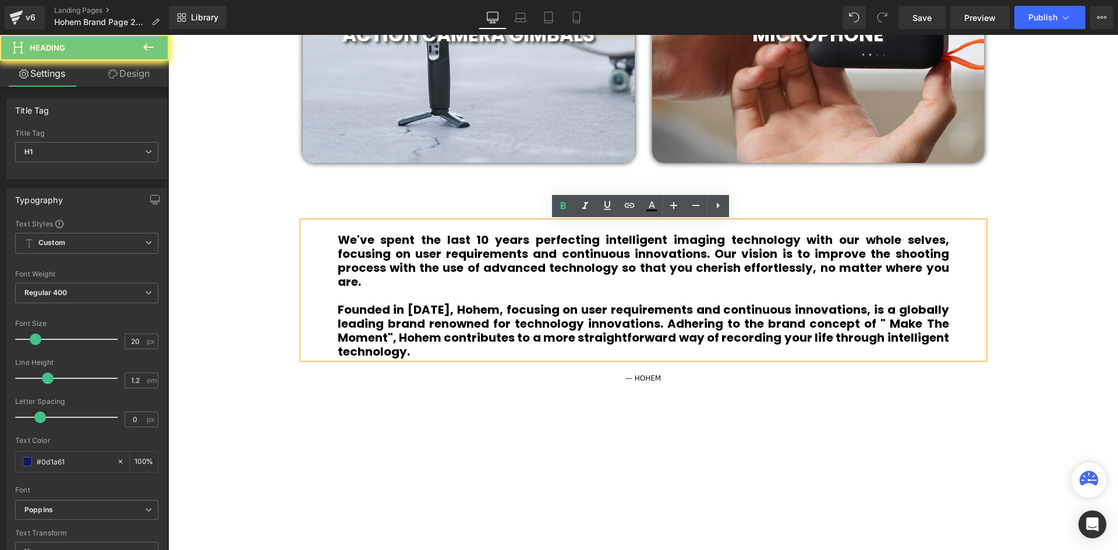
click at [1000, 223] on div "Video Bg Welcome to Button Row 42px Image Row Unlock the Power of Intelligent F…" at bounding box center [643, 494] width 950 height 2561
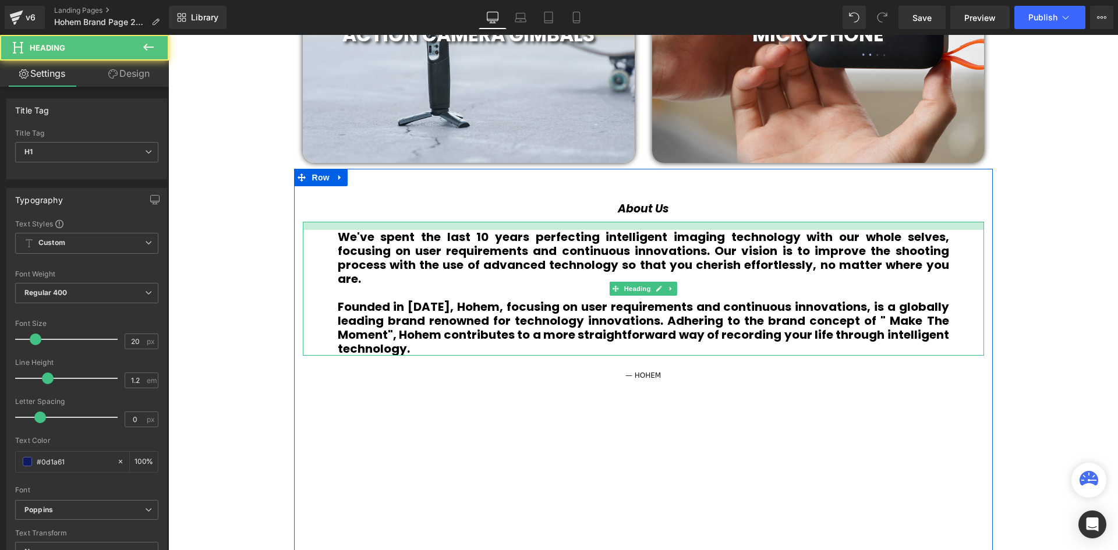
scroll to position [3154, 944]
click at [640, 228] on div at bounding box center [644, 226] width 682 height 8
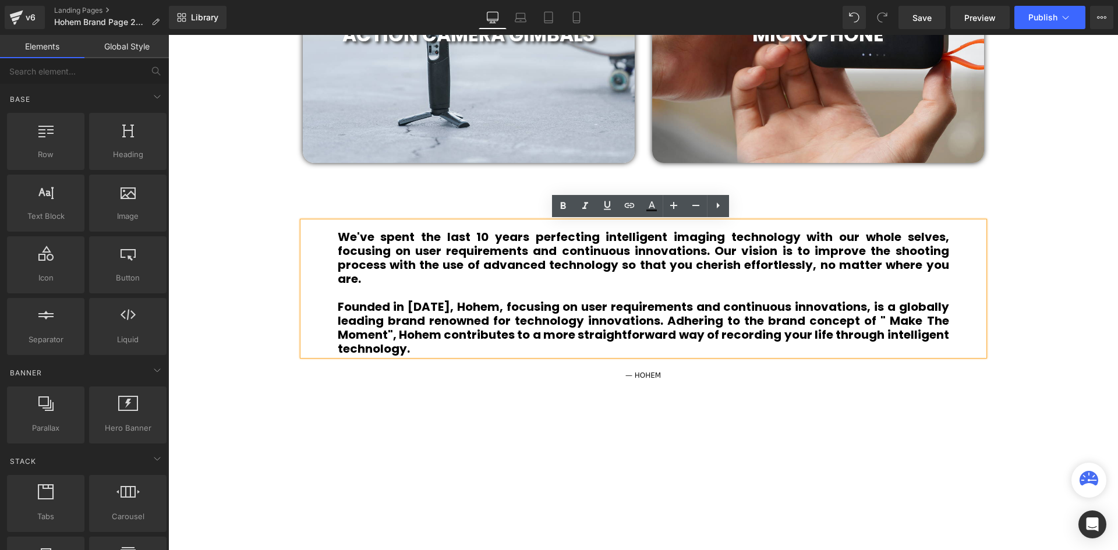
click at [1054, 234] on div "Video Bg Welcome to Button Row 42px Image Row Unlock the Power of Intelligent F…" at bounding box center [643, 493] width 950 height 2558
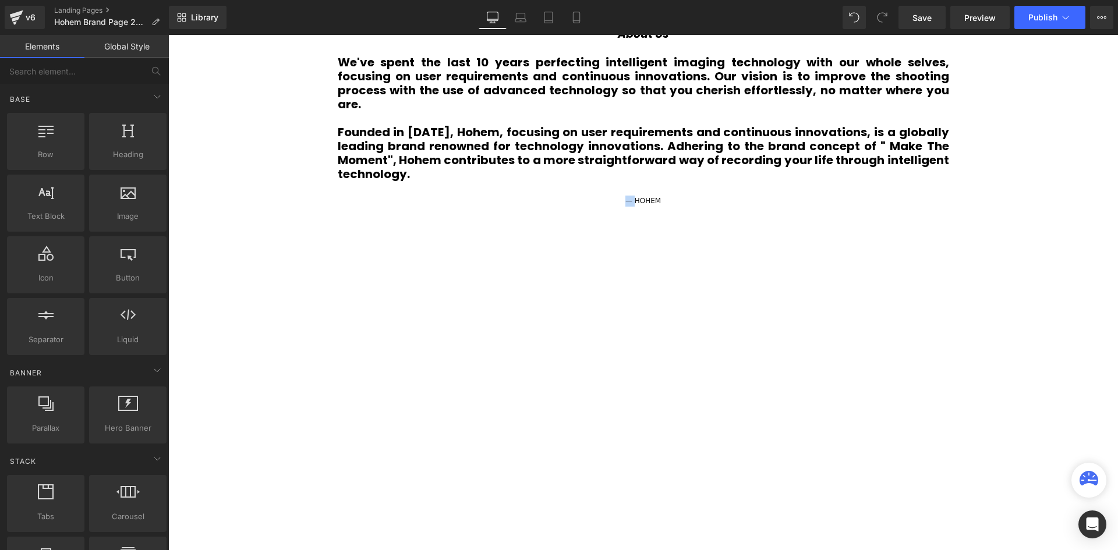
click at [785, 208] on div "— HOHEM Text Block Row" at bounding box center [644, 196] width 682 height 31
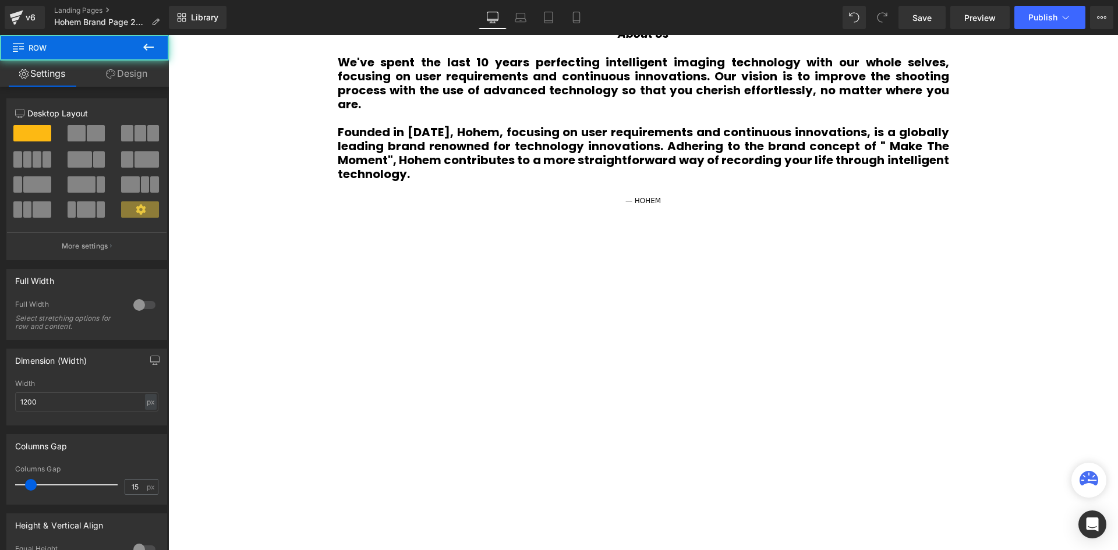
click at [1076, 234] on div "Video Bg Welcome to Button Row 42px Image Row Unlock the Power of Intelligent F…" at bounding box center [643, 318] width 950 height 2558
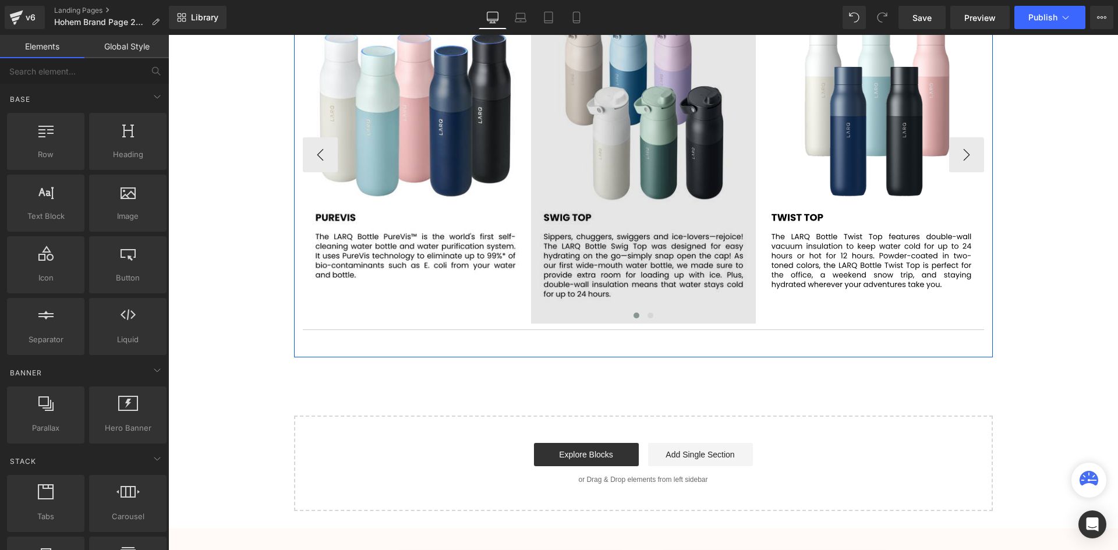
scroll to position [2194, 0]
